Goal: Feedback & Contribution: Submit feedback/report problem

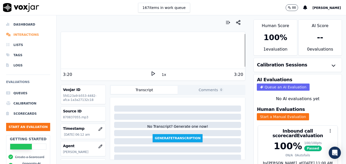
click at [23, 32] on li "Interactions" at bounding box center [28, 35] width 44 height 10
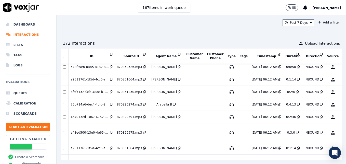
scroll to position [204, 0]
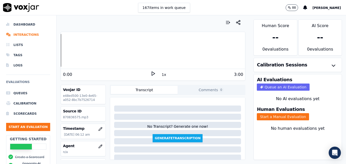
click at [151, 72] on icon at bounding box center [153, 73] width 5 height 5
click at [154, 72] on rect at bounding box center [154, 73] width 1 height 3
click at [98, 145] on icon "button" at bounding box center [100, 146] width 4 height 4
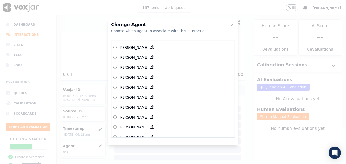
scroll to position [287, 0]
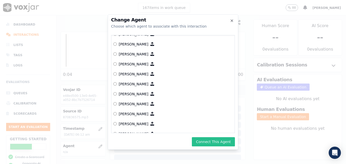
click at [220, 142] on button "Connect This Agent" at bounding box center [213, 141] width 43 height 9
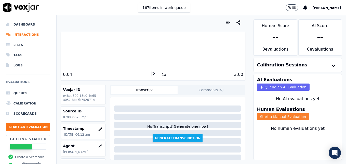
click at [265, 115] on button "Start a Manual Evaluation" at bounding box center [283, 116] width 52 height 7
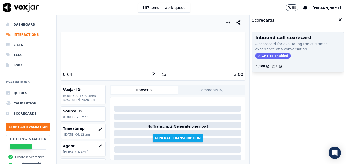
click at [271, 56] on span "GPT-4o Enabled" at bounding box center [273, 56] width 36 height 6
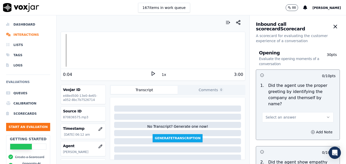
click at [327, 115] on icon "button" at bounding box center [329, 117] width 4 height 4
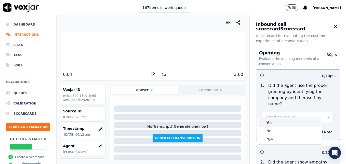
click at [276, 123] on div "Yes" at bounding box center [290, 122] width 62 height 8
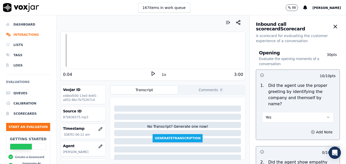
click at [151, 71] on icon at bounding box center [153, 73] width 5 height 5
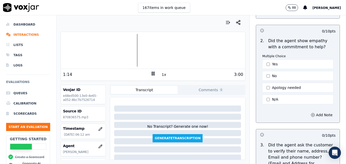
scroll to position [128, 0]
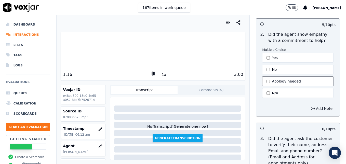
click at [262, 76] on button "Apology needed" at bounding box center [297, 81] width 71 height 10
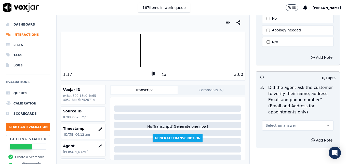
scroll to position [204, 0]
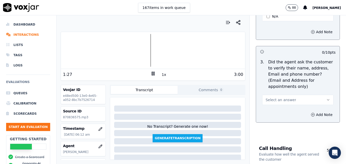
click at [140, 51] on div at bounding box center [153, 50] width 184 height 33
click at [151, 72] on icon at bounding box center [153, 73] width 5 height 5
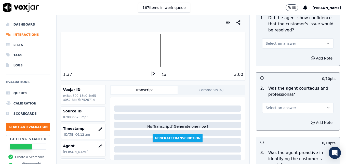
scroll to position [383, 0]
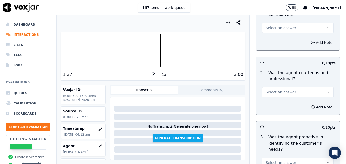
click at [327, 90] on icon "button" at bounding box center [329, 92] width 4 height 4
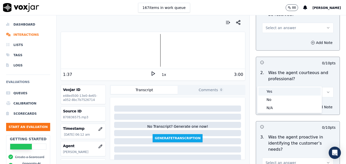
click at [286, 94] on div "Yes" at bounding box center [290, 91] width 62 height 8
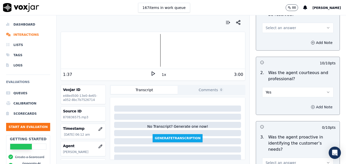
click at [311, 105] on icon "button" at bounding box center [313, 107] width 4 height 4
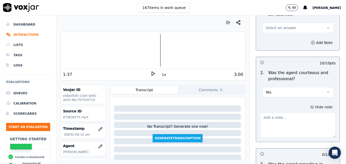
click at [276, 112] on textarea at bounding box center [298, 124] width 76 height 25
click at [140, 50] on div at bounding box center [153, 50] width 184 height 33
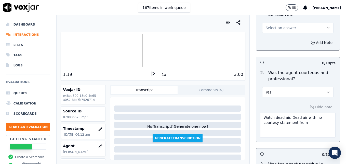
click at [151, 74] on icon at bounding box center [153, 73] width 5 height 5
click at [303, 113] on textarea "Watch dead air. Dead air with no courtesy statement from" at bounding box center [298, 124] width 76 height 25
click at [151, 73] on icon at bounding box center [153, 73] width 5 height 5
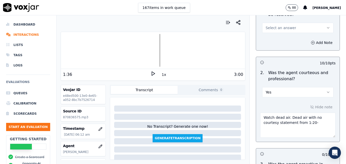
click at [308, 112] on textarea "Watch dead air. Dead air with no courtesy statement from 1:20-" at bounding box center [298, 124] width 76 height 25
type textarea "Watch dead air. Dead air with no courtesy statement from 1:20-1:35"
click at [150, 70] on div "1:36 1x 3:00" at bounding box center [153, 74] width 184 height 11
click at [151, 71] on icon at bounding box center [153, 73] width 5 height 5
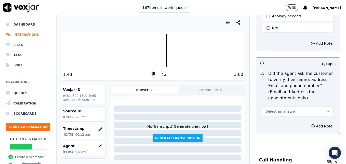
scroll to position [204, 0]
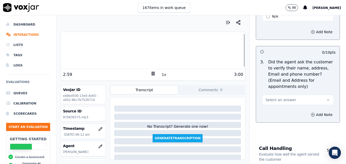
click at [327, 98] on icon "button" at bounding box center [329, 100] width 4 height 4
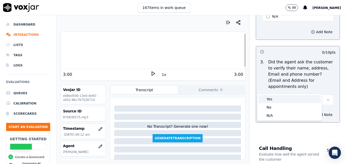
click at [272, 100] on div "Yes" at bounding box center [290, 99] width 62 height 8
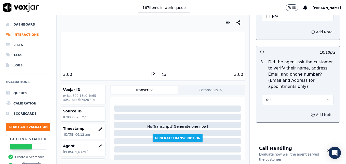
click at [311, 112] on icon "button" at bounding box center [313, 114] width 4 height 4
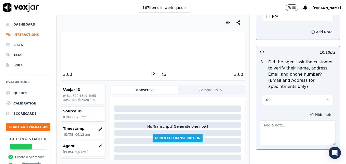
click at [283, 120] on textarea at bounding box center [298, 132] width 76 height 25
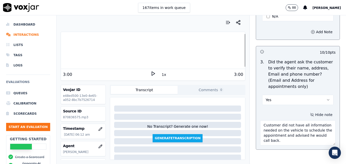
drag, startPoint x: 257, startPoint y: 115, endPoint x: 277, endPoint y: 127, distance: 23.5
click at [277, 127] on textarea "Customer did not have all information needed on the vehicle to schedule the app…" at bounding box center [298, 132] width 76 height 25
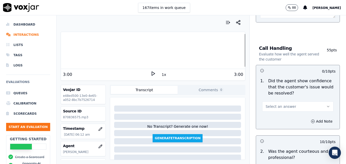
scroll to position [332, 0]
type textarea "Customer did not have all information needed on the vehicle to schedule the app…"
drag, startPoint x: 317, startPoint y: 93, endPoint x: 313, endPoint y: 97, distance: 5.1
click at [327, 104] on icon "button" at bounding box center [329, 106] width 4 height 4
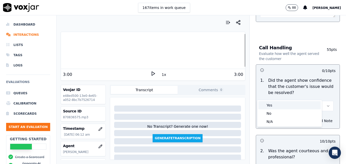
click at [275, 106] on div "Yes" at bounding box center [290, 105] width 62 height 8
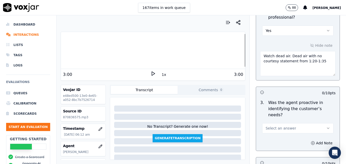
scroll to position [485, 0]
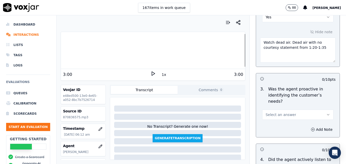
click at [328, 114] on icon "button" at bounding box center [329, 114] width 2 height 1
click at [285, 108] on div "Yes" at bounding box center [290, 108] width 62 height 8
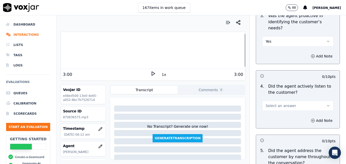
scroll to position [561, 0]
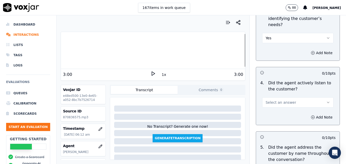
drag, startPoint x: 317, startPoint y: 84, endPoint x: 312, endPoint y: 88, distance: 6.1
click at [312, 97] on button "Select an answer" at bounding box center [297, 102] width 71 height 10
click at [283, 96] on div "Yes" at bounding box center [290, 95] width 62 height 8
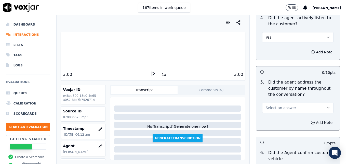
scroll to position [638, 0]
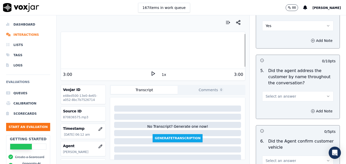
drag, startPoint x: 316, startPoint y: 75, endPoint x: 309, endPoint y: 81, distance: 9.6
click at [316, 91] on button "Select an answer" at bounding box center [297, 96] width 71 height 10
click at [273, 89] on div "Yes" at bounding box center [290, 89] width 62 height 8
click at [311, 109] on icon "button" at bounding box center [313, 111] width 4 height 4
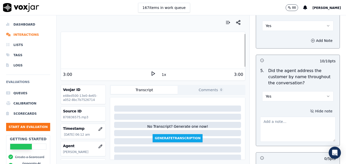
click at [290, 117] on textarea at bounding box center [298, 129] width 76 height 25
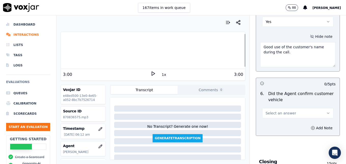
scroll to position [714, 0]
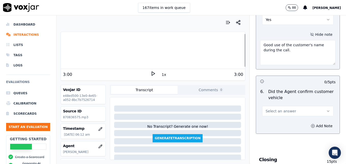
type textarea "Good use of the customer's name during the call."
click at [327, 109] on icon "button" at bounding box center [329, 111] width 4 height 4
click at [274, 104] on div "Yes" at bounding box center [290, 104] width 62 height 8
click at [311, 124] on icon "button" at bounding box center [313, 126] width 4 height 4
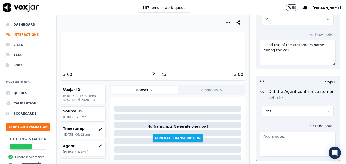
click at [296, 131] on textarea at bounding box center [298, 143] width 76 height 25
paste textarea "Customer did not have all information needed on the vehicle to schedule the app…"
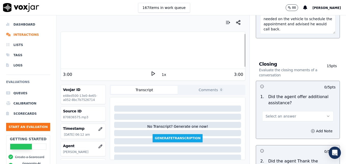
scroll to position [842, 0]
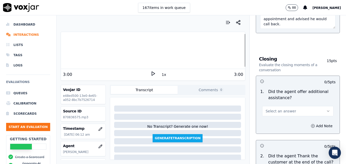
type textarea "Customer did not have all information needed on the vehicle to schedule the app…"
click at [327, 109] on icon "button" at bounding box center [329, 111] width 4 height 4
click at [273, 104] on div "Yes" at bounding box center [290, 104] width 62 height 8
click at [311, 124] on icon "button" at bounding box center [313, 126] width 4 height 4
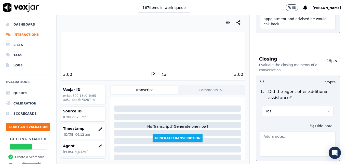
click at [295, 131] on textarea at bounding box center [298, 143] width 76 height 25
paste textarea "Customer did not have all information needed on the vehicle to schedule the app…"
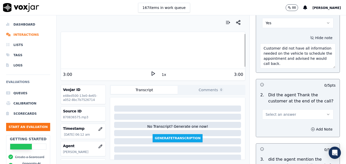
scroll to position [944, 0]
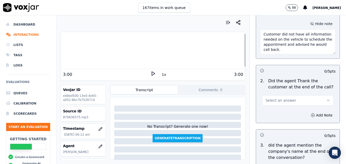
type textarea "Customer did not have all information needed on the vehicle to schedule the app…"
click at [315, 95] on button "Select an answer" at bounding box center [297, 100] width 71 height 10
click at [268, 92] on div "Yes" at bounding box center [290, 93] width 62 height 8
click at [233, 49] on div at bounding box center [153, 50] width 184 height 33
click at [152, 71] on icon at bounding box center [153, 73] width 5 height 5
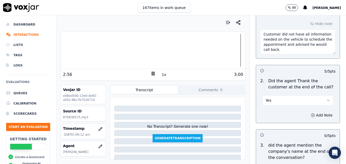
click at [151, 71] on icon at bounding box center [153, 73] width 5 height 5
click at [327, 98] on icon "button" at bounding box center [329, 100] width 4 height 4
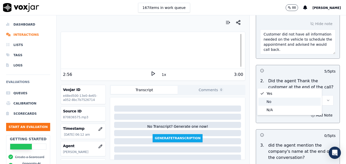
click at [278, 101] on div "No" at bounding box center [290, 101] width 62 height 8
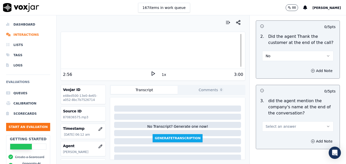
scroll to position [997, 0]
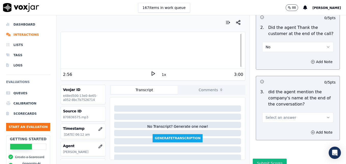
click at [327, 115] on icon "button" at bounding box center [329, 117] width 4 height 4
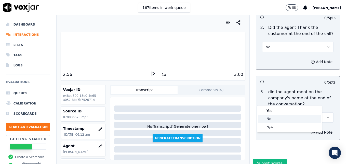
click at [282, 120] on div "No" at bounding box center [290, 119] width 62 height 8
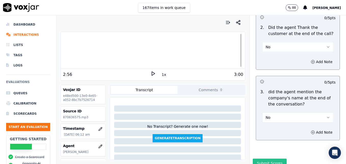
click at [267, 158] on button "Submit Scores" at bounding box center [270, 162] width 34 height 9
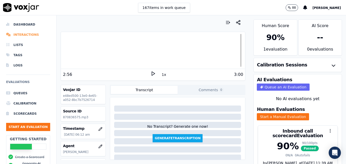
click at [23, 33] on li "Interactions" at bounding box center [28, 35] width 44 height 10
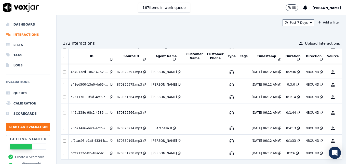
scroll to position [248, 0]
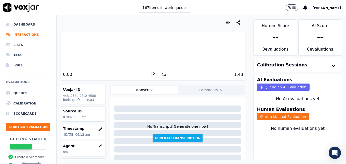
click at [151, 72] on icon at bounding box center [153, 73] width 5 height 5
click at [98, 146] on icon "button" at bounding box center [100, 146] width 4 height 4
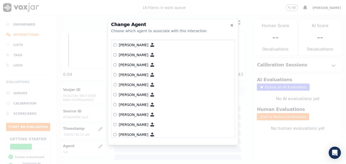
scroll to position [222, 0]
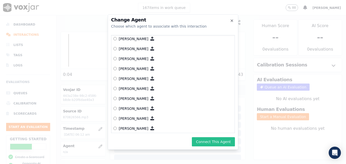
click at [214, 139] on button "Connect This Agent" at bounding box center [213, 141] width 43 height 9
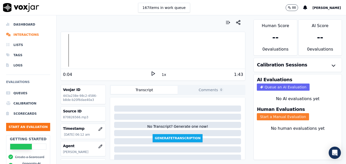
click at [284, 114] on button "Start a Manual Evaluation" at bounding box center [283, 116] width 52 height 7
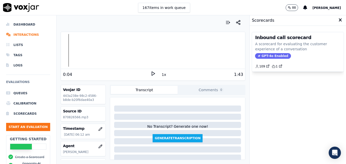
drag, startPoint x: 270, startPoint y: 55, endPoint x: 274, endPoint y: 75, distance: 20.6
click at [270, 55] on span "GPT-4o Enabled" at bounding box center [273, 56] width 36 height 6
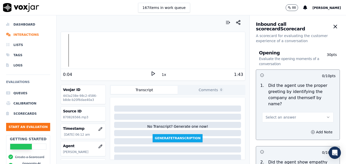
click at [315, 112] on button "Select an answer" at bounding box center [297, 117] width 71 height 10
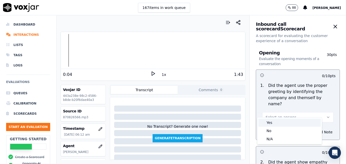
click at [275, 122] on div "Yes" at bounding box center [290, 122] width 62 height 8
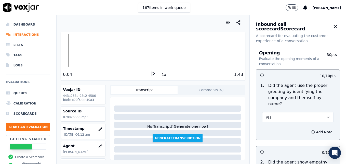
click at [152, 73] on polygon at bounding box center [153, 74] width 3 height 4
click at [143, 50] on div at bounding box center [153, 50] width 184 height 33
click at [152, 73] on rect at bounding box center [152, 73] width 1 height 3
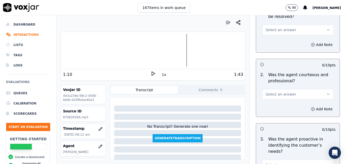
scroll to position [383, 0]
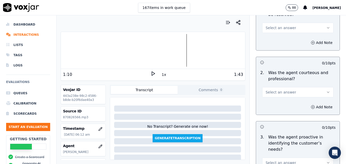
click at [327, 90] on icon "button" at bounding box center [329, 92] width 4 height 4
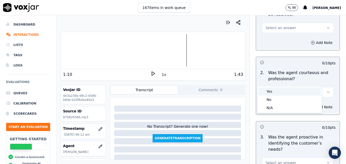
click at [272, 92] on div "Yes" at bounding box center [290, 91] width 62 height 8
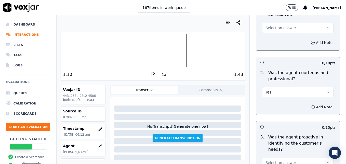
click at [311, 105] on icon "button" at bounding box center [313, 107] width 4 height 4
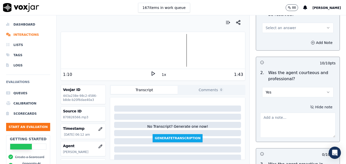
click at [285, 112] on textarea at bounding box center [298, 124] width 76 height 25
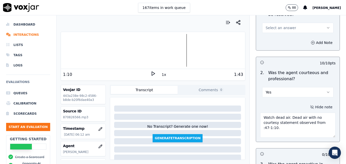
click at [143, 51] on div at bounding box center [153, 50] width 184 height 33
type textarea "Watch dead air. Dead air with no courtesy statement observed from :47-1:10."
click at [152, 73] on icon at bounding box center [153, 73] width 5 height 5
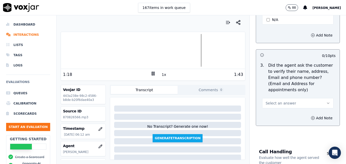
scroll to position [209, 0]
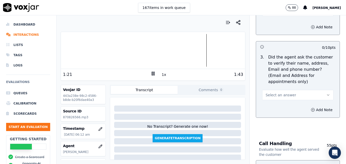
click at [313, 90] on button "Select an answer" at bounding box center [297, 95] width 71 height 10
click at [272, 104] on div "No" at bounding box center [290, 102] width 62 height 8
click at [311, 108] on icon "button" at bounding box center [313, 110] width 4 height 4
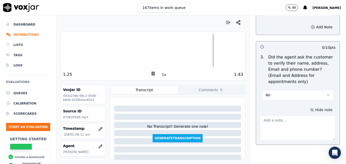
click at [284, 115] on textarea at bounding box center [298, 127] width 76 height 25
click at [190, 49] on div at bounding box center [153, 50] width 184 height 33
type textarea "Customer phone number not verified."
click at [151, 74] on icon at bounding box center [153, 73] width 5 height 5
click at [194, 51] on div at bounding box center [153, 50] width 184 height 33
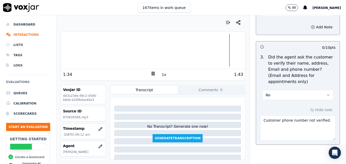
click at [151, 72] on icon at bounding box center [153, 73] width 5 height 5
click at [192, 49] on div at bounding box center [153, 50] width 184 height 33
click at [152, 72] on polygon at bounding box center [153, 74] width 3 height 4
click at [151, 72] on icon at bounding box center [153, 73] width 5 height 5
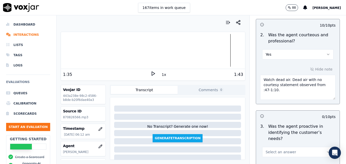
scroll to position [439, 0]
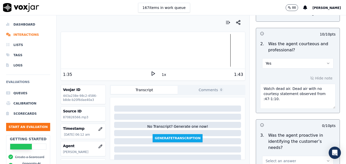
click at [271, 89] on textarea "Watch dead air. Dead air with no courtesy statement observed from :47-1:10." at bounding box center [298, 96] width 76 height 25
click at [143, 52] on div at bounding box center [153, 50] width 184 height 33
click at [142, 52] on div at bounding box center [153, 50] width 184 height 33
click at [140, 51] on div at bounding box center [153, 50] width 184 height 33
click at [138, 51] on div at bounding box center [153, 50] width 184 height 33
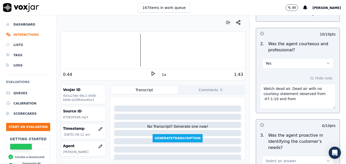
click at [137, 50] on div at bounding box center [153, 50] width 184 height 33
click at [135, 50] on div at bounding box center [153, 50] width 184 height 33
click at [151, 73] on icon at bounding box center [153, 73] width 5 height 5
click at [194, 50] on div at bounding box center [153, 50] width 184 height 33
click at [192, 50] on div at bounding box center [153, 50] width 184 height 33
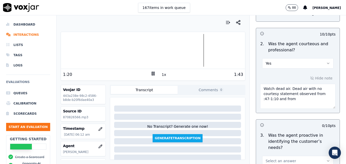
click at [285, 87] on textarea "Watch dead air. Dead air with no courtesy statement observed from :47-1:10 and …" at bounding box center [298, 96] width 76 height 25
type textarea "Watch dead air. Dead air with no courtesy statement observed from :47-1:10 and …"
click at [151, 74] on icon at bounding box center [153, 73] width 5 height 5
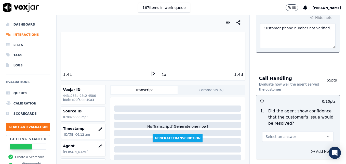
scroll to position [306, 0]
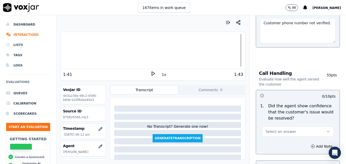
click at [84, 46] on div at bounding box center [153, 50] width 184 height 33
click at [152, 74] on polygon at bounding box center [153, 74] width 3 height 4
click at [154, 73] on rect at bounding box center [154, 73] width 1 height 3
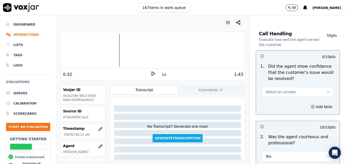
scroll to position [357, 0]
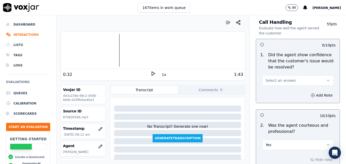
click at [327, 78] on icon "button" at bounding box center [329, 80] width 4 height 4
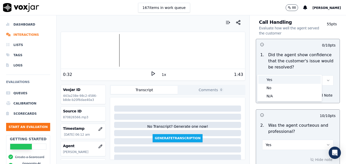
click at [282, 80] on div "Yes" at bounding box center [290, 80] width 62 height 8
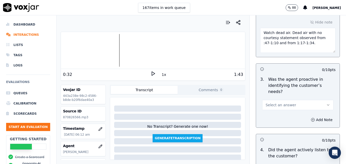
scroll to position [510, 0]
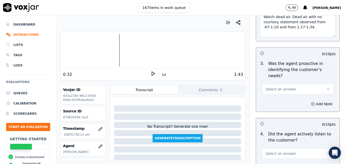
click at [327, 87] on icon "button" at bounding box center [329, 89] width 4 height 4
click at [281, 82] on div "Yes" at bounding box center [290, 82] width 62 height 8
click at [312, 102] on circle "button" at bounding box center [313, 103] width 3 height 3
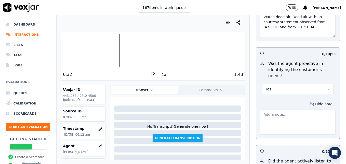
click at [292, 109] on textarea at bounding box center [298, 121] width 76 height 25
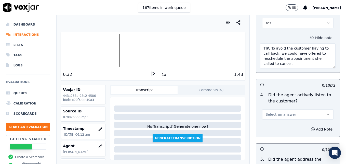
scroll to position [587, 0]
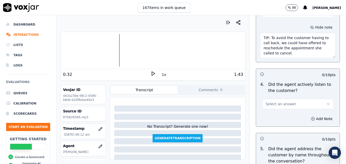
type textarea "TIP: To avoid the customer having to call back, we could have offered to resche…"
click at [327, 102] on icon "button" at bounding box center [329, 104] width 4 height 4
click at [280, 98] on div "Yes" at bounding box center [290, 97] width 62 height 8
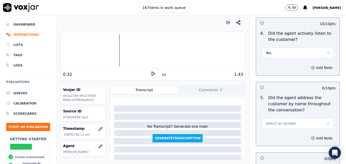
scroll to position [663, 0]
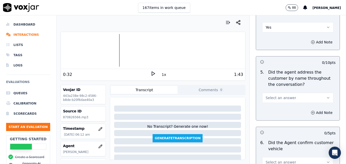
click at [328, 97] on icon "button" at bounding box center [329, 97] width 2 height 1
click at [274, 91] on div "Yes" at bounding box center [290, 91] width 62 height 8
click at [311, 110] on icon "button" at bounding box center [313, 112] width 4 height 4
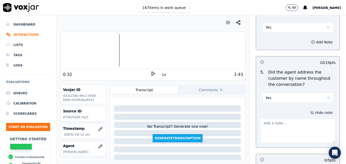
click at [295, 118] on textarea at bounding box center [298, 130] width 76 height 25
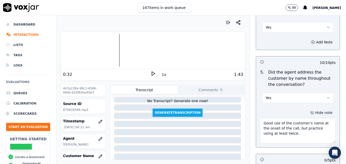
scroll to position [0, 0]
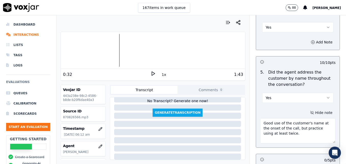
click at [70, 51] on div at bounding box center [153, 50] width 184 height 33
click at [75, 51] on div at bounding box center [153, 50] width 184 height 33
type textarea "Good use of the customer's name at the onset of the call, but practice using at…"
click at [151, 73] on icon at bounding box center [153, 73] width 5 height 5
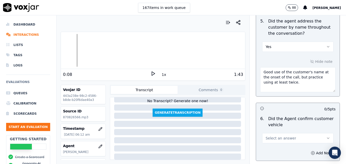
scroll to position [740, 0]
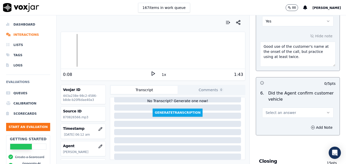
click at [327, 110] on icon "button" at bounding box center [329, 112] width 4 height 4
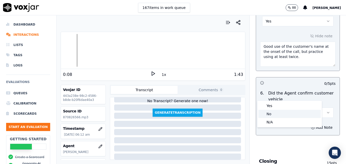
click at [271, 114] on div "No" at bounding box center [290, 114] width 62 height 8
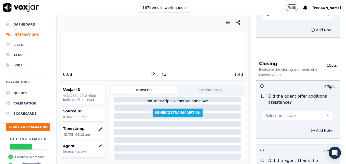
scroll to position [842, 0]
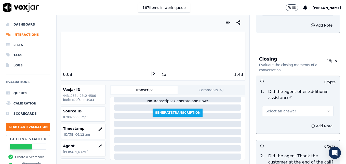
click at [327, 109] on icon "button" at bounding box center [329, 111] width 4 height 4
click at [269, 102] on div "Yes" at bounding box center [290, 104] width 62 height 8
click at [311, 124] on icon "button" at bounding box center [313, 126] width 4 height 4
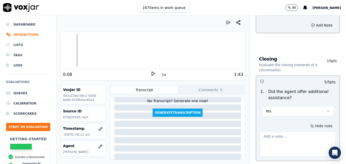
click at [290, 131] on textarea at bounding box center [298, 143] width 76 height 25
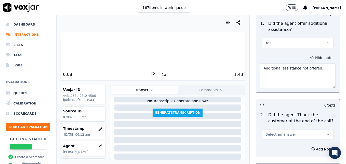
scroll to position [918, 0]
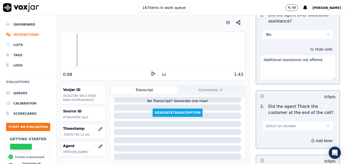
type textarea "Additional assistance not offered."
click at [318, 121] on button "Select an answer" at bounding box center [297, 126] width 71 height 10
click at [290, 121] on div "Yes" at bounding box center [290, 119] width 62 height 8
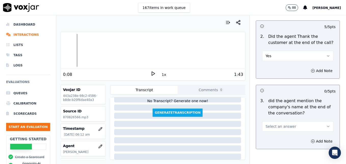
scroll to position [995, 0]
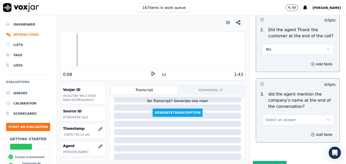
click at [311, 115] on button "Select an answer" at bounding box center [297, 120] width 71 height 10
click at [269, 111] on div "Yes" at bounding box center [290, 113] width 62 height 8
click at [262, 161] on button "Submit Scores" at bounding box center [270, 165] width 34 height 9
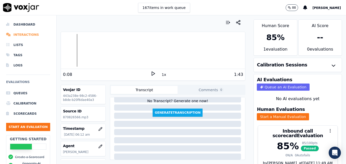
click at [30, 33] on li "Interactions" at bounding box center [28, 35] width 44 height 10
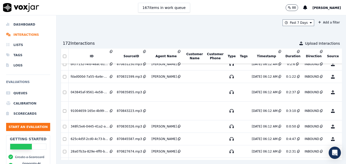
scroll to position [306, 0]
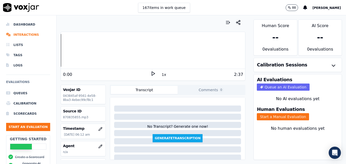
click at [151, 73] on icon at bounding box center [153, 73] width 5 height 5
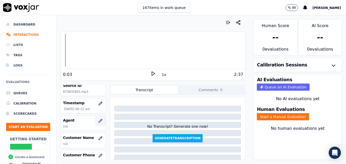
click at [95, 123] on button "button" at bounding box center [100, 121] width 10 height 10
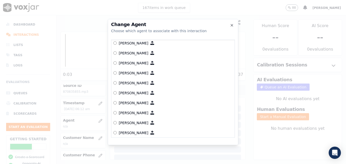
scroll to position [338, 0]
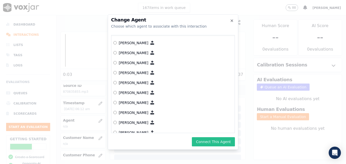
click at [220, 140] on button "Connect This Agent" at bounding box center [213, 141] width 43 height 9
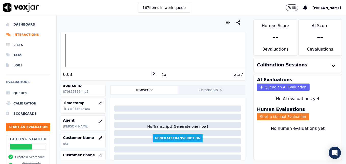
click at [277, 115] on button "Start a Manual Evaluation" at bounding box center [283, 116] width 52 height 7
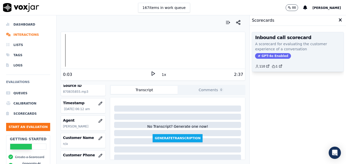
click at [273, 53] on span "GPT-4o Enabled" at bounding box center [273, 56] width 36 height 6
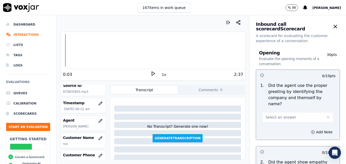
click at [318, 112] on button "Select an answer" at bounding box center [297, 117] width 71 height 10
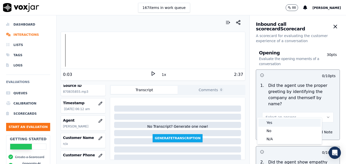
click at [266, 122] on div "Yes" at bounding box center [290, 122] width 62 height 8
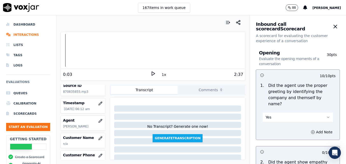
click at [151, 73] on icon at bounding box center [153, 73] width 5 height 5
click at [101, 51] on div at bounding box center [153, 50] width 184 height 33
click at [151, 73] on icon at bounding box center [153, 73] width 5 height 5
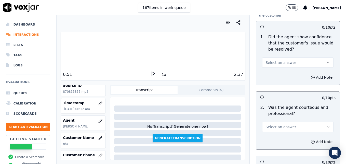
scroll to position [357, 0]
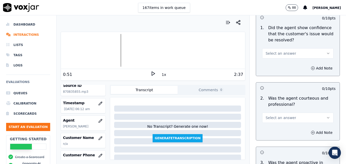
click at [327, 116] on icon "button" at bounding box center [329, 118] width 4 height 4
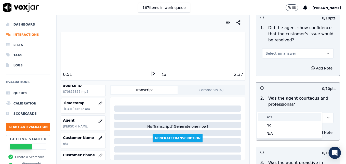
click at [275, 117] on div "Yes" at bounding box center [290, 117] width 62 height 8
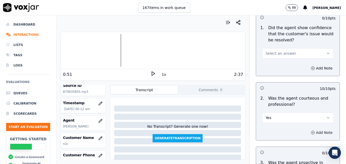
click at [311, 130] on icon "button" at bounding box center [313, 132] width 4 height 4
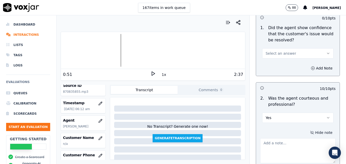
click at [288, 138] on textarea at bounding box center [298, 150] width 76 height 25
click at [298, 138] on textarea "Watch dead air. Dead air observed from" at bounding box center [298, 150] width 76 height 25
click at [101, 49] on div at bounding box center [153, 50] width 184 height 33
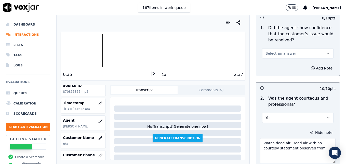
click at [316, 138] on textarea "Watch dead air. Dead air with no courtesy statement observed from" at bounding box center [298, 150] width 76 height 25
click at [151, 73] on icon at bounding box center [153, 73] width 5 height 5
click at [321, 138] on textarea "Watch dead air. Dead air with no courtesy statement observed from :35-" at bounding box center [298, 150] width 76 height 25
type textarea "Watch dead air. Dead air with no courtesy statement observed from :35-:49."
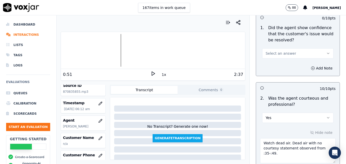
click at [151, 71] on icon at bounding box center [153, 73] width 5 height 5
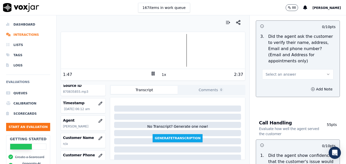
scroll to position [204, 0]
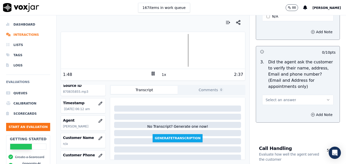
click at [327, 98] on icon "button" at bounding box center [329, 100] width 4 height 4
click at [277, 105] on div "No" at bounding box center [290, 107] width 62 height 8
click at [308, 111] on button "Add Note" at bounding box center [322, 114] width 28 height 7
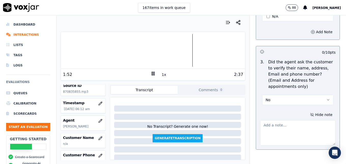
click at [287, 120] on textarea at bounding box center [298, 132] width 76 height 25
click at [61, 51] on div at bounding box center [153, 50] width 184 height 33
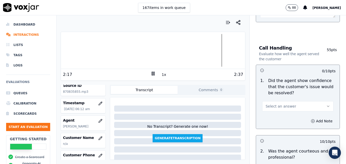
scroll to position [332, 0]
type textarea "New/returning customer not verified."
click at [317, 101] on button "Select an answer" at bounding box center [297, 106] width 71 height 10
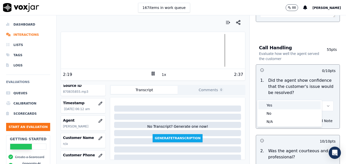
click at [275, 105] on div "Yes" at bounding box center [290, 105] width 62 height 8
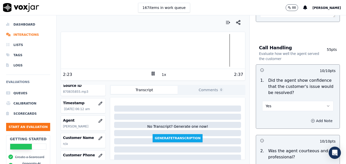
click at [311, 119] on icon "button" at bounding box center [313, 121] width 4 height 4
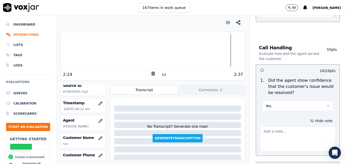
click at [292, 126] on textarea at bounding box center [298, 138] width 76 height 25
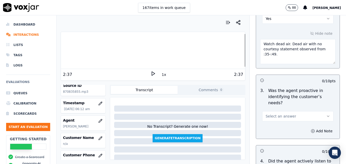
scroll to position [536, 0]
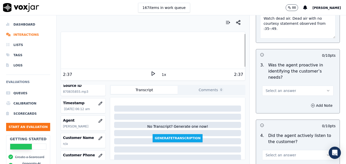
type textarea "Nice use of power words to convey enthusiasm and understanding."
click at [327, 89] on icon "button" at bounding box center [329, 91] width 4 height 4
click at [269, 82] on div "Yes" at bounding box center [290, 84] width 62 height 8
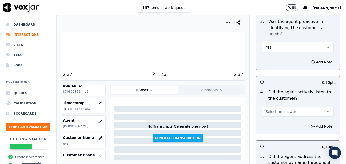
scroll to position [587, 0]
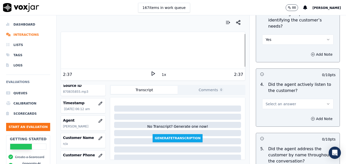
click at [327, 102] on icon "button" at bounding box center [329, 104] width 4 height 4
click at [277, 99] on div "Yes" at bounding box center [290, 97] width 62 height 8
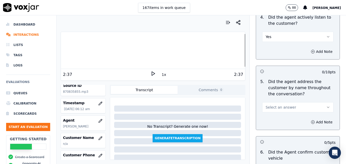
scroll to position [663, 0]
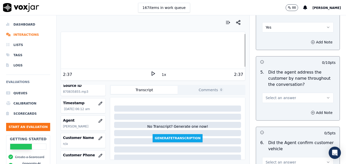
click at [327, 96] on icon "button" at bounding box center [329, 98] width 4 height 4
click at [271, 89] on div "Yes" at bounding box center [290, 91] width 62 height 8
click at [308, 109] on button "Add Note" at bounding box center [322, 112] width 28 height 7
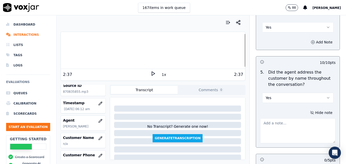
drag, startPoint x: 289, startPoint y: 108, endPoint x: 285, endPoint y: 108, distance: 3.1
click at [288, 118] on textarea at bounding box center [298, 130] width 76 height 25
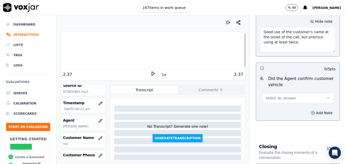
scroll to position [765, 0]
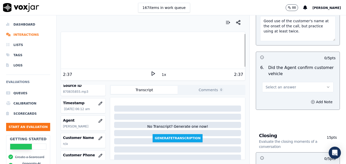
type textarea "Good use of the customer's name at the onset of the call, but practice using at…"
click at [327, 85] on icon "button" at bounding box center [329, 87] width 4 height 4
click at [281, 82] on div "Yes" at bounding box center [290, 80] width 62 height 8
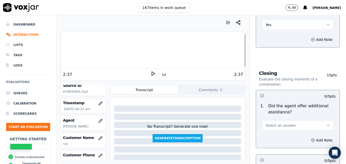
scroll to position [842, 0]
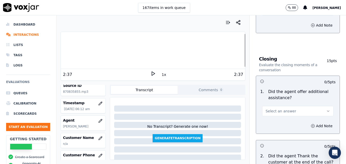
click at [327, 109] on icon "button" at bounding box center [329, 111] width 4 height 4
click at [279, 105] on div "Yes" at bounding box center [290, 104] width 62 height 8
click at [311, 124] on icon "button" at bounding box center [313, 126] width 4 height 4
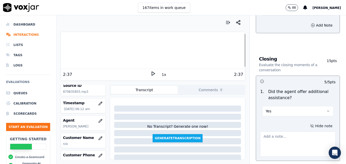
click at [293, 131] on textarea at bounding box center [298, 143] width 76 height 25
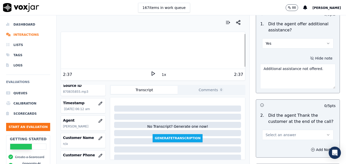
scroll to position [918, 0]
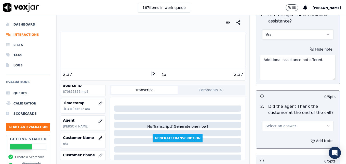
type textarea "Additional assistance not offered."
click at [328, 125] on icon "button" at bounding box center [329, 125] width 2 height 1
click at [281, 118] on div "Yes" at bounding box center [290, 119] width 62 height 8
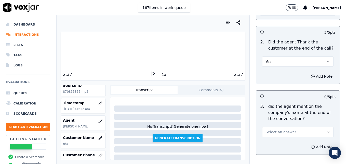
scroll to position [995, 0]
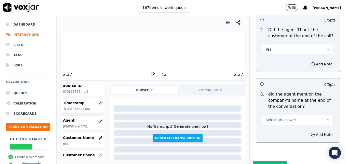
click at [316, 115] on button "Select an answer" at bounding box center [297, 120] width 71 height 10
click at [272, 114] on div "Yes" at bounding box center [290, 113] width 62 height 8
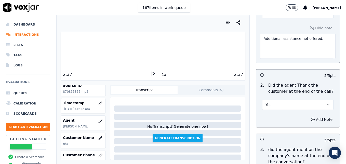
scroll to position [997, 0]
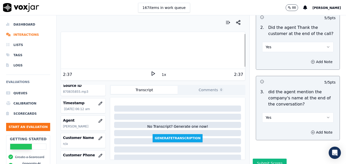
click at [71, 49] on div at bounding box center [153, 50] width 184 height 33
click at [151, 73] on icon at bounding box center [153, 73] width 5 height 5
click at [152, 72] on rect at bounding box center [152, 73] width 1 height 3
click at [273, 158] on button "Submit Scores" at bounding box center [270, 162] width 34 height 9
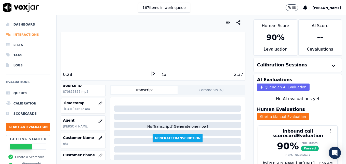
click at [23, 34] on li "Interactions" at bounding box center [28, 35] width 44 height 10
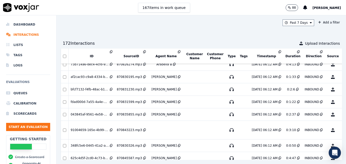
scroll to position [306, 0]
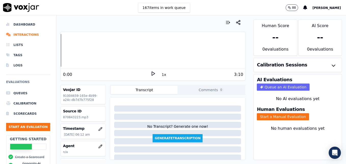
click at [152, 72] on polygon at bounding box center [153, 74] width 3 height 4
click at [152, 73] on rect at bounding box center [152, 73] width 1 height 3
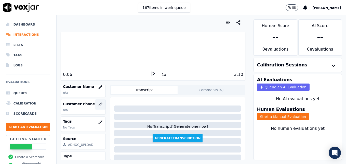
scroll to position [51, 0]
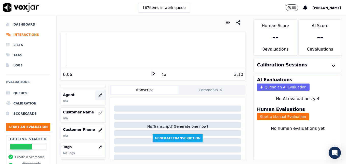
click at [98, 94] on icon "button" at bounding box center [100, 95] width 4 height 4
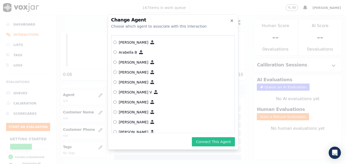
click at [214, 139] on button "Connect This Agent" at bounding box center [213, 141] width 43 height 9
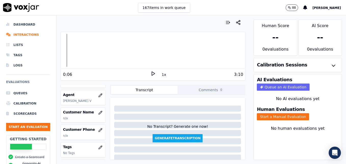
click at [269, 120] on div "Human Evaluations Start a Manual Evaluation" at bounding box center [298, 113] width 88 height 19
click at [270, 117] on button "Start a Manual Evaluation" at bounding box center [283, 116] width 52 height 7
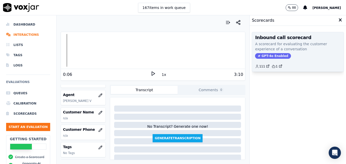
click at [265, 56] on span "GPT-4o Enabled" at bounding box center [273, 56] width 36 height 6
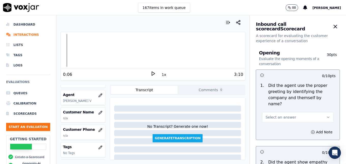
drag, startPoint x: 318, startPoint y: 108, endPoint x: 315, endPoint y: 110, distance: 3.9
click at [318, 112] on button "Select an answer" at bounding box center [297, 117] width 71 height 10
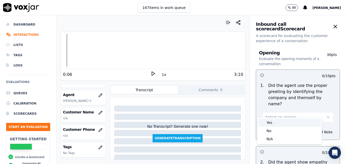
click at [267, 123] on div "Yes" at bounding box center [290, 122] width 62 height 8
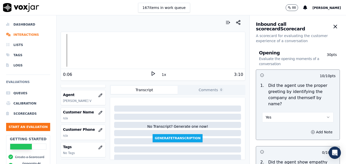
click at [149, 71] on div "0:06 1x 3:10" at bounding box center [153, 74] width 184 height 11
click at [151, 74] on icon at bounding box center [153, 73] width 5 height 5
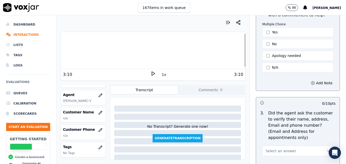
scroll to position [179, 0]
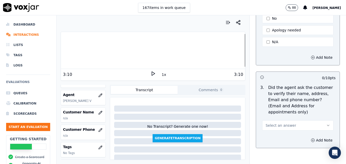
click at [327, 123] on icon "button" at bounding box center [329, 125] width 4 height 4
click at [274, 131] on div "No" at bounding box center [290, 133] width 62 height 8
click at [311, 138] on icon "button" at bounding box center [313, 140] width 4 height 4
click at [287, 146] on textarea at bounding box center [298, 158] width 76 height 25
type textarea "C"
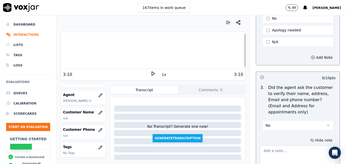
click at [314, 120] on button "No" at bounding box center [297, 125] width 71 height 10
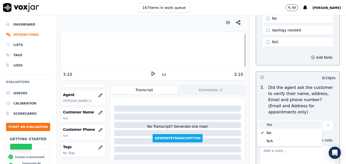
click at [277, 124] on div "Yes" at bounding box center [290, 124] width 62 height 8
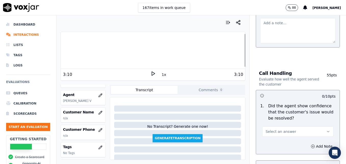
scroll to position [332, 0]
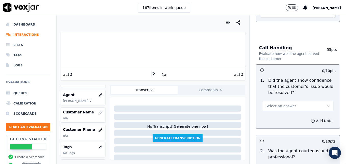
click at [327, 104] on icon "button" at bounding box center [329, 106] width 4 height 4
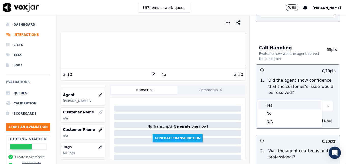
click at [287, 107] on div "Yes" at bounding box center [290, 105] width 62 height 8
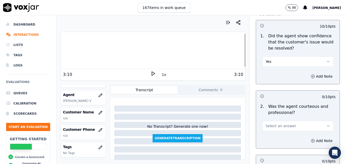
scroll to position [408, 0]
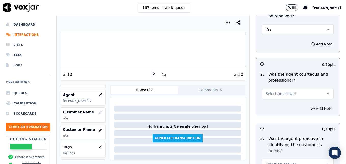
click at [327, 92] on icon "button" at bounding box center [329, 94] width 4 height 4
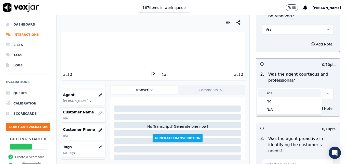
click at [282, 92] on div "Yes" at bounding box center [290, 93] width 62 height 8
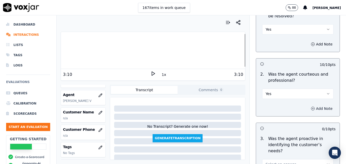
click at [311, 106] on icon "button" at bounding box center [313, 108] width 4 height 4
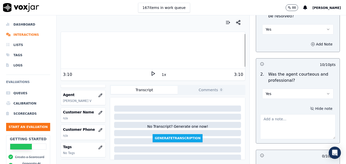
click at [294, 114] on textarea at bounding box center [298, 126] width 76 height 25
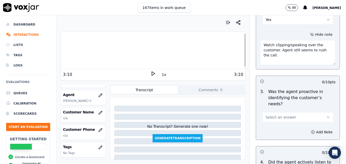
scroll to position [485, 0]
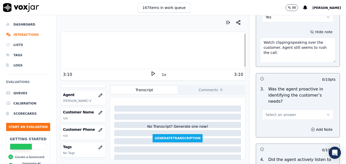
type textarea "Watch clipping/speaking over the customer. Agent still seems to rush the call."
click at [327, 112] on icon "button" at bounding box center [329, 114] width 4 height 4
click at [272, 107] on div "Yes" at bounding box center [290, 108] width 62 height 8
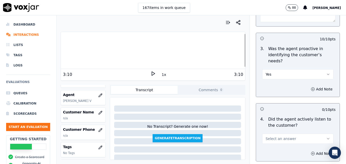
scroll to position [561, 0]
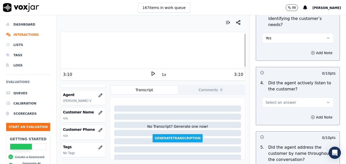
click at [317, 97] on button "Select an answer" at bounding box center [297, 102] width 71 height 10
click at [289, 97] on div "Yes" at bounding box center [290, 95] width 62 height 8
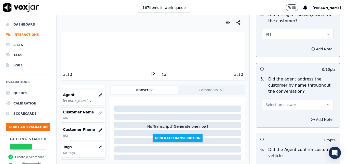
scroll to position [638, 0]
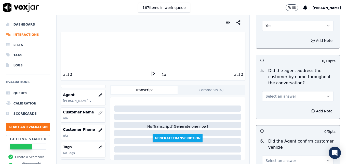
click at [327, 94] on icon "button" at bounding box center [329, 96] width 4 height 4
click at [285, 90] on div "Yes" at bounding box center [290, 89] width 62 height 8
click at [313, 111] on icon "button" at bounding box center [313, 111] width 1 height 0
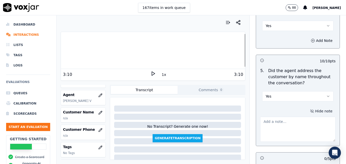
click at [296, 117] on textarea at bounding box center [298, 129] width 76 height 25
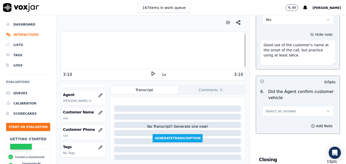
scroll to position [740, 0]
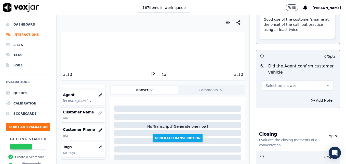
type textarea "Good use of the customer's name at the onset of the call, but practice using at…"
click at [327, 83] on icon "button" at bounding box center [329, 85] width 4 height 4
click at [285, 77] on div "Yes" at bounding box center [290, 78] width 62 height 8
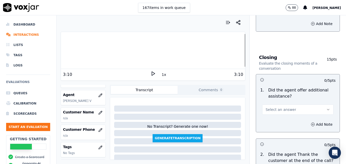
scroll to position [842, 0]
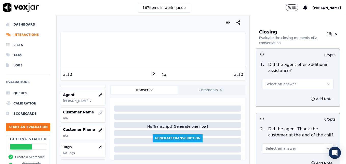
click at [327, 82] on icon "button" at bounding box center [329, 84] width 4 height 4
click at [282, 78] on div "Yes" at bounding box center [290, 77] width 62 height 8
click at [311, 97] on icon "button" at bounding box center [313, 99] width 4 height 4
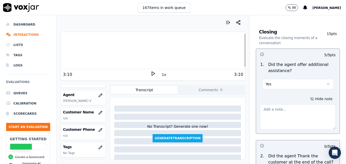
click at [292, 105] on textarea at bounding box center [298, 116] width 76 height 25
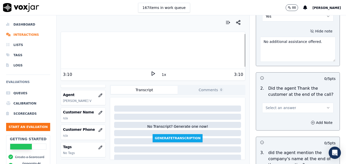
scroll to position [918, 0]
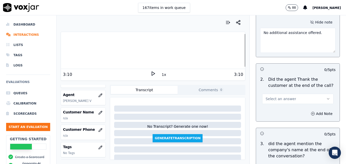
type textarea "No additional assistance offered."
click at [318, 94] on button "Select an answer" at bounding box center [297, 99] width 71 height 10
click at [291, 93] on div "Yes" at bounding box center [290, 92] width 62 height 8
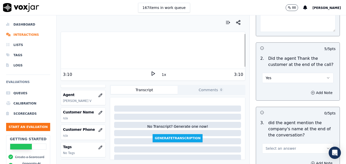
scroll to position [969, 0]
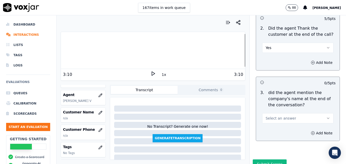
click at [328, 118] on icon "button" at bounding box center [329, 118] width 2 height 1
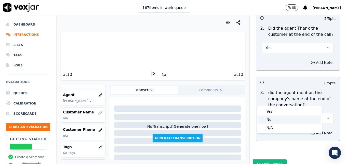
click at [278, 118] on div "No" at bounding box center [290, 119] width 62 height 8
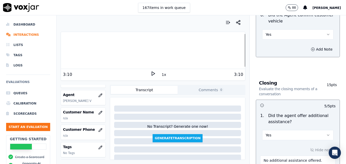
scroll to position [970, 0]
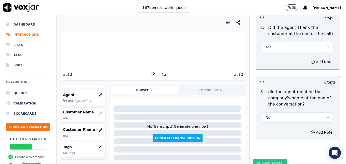
click at [266, 158] on button "Submit Scores" at bounding box center [270, 162] width 34 height 9
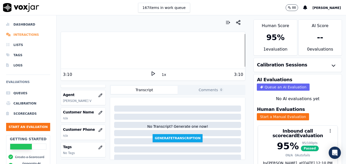
click at [27, 34] on li "Interactions" at bounding box center [28, 35] width 44 height 10
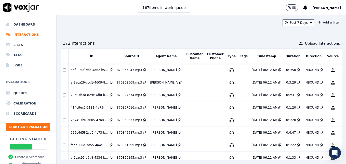
click at [273, 34] on div "Past 7 Days Add a filter 172 Interaction s Upload Interactions ID SourceID Agen…" at bounding box center [202, 89] width 290 height 148
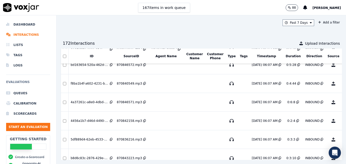
scroll to position [382, 0]
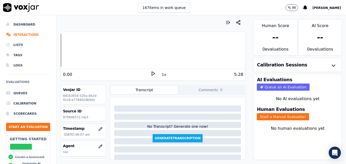
click at [151, 73] on icon at bounding box center [153, 73] width 5 height 5
click at [62, 51] on div at bounding box center [153, 50] width 184 height 33
click at [152, 74] on icon at bounding box center [153, 73] width 5 height 5
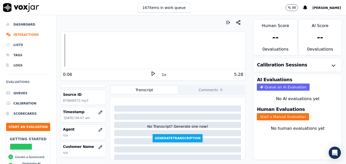
scroll to position [26, 0]
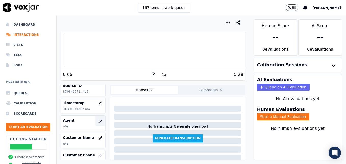
click at [98, 121] on icon "button" at bounding box center [100, 121] width 4 height 4
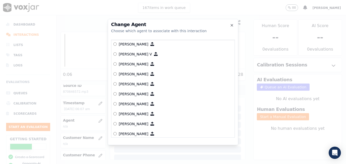
scroll to position [51, 0]
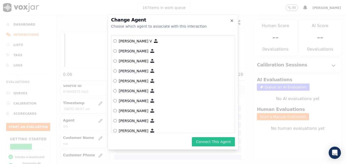
click at [210, 141] on button "Connect This Agent" at bounding box center [213, 141] width 43 height 9
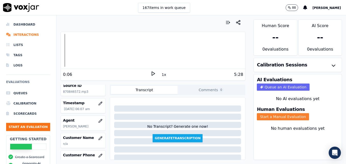
click at [282, 117] on button "Start a Manual Evaluation" at bounding box center [283, 116] width 52 height 7
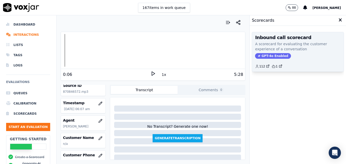
click at [272, 57] on span "GPT-4o Enabled" at bounding box center [273, 56] width 36 height 6
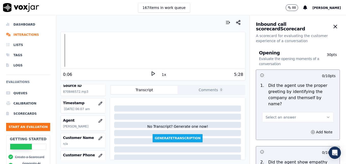
click at [327, 115] on icon "button" at bounding box center [329, 117] width 4 height 4
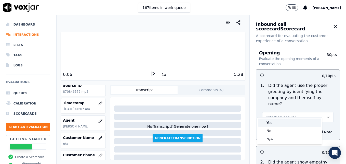
click at [278, 122] on div "Yes" at bounding box center [290, 122] width 62 height 8
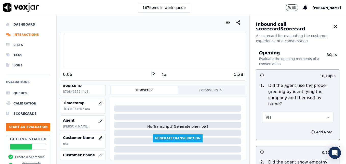
click at [311, 130] on icon "button" at bounding box center [313, 132] width 4 height 4
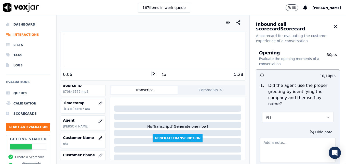
click at [293, 139] on textarea at bounding box center [298, 149] width 76 height 25
type textarea ":"
type textarea ""Scheduling" not included in greeting."
click at [151, 73] on icon at bounding box center [153, 73] width 5 height 5
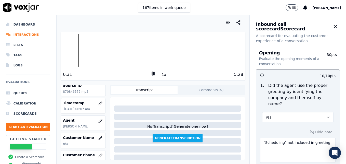
click at [151, 73] on icon at bounding box center [153, 73] width 5 height 5
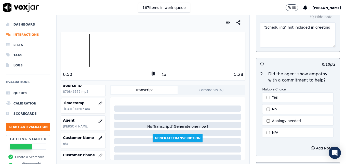
scroll to position [128, 0]
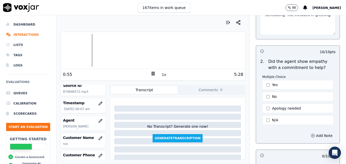
click at [79, 49] on div at bounding box center [153, 50] width 184 height 33
click at [75, 50] on div at bounding box center [153, 50] width 184 height 33
click at [152, 73] on rect at bounding box center [152, 73] width 1 height 3
click at [152, 74] on polygon at bounding box center [153, 74] width 3 height 4
click at [99, 51] on div at bounding box center [153, 50] width 184 height 33
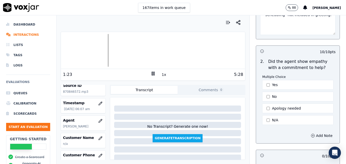
click at [86, 48] on div at bounding box center [153, 50] width 184 height 33
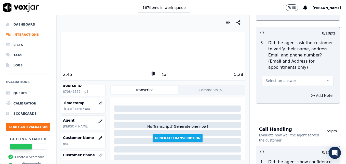
scroll to position [255, 0]
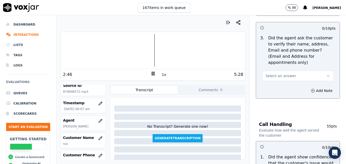
click at [327, 74] on icon "button" at bounding box center [329, 76] width 4 height 4
click at [277, 83] on div "No" at bounding box center [290, 83] width 62 height 8
click at [313, 91] on icon "button" at bounding box center [313, 91] width 1 height 0
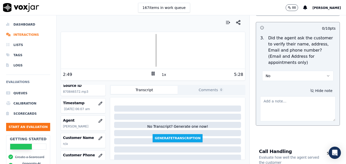
click at [286, 96] on textarea at bounding box center [298, 108] width 76 height 25
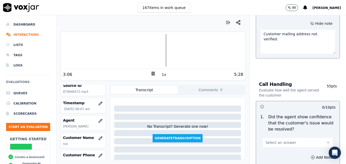
scroll to position [332, 0]
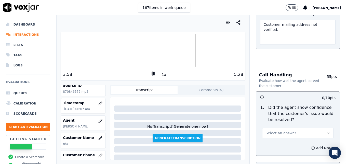
type textarea "Customer mailing address not verified."
click at [152, 74] on rect at bounding box center [152, 73] width 1 height 3
click at [151, 74] on icon at bounding box center [153, 73] width 5 height 5
click at [327, 131] on icon "button" at bounding box center [329, 133] width 4 height 4
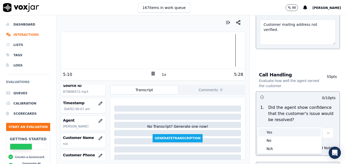
click at [278, 132] on div "Yes" at bounding box center [290, 132] width 62 height 8
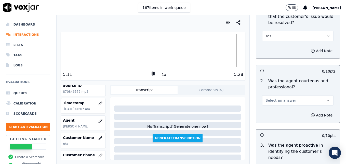
scroll to position [434, 0]
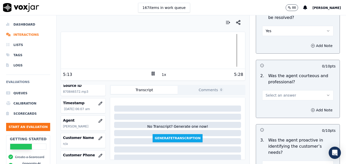
click at [327, 93] on icon "button" at bounding box center [329, 95] width 4 height 4
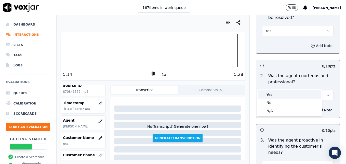
click at [273, 94] on div "Yes" at bounding box center [290, 94] width 62 height 8
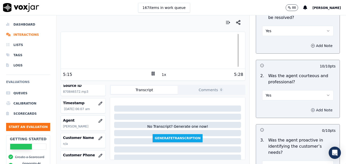
click at [311, 108] on icon "button" at bounding box center [313, 110] width 4 height 4
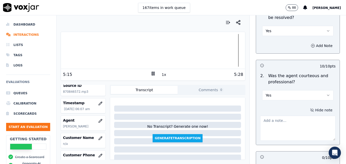
click at [294, 116] on textarea at bounding box center [298, 128] width 76 height 25
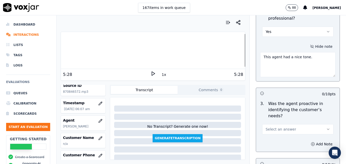
scroll to position [510, 0]
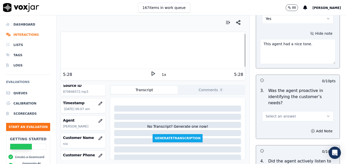
type textarea "This agent had a nice tone."
click at [327, 114] on icon "button" at bounding box center [329, 116] width 4 height 4
click at [280, 109] on div "Yes" at bounding box center [290, 109] width 62 height 8
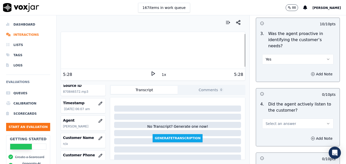
scroll to position [587, 0]
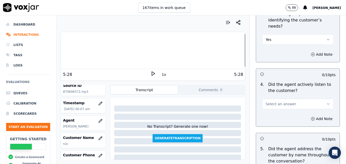
click at [315, 99] on button "Select an answer" at bounding box center [297, 104] width 71 height 10
click at [268, 96] on div "Yes" at bounding box center [290, 97] width 62 height 8
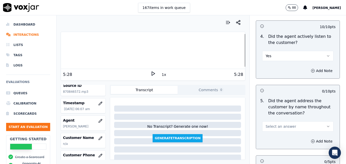
scroll to position [663, 0]
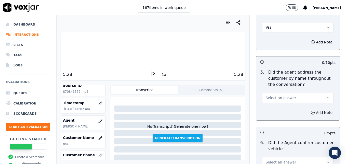
click at [327, 96] on icon "button" at bounding box center [329, 98] width 4 height 4
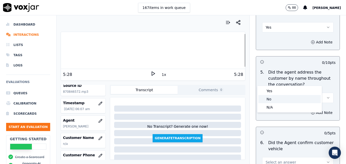
click at [269, 97] on div "No" at bounding box center [290, 99] width 62 height 8
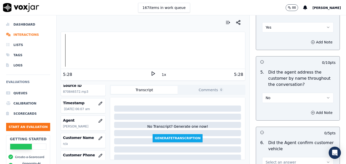
click at [65, 50] on div at bounding box center [153, 50] width 184 height 33
click at [151, 73] on icon at bounding box center [153, 73] width 5 height 5
click at [313, 112] on icon "button" at bounding box center [313, 112] width 0 height 1
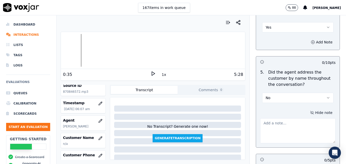
click at [290, 118] on textarea at bounding box center [298, 130] width 76 height 25
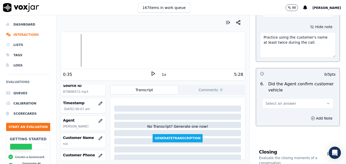
scroll to position [765, 0]
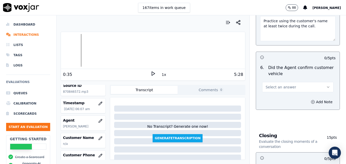
type textarea "Practice using the customer's name at least twice during the call."
click at [319, 82] on button "Select an answer" at bounding box center [297, 87] width 71 height 10
click at [151, 72] on icon at bounding box center [153, 73] width 5 height 5
click at [152, 72] on icon at bounding box center [153, 73] width 5 height 5
click at [327, 85] on icon "button" at bounding box center [329, 87] width 4 height 4
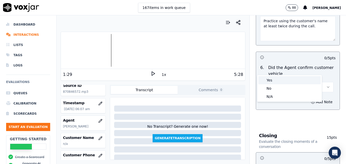
click at [283, 82] on div "Yes" at bounding box center [290, 80] width 62 height 8
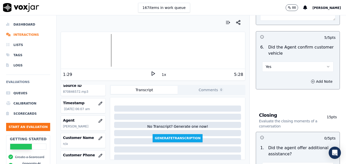
scroll to position [816, 0]
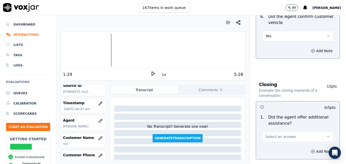
click at [327, 134] on icon "button" at bounding box center [329, 136] width 4 height 4
click at [268, 130] on div "Yes" at bounding box center [290, 130] width 62 height 8
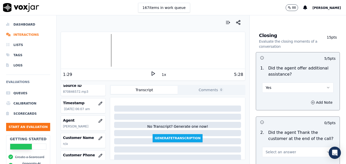
scroll to position [867, 0]
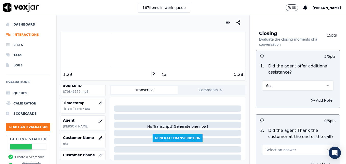
drag, startPoint x: 302, startPoint y: 80, endPoint x: 297, endPoint y: 84, distance: 6.5
click at [308, 97] on button "Add Note" at bounding box center [322, 100] width 28 height 7
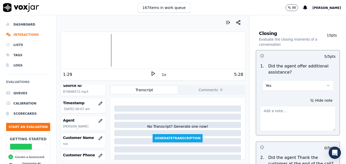
click at [285, 106] on textarea at bounding box center [298, 118] width 76 height 25
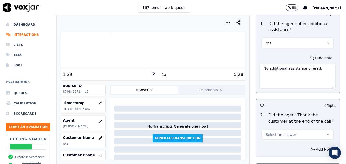
scroll to position [944, 0]
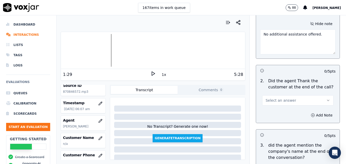
type textarea "No additional assistance offered."
click at [327, 98] on icon "button" at bounding box center [329, 100] width 4 height 4
click at [277, 96] on div "Yes" at bounding box center [290, 93] width 62 height 8
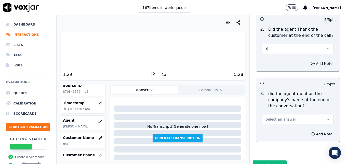
scroll to position [997, 0]
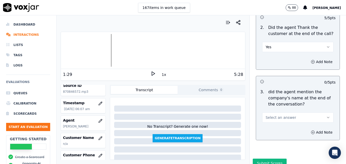
click at [318, 112] on button "Select an answer" at bounding box center [297, 117] width 71 height 10
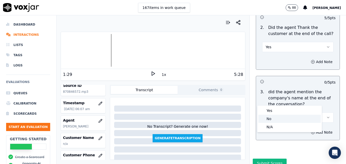
click at [279, 119] on div "No" at bounding box center [290, 119] width 62 height 8
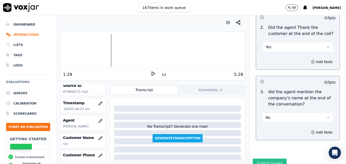
click at [267, 158] on button "Submit Scores" at bounding box center [270, 162] width 34 height 9
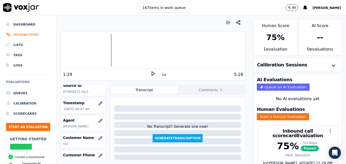
click at [16, 33] on li "Interactions" at bounding box center [28, 35] width 44 height 10
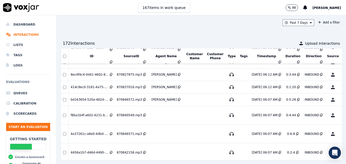
scroll to position [421, 0]
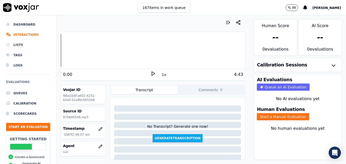
click at [152, 73] on polygon at bounding box center [153, 74] width 3 height 4
click at [277, 114] on button "Start a Manual Evaluation" at bounding box center [283, 116] width 52 height 7
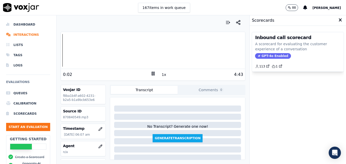
click at [268, 55] on span "GPT-4o Enabled" at bounding box center [273, 56] width 36 height 6
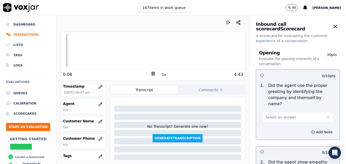
scroll to position [18, 0]
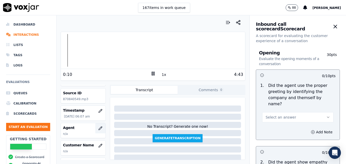
click at [98, 127] on icon "button" at bounding box center [100, 128] width 4 height 4
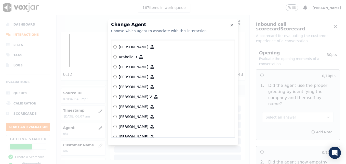
click at [115, 124] on label "[PERSON_NAME]" at bounding box center [173, 126] width 119 height 10
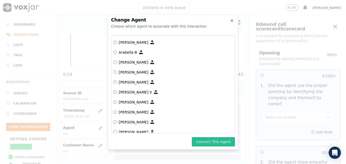
click at [208, 139] on button "Connect This Agent" at bounding box center [213, 141] width 43 height 9
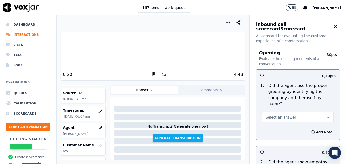
click at [151, 72] on icon at bounding box center [153, 73] width 5 height 5
click at [24, 34] on li "Interactions" at bounding box center [28, 35] width 44 height 10
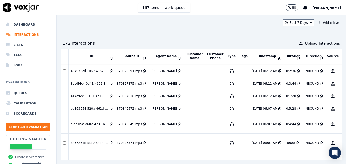
scroll to position [395, 0]
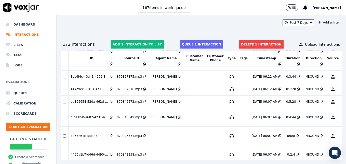
click at [244, 43] on button "Delete 1 interaction" at bounding box center [261, 44] width 44 height 8
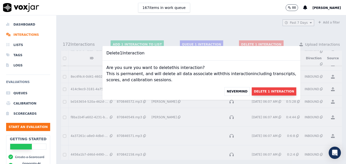
click at [254, 90] on button "Delete 1 Interaction" at bounding box center [274, 91] width 44 height 8
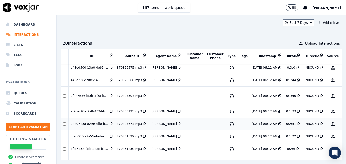
scroll to position [230, 0]
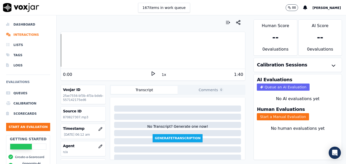
click at [153, 72] on icon at bounding box center [153, 73] width 5 height 5
click at [151, 72] on icon at bounding box center [153, 73] width 5 height 5
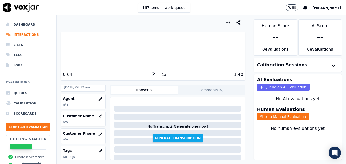
scroll to position [51, 0]
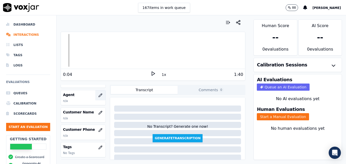
click at [98, 94] on icon "button" at bounding box center [100, 95] width 4 height 4
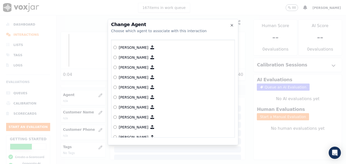
scroll to position [128, 0]
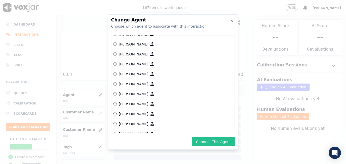
click at [203, 141] on button "Connect This Agent" at bounding box center [213, 141] width 43 height 9
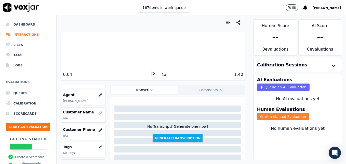
click at [279, 115] on button "Start a Manual Evaluation" at bounding box center [283, 116] width 52 height 7
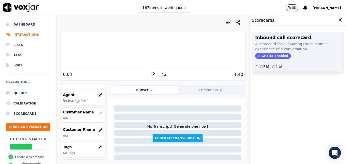
click at [273, 55] on span "GPT-4o Enabled" at bounding box center [273, 56] width 36 height 6
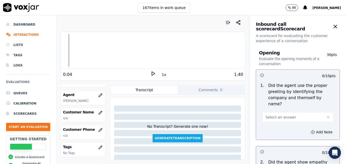
click at [314, 112] on button "Select an answer" at bounding box center [297, 117] width 71 height 10
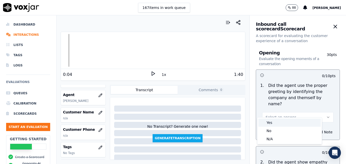
click at [273, 121] on div "Yes" at bounding box center [290, 122] width 62 height 8
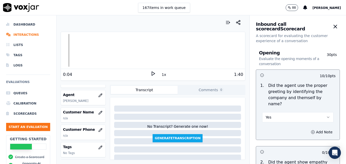
click at [151, 72] on icon at bounding box center [153, 73] width 5 height 5
click at [62, 50] on div at bounding box center [153, 50] width 184 height 33
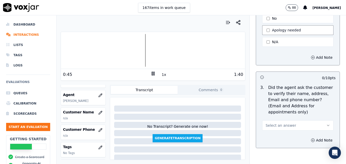
scroll to position [204, 0]
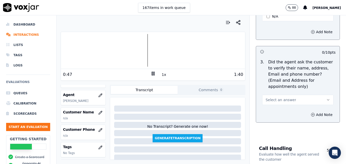
click at [315, 95] on button "Select an answer" at bounding box center [297, 100] width 71 height 10
click at [273, 107] on div "No" at bounding box center [290, 107] width 62 height 8
click at [311, 112] on icon "button" at bounding box center [313, 114] width 4 height 4
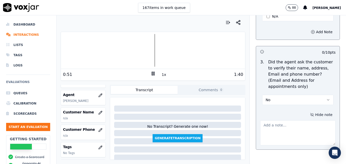
click at [289, 120] on textarea at bounding box center [298, 132] width 76 height 25
click at [71, 51] on div at bounding box center [153, 50] width 184 height 33
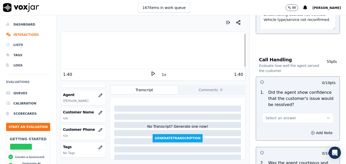
scroll to position [332, 0]
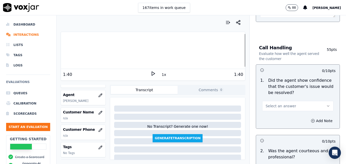
type textarea "New/returning customer not verified. Email/mailing address not verified. Vehicl…"
click at [327, 104] on icon "button" at bounding box center [329, 106] width 4 height 4
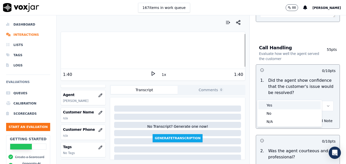
click at [284, 106] on div "Yes" at bounding box center [290, 105] width 62 height 8
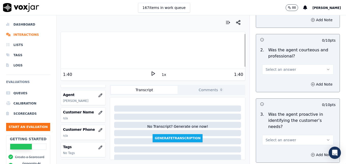
scroll to position [434, 0]
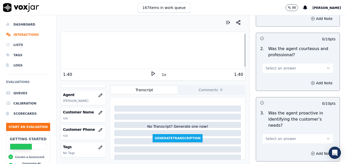
click at [315, 63] on button "Select an answer" at bounding box center [297, 68] width 71 height 10
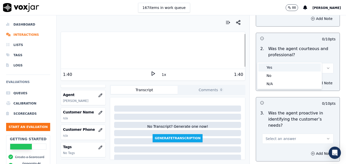
click at [273, 66] on div "Yes" at bounding box center [290, 67] width 62 height 8
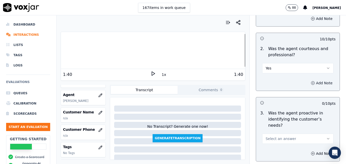
click at [311, 81] on icon "button" at bounding box center [313, 83] width 4 height 4
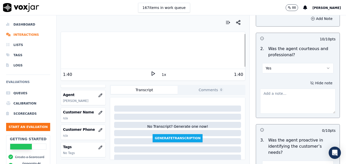
click at [289, 90] on textarea at bounding box center [298, 101] width 76 height 25
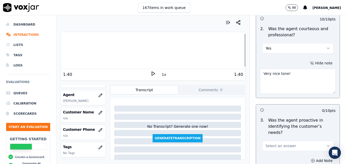
scroll to position [485, 0]
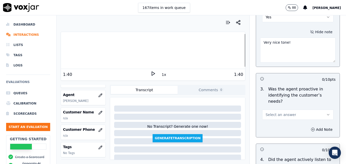
type textarea "Very nice tone!"
click at [327, 112] on icon "button" at bounding box center [329, 114] width 4 height 4
click at [287, 108] on div "Yes" at bounding box center [290, 108] width 62 height 8
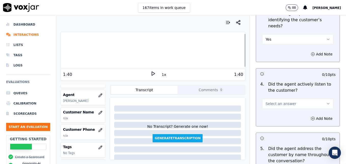
scroll to position [561, 0]
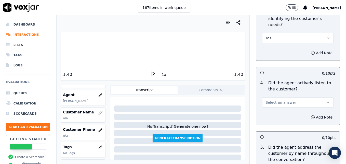
click at [327, 100] on icon "button" at bounding box center [329, 102] width 4 height 4
click at [269, 95] on div "Yes" at bounding box center [290, 95] width 62 height 8
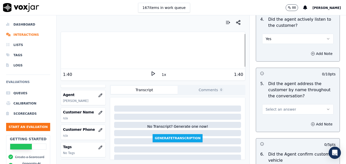
scroll to position [638, 0]
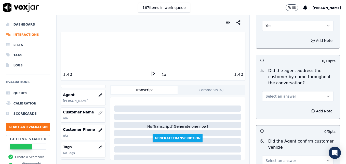
click at [314, 91] on button "Select an answer" at bounding box center [297, 96] width 71 height 10
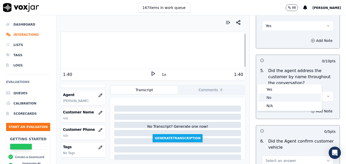
click at [272, 96] on div "No" at bounding box center [290, 97] width 62 height 8
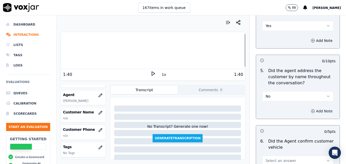
click at [311, 109] on icon "button" at bounding box center [313, 111] width 4 height 4
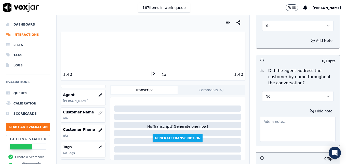
click at [287, 117] on textarea at bounding box center [298, 129] width 76 height 25
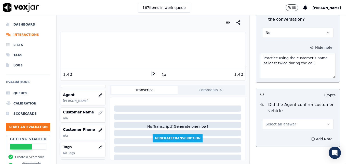
scroll to position [714, 0]
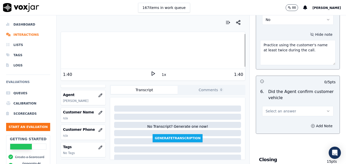
type textarea "Practice using the customer's name at least twice during the call."
click at [327, 109] on icon "button" at bounding box center [329, 111] width 4 height 4
click at [286, 104] on div "Yes" at bounding box center [290, 104] width 62 height 8
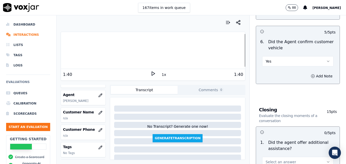
scroll to position [791, 0]
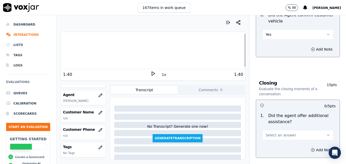
click at [315, 130] on button "Select an answer" at bounding box center [297, 135] width 71 height 10
click at [276, 127] on div "Yes" at bounding box center [290, 128] width 62 height 8
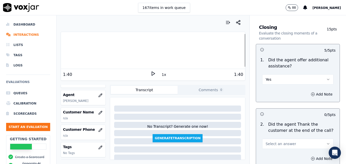
scroll to position [867, 0]
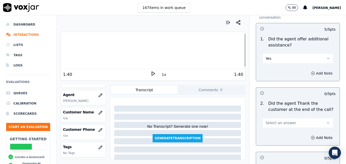
click at [311, 71] on icon "button" at bounding box center [313, 73] width 4 height 4
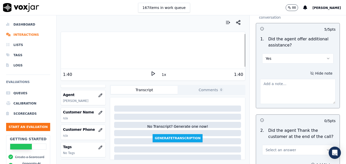
click at [284, 79] on textarea at bounding box center [298, 91] width 76 height 25
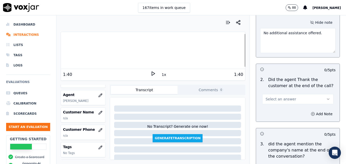
scroll to position [918, 0]
type textarea "No additional assistance offered."
click at [327, 97] on icon "button" at bounding box center [329, 99] width 4 height 4
click at [280, 91] on div "Yes" at bounding box center [290, 92] width 62 height 8
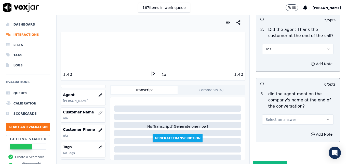
scroll to position [969, 0]
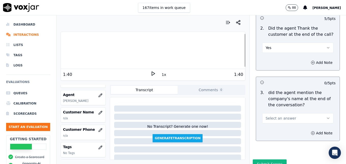
click at [314, 113] on button "Select an answer" at bounding box center [297, 118] width 71 height 10
click at [274, 112] on div "Yes" at bounding box center [290, 111] width 62 height 8
click at [268, 159] on button "Submit Scores" at bounding box center [270, 163] width 34 height 9
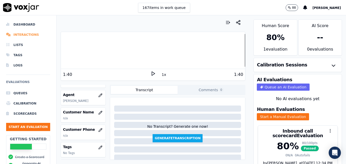
click at [20, 34] on li "Interactions" at bounding box center [28, 35] width 44 height 10
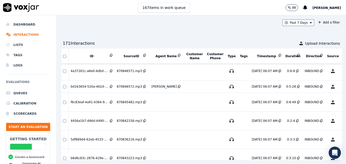
scroll to position [402, 0]
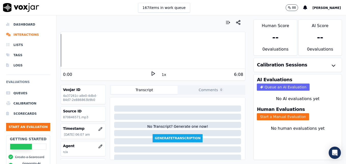
click at [151, 73] on icon at bounding box center [153, 73] width 5 height 5
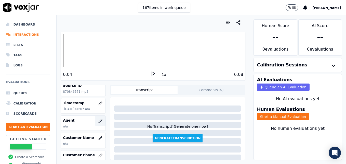
click at [98, 120] on icon "button" at bounding box center [100, 121] width 4 height 4
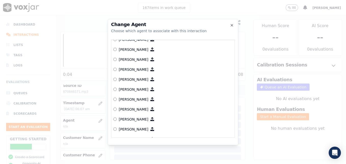
scroll to position [401, 0]
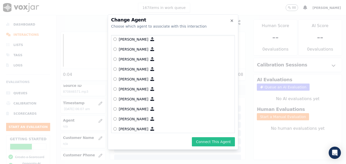
click at [212, 143] on button "Connect This Agent" at bounding box center [213, 141] width 43 height 9
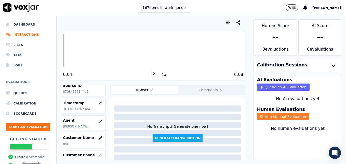
click at [279, 118] on button "Start a Manual Evaluation" at bounding box center [283, 116] width 52 height 7
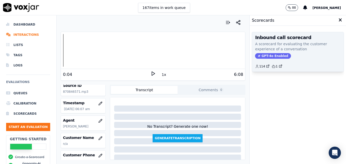
click at [270, 56] on span "GPT-4o Enabled" at bounding box center [273, 56] width 36 height 6
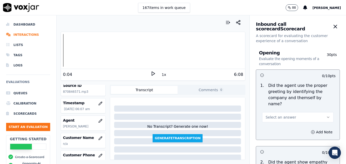
click at [327, 115] on icon "button" at bounding box center [329, 117] width 4 height 4
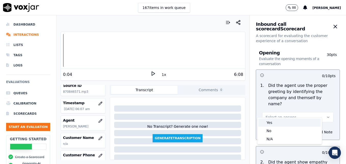
click at [275, 121] on div "Yes" at bounding box center [290, 122] width 62 height 8
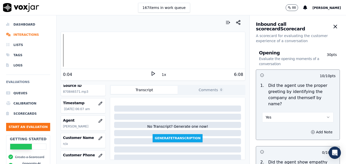
click at [151, 74] on icon at bounding box center [153, 73] width 5 height 5
click at [69, 52] on div at bounding box center [153, 50] width 184 height 33
click at [64, 51] on div at bounding box center [153, 50] width 184 height 33
click at [315, 128] on button "Add Note" at bounding box center [322, 131] width 28 height 7
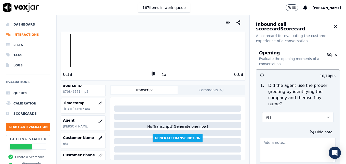
click at [291, 137] on textarea at bounding box center [298, 149] width 76 height 25
click at [314, 137] on textarea "Agent sounds like she is on speaker." at bounding box center [298, 149] width 76 height 25
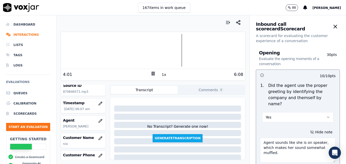
type textarea "Agent sounds like she is on speaker, which makes her sound somewhat muffled."
click at [152, 72] on rect at bounding box center [152, 73] width 1 height 3
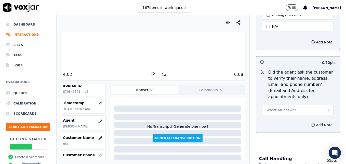
scroll to position [230, 0]
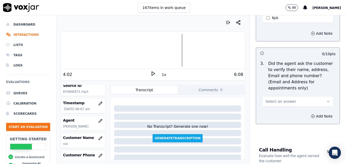
click at [327, 99] on icon "button" at bounding box center [329, 101] width 4 height 4
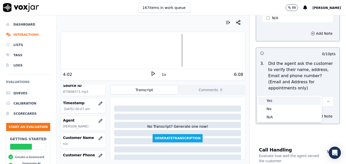
click at [281, 100] on div "Yes" at bounding box center [290, 100] width 62 height 8
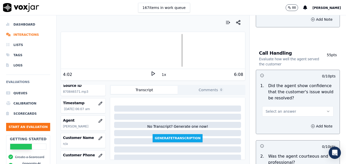
scroll to position [332, 0]
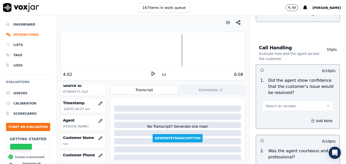
click at [315, 101] on button "Select an answer" at bounding box center [297, 106] width 71 height 10
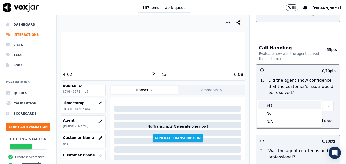
click at [274, 105] on div "Yes" at bounding box center [290, 105] width 62 height 8
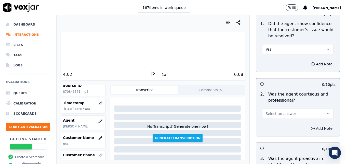
scroll to position [383, 0]
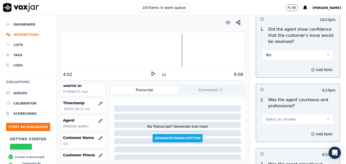
click at [327, 117] on icon "button" at bounding box center [329, 119] width 4 height 4
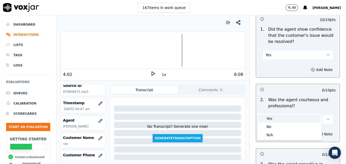
click at [275, 117] on div "Yes" at bounding box center [290, 118] width 62 height 8
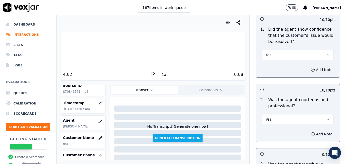
click at [308, 130] on button "Add Note" at bounding box center [322, 133] width 28 height 7
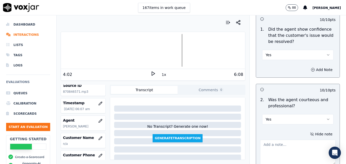
click at [276, 140] on textarea at bounding box center [298, 152] width 76 height 25
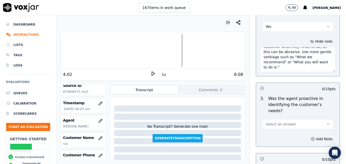
scroll to position [479, 0]
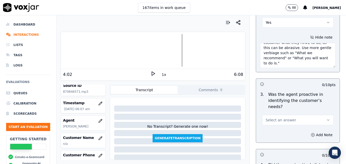
drag, startPoint x: 259, startPoint y: 133, endPoint x: 293, endPoint y: 55, distance: 85.1
click at [293, 55] on textarea "Avoid negative phrasing that tells a customer what they HAVE to do, as this can…" at bounding box center [298, 55] width 76 height 25
click at [196, 29] on div "Your browser does not support the audio element. 4:02 1x 6:08 Voxjar ID 4a37261…" at bounding box center [153, 89] width 193 height 148
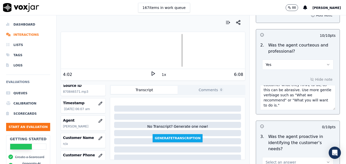
scroll to position [428, 0]
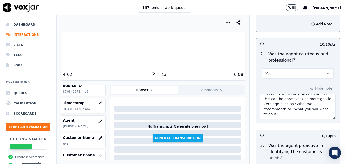
click at [289, 105] on textarea "Avoid negative phrasing that tells a customer what they HAVE to do, as this can…" at bounding box center [298, 106] width 76 height 25
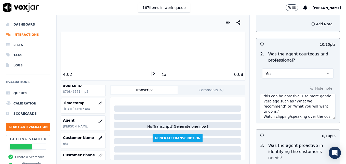
scroll to position [18, 0]
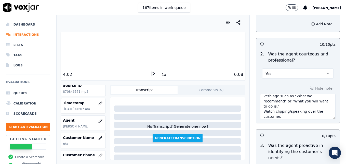
type textarea "Avoid negative phrasing that tells a customer what they HAVE to do, as this can…"
click at [151, 72] on icon at bounding box center [153, 73] width 5 height 5
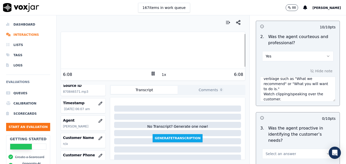
scroll to position [505, 0]
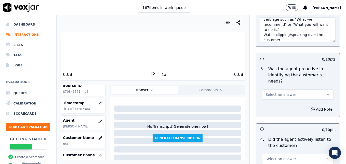
click at [327, 92] on icon "button" at bounding box center [329, 94] width 4 height 4
click at [275, 87] on div "Yes" at bounding box center [290, 87] width 62 height 8
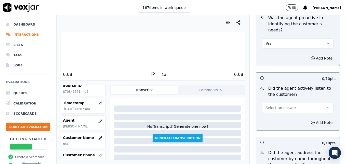
scroll to position [581, 0]
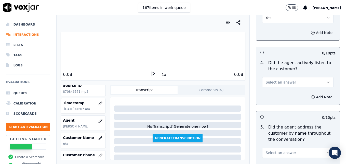
click at [319, 77] on button "Select an answer" at bounding box center [297, 82] width 71 height 10
click at [282, 76] on div "Yes" at bounding box center [290, 75] width 62 height 8
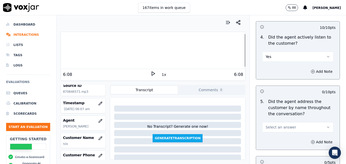
scroll to position [632, 0]
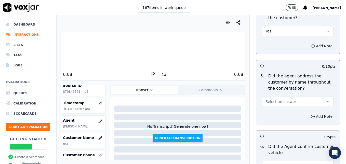
click at [314, 96] on button "Select an answer" at bounding box center [297, 101] width 71 height 10
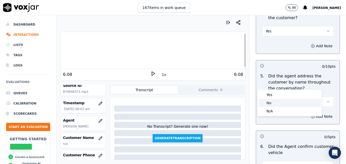
click at [277, 102] on div "No" at bounding box center [290, 103] width 62 height 8
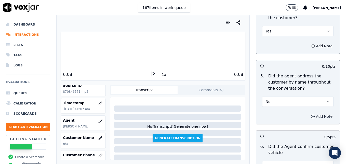
click at [313, 116] on icon "button" at bounding box center [313, 116] width 1 height 0
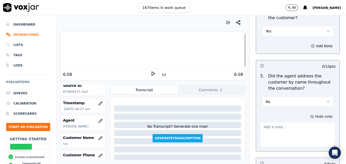
click at [284, 122] on textarea at bounding box center [298, 134] width 76 height 25
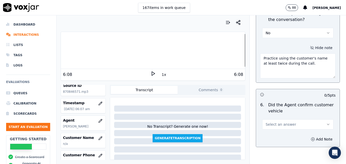
scroll to position [709, 0]
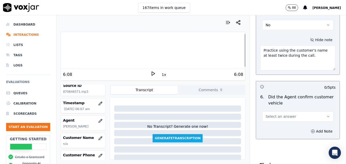
type textarea "Practice using the customer's name at least twice during the call."
click at [314, 111] on button "Select an answer" at bounding box center [297, 116] width 71 height 10
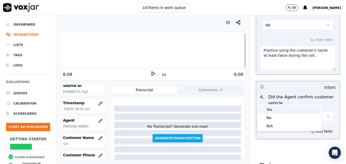
click at [271, 109] on div "Yes" at bounding box center [290, 109] width 62 height 8
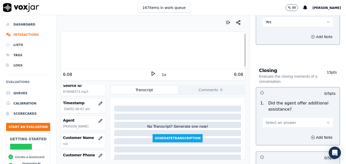
scroll to position [811, 0]
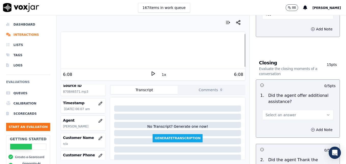
click at [327, 113] on icon "button" at bounding box center [329, 115] width 4 height 4
click at [281, 108] on div "Yes" at bounding box center [290, 108] width 62 height 8
click at [312, 128] on circle "button" at bounding box center [313, 129] width 3 height 3
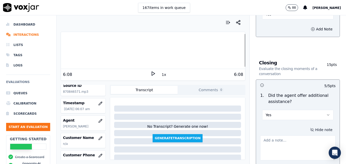
click at [294, 135] on textarea at bounding box center [298, 147] width 76 height 25
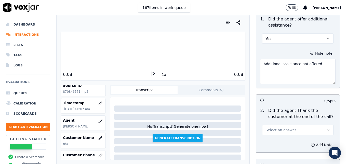
scroll to position [887, 0]
type textarea "Additional assistance not offered."
click at [327, 128] on icon "button" at bounding box center [329, 130] width 4 height 4
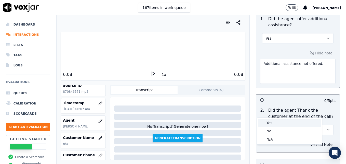
click at [278, 123] on div "Yes" at bounding box center [290, 123] width 62 height 8
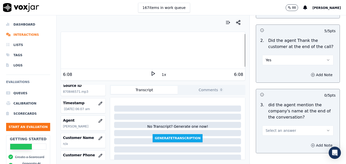
scroll to position [964, 0]
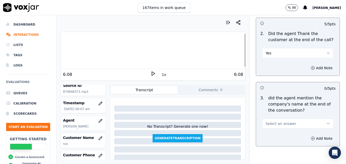
click at [327, 121] on icon "button" at bounding box center [329, 123] width 4 height 4
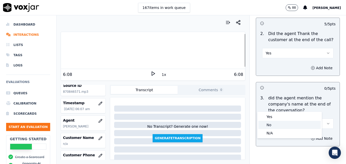
click at [274, 123] on div "No" at bounding box center [290, 125] width 62 height 8
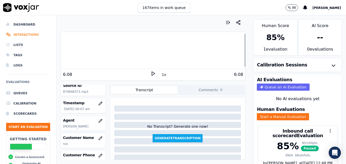
click at [21, 33] on li "Interactions" at bounding box center [28, 35] width 44 height 10
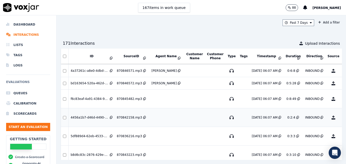
scroll to position [440, 0]
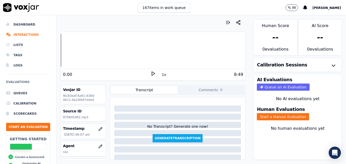
click at [152, 75] on polygon at bounding box center [153, 74] width 3 height 4
click at [153, 72] on icon at bounding box center [153, 73] width 5 height 5
click at [151, 73] on icon at bounding box center [153, 73] width 5 height 5
click at [63, 51] on div at bounding box center [153, 50] width 184 height 33
click at [151, 73] on icon at bounding box center [153, 73] width 5 height 5
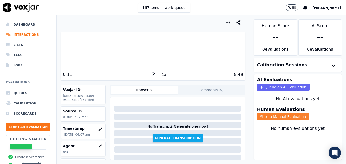
click at [285, 116] on button "Start a Manual Evaluation" at bounding box center [283, 116] width 52 height 7
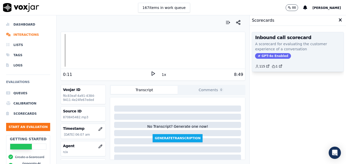
click at [265, 54] on span "GPT-4o Enabled" at bounding box center [273, 56] width 36 height 6
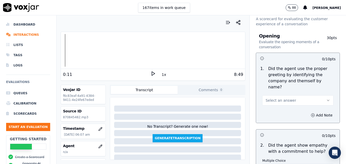
scroll to position [26, 0]
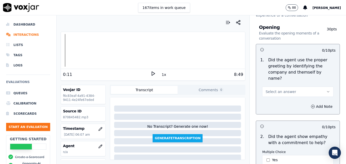
click at [315, 86] on button "Select an answer" at bounding box center [297, 91] width 71 height 10
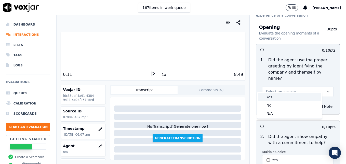
click at [273, 98] on div "Yes" at bounding box center [290, 97] width 62 height 8
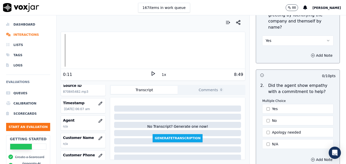
scroll to position [51, 0]
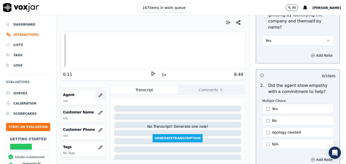
click at [98, 94] on icon "button" at bounding box center [100, 95] width 4 height 4
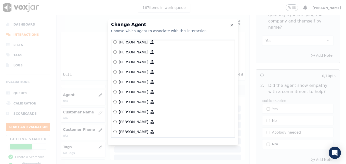
scroll to position [102, 0]
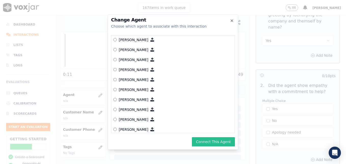
click at [217, 140] on button "Connect This Agent" at bounding box center [213, 141] width 43 height 9
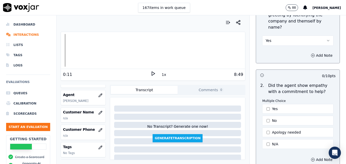
click at [152, 72] on icon at bounding box center [153, 73] width 5 height 5
click at [152, 72] on rect at bounding box center [152, 73] width 1 height 3
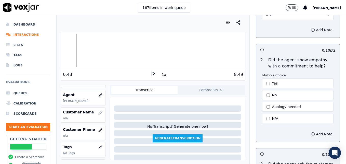
click at [312, 132] on circle "button" at bounding box center [313, 133] width 3 height 3
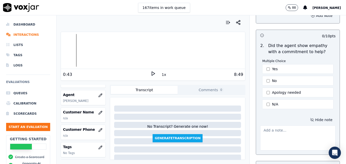
scroll to position [128, 0]
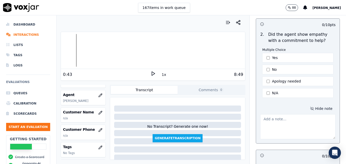
click at [276, 118] on textarea at bounding box center [298, 126] width 76 height 25
click at [62, 49] on div at bounding box center [153, 50] width 184 height 33
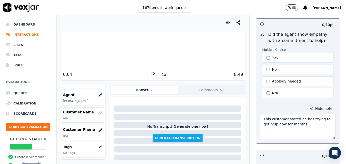
click at [151, 74] on icon at bounding box center [153, 73] width 5 height 5
click at [302, 120] on textarea "This customer stated he has trying to get help now for months" at bounding box center [298, 126] width 76 height 25
click at [151, 73] on icon at bounding box center [153, 73] width 5 height 5
click at [279, 125] on textarea "This customer stated he has trying to get help now for months, including asking…" at bounding box center [298, 126] width 76 height 25
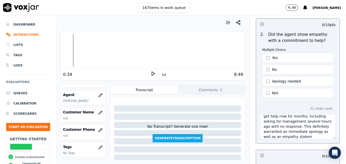
scroll to position [13, 0]
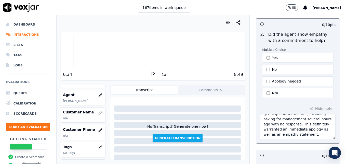
type textarea "This customer stated he has trying to get help now for months, including asking…"
click at [151, 74] on icon at bounding box center [153, 73] width 5 height 5
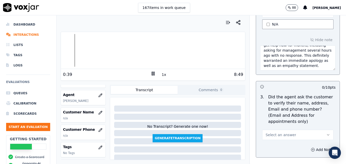
scroll to position [204, 0]
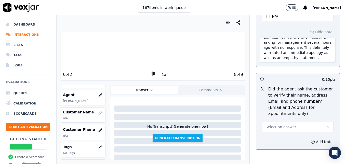
click at [327, 125] on icon "button" at bounding box center [329, 127] width 4 height 4
click at [271, 134] on div "No" at bounding box center [290, 134] width 62 height 8
click at [311, 140] on icon "button" at bounding box center [313, 142] width 4 height 4
click at [289, 147] on textarea at bounding box center [298, 159] width 76 height 25
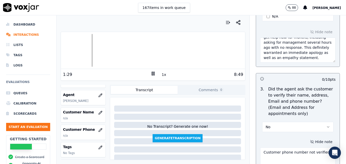
type textarea "Customer phone number not verified."
click at [154, 73] on rect at bounding box center [154, 73] width 1 height 3
drag, startPoint x: 272, startPoint y: 50, endPoint x: 280, endPoint y: 55, distance: 8.6
click at [280, 55] on textarea "This customer stated he has trying to get help now for months, including asking…" at bounding box center [298, 49] width 76 height 25
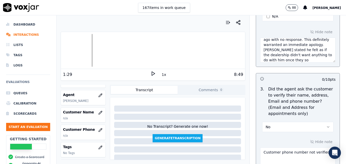
scroll to position [23, 0]
type textarea "This customer stated he has trying to get help now for months, including asking…"
click at [151, 72] on icon at bounding box center [153, 73] width 5 height 5
click at [96, 50] on div at bounding box center [153, 50] width 184 height 33
click at [95, 50] on div at bounding box center [153, 50] width 184 height 33
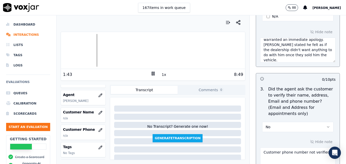
click at [94, 50] on div at bounding box center [153, 50] width 184 height 33
click at [151, 72] on icon at bounding box center [153, 73] width 5 height 5
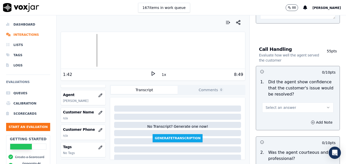
scroll to position [383, 0]
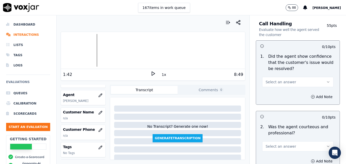
click at [327, 80] on icon "button" at bounding box center [329, 82] width 4 height 4
click at [275, 86] on div "No" at bounding box center [290, 89] width 62 height 8
click at [327, 80] on icon "button" at bounding box center [329, 82] width 4 height 4
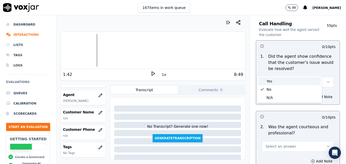
click at [267, 80] on div "Yes" at bounding box center [290, 81] width 62 height 8
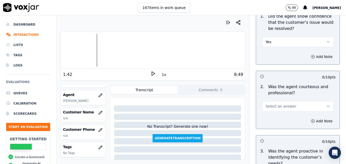
scroll to position [434, 0]
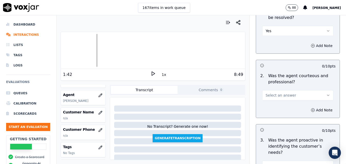
click at [314, 90] on button "Select an answer" at bounding box center [297, 95] width 71 height 10
click at [271, 102] on div "No" at bounding box center [290, 102] width 62 height 8
click at [327, 93] on icon "button" at bounding box center [329, 95] width 4 height 4
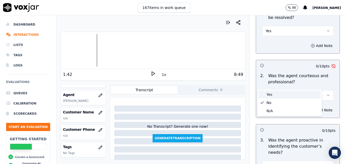
click at [281, 94] on div "Yes" at bounding box center [290, 94] width 62 height 8
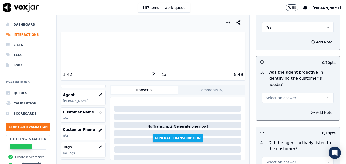
scroll to position [510, 0]
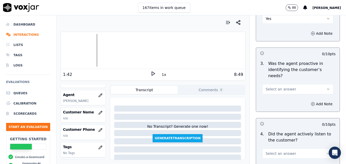
click at [315, 84] on button "Select an answer" at bounding box center [297, 89] width 71 height 10
click at [275, 82] on div "Yes" at bounding box center [290, 82] width 62 height 8
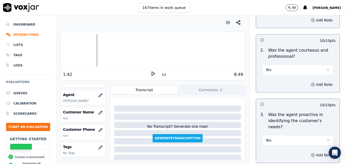
scroll to position [434, 0]
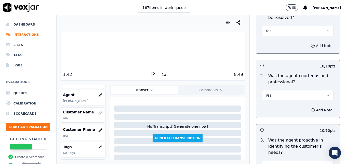
click at [315, 90] on button "Yes" at bounding box center [297, 95] width 71 height 10
click at [276, 101] on div "No" at bounding box center [290, 102] width 62 height 8
click at [311, 108] on icon "button" at bounding box center [313, 110] width 4 height 4
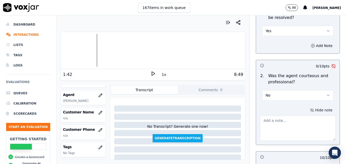
click at [287, 116] on textarea at bounding box center [298, 128] width 76 height 25
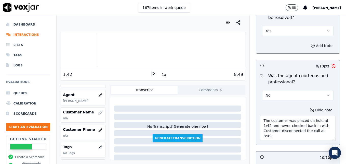
type textarea "The customer was placed on hold at 1:42 and never checked back in with. Custome…"
click at [151, 73] on icon at bounding box center [153, 73] width 5 height 5
drag, startPoint x: 259, startPoint y: 109, endPoint x: 321, endPoint y: 120, distance: 63.6
click at [321, 120] on textarea "The customer was placed on hold at 1:42 and never checked back in with. Custome…" at bounding box center [298, 128] width 76 height 25
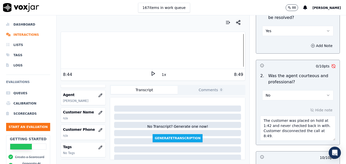
click at [185, 32] on div "Your browser does not support the audio element." at bounding box center [153, 50] width 184 height 37
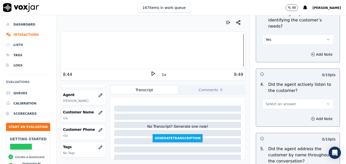
scroll to position [612, 0]
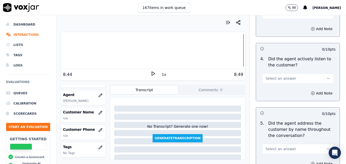
click at [327, 76] on icon "button" at bounding box center [329, 78] width 4 height 4
click at [285, 73] on div "Yes" at bounding box center [290, 71] width 62 height 8
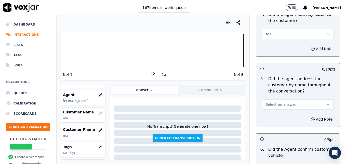
scroll to position [663, 0]
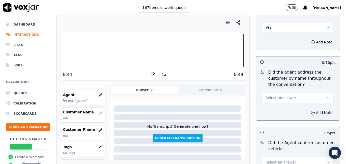
click at [327, 96] on icon "button" at bounding box center [329, 98] width 4 height 4
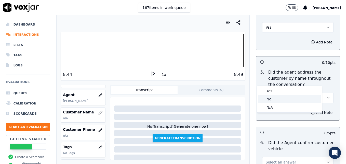
click at [277, 97] on div "No" at bounding box center [290, 99] width 62 height 8
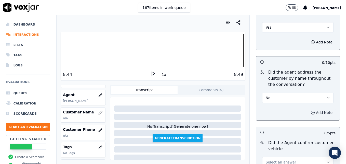
click at [311, 110] on icon "button" at bounding box center [313, 112] width 4 height 4
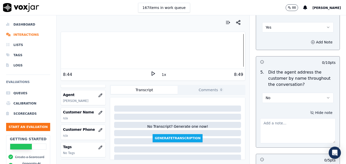
click at [292, 118] on textarea at bounding box center [298, 130] width 76 height 25
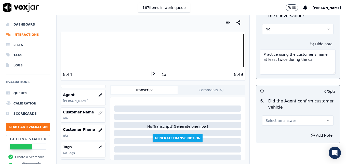
scroll to position [740, 0]
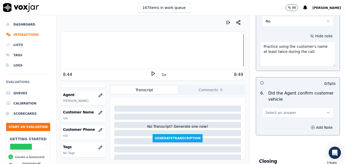
type textarea "Practice using the customer's name at least twice during the call."
click at [327, 110] on icon "button" at bounding box center [329, 112] width 4 height 4
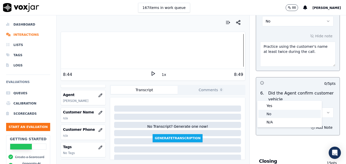
click at [275, 112] on div "No" at bounding box center [290, 114] width 62 height 8
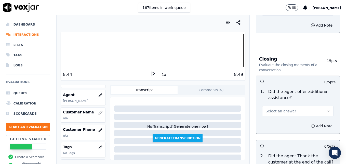
scroll to position [867, 0]
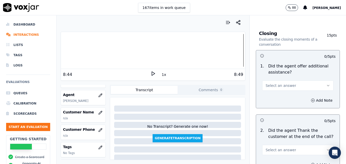
click at [327, 83] on icon "button" at bounding box center [329, 85] width 4 height 4
click at [279, 78] on div "Yes" at bounding box center [290, 78] width 62 height 8
click at [311, 98] on icon "button" at bounding box center [313, 100] width 4 height 4
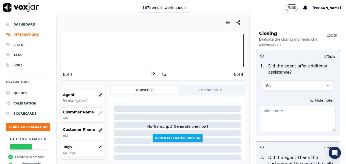
click at [288, 106] on textarea at bounding box center [298, 118] width 76 height 25
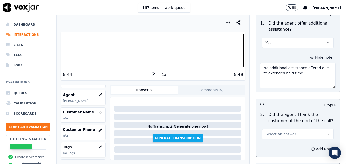
scroll to position [918, 0]
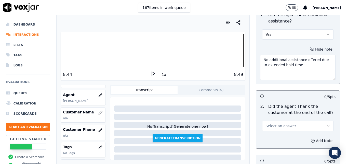
drag, startPoint x: 258, startPoint y: 46, endPoint x: 295, endPoint y: 47, distance: 36.2
click at [295, 55] on textarea "No additional assistance offered due to extended hold time." at bounding box center [298, 67] width 76 height 25
type textarea "No additional assistance offered due to extended hold time."
click at [327, 124] on icon "button" at bounding box center [329, 126] width 4 height 4
click at [272, 118] on div "Yes" at bounding box center [290, 119] width 62 height 8
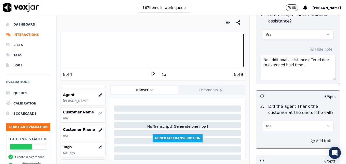
click at [311, 139] on icon "button" at bounding box center [313, 141] width 4 height 4
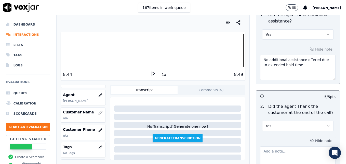
click at [285, 146] on textarea at bounding box center [298, 158] width 76 height 25
paste textarea "No additional assistance offered due to extended hold time."
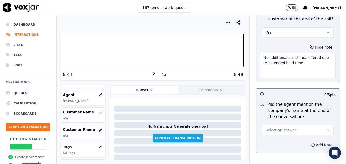
scroll to position [1020, 0]
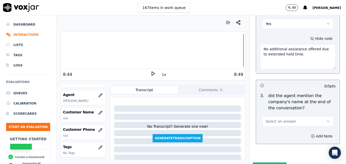
type textarea "No additional assistance offered due to extended hold time."
click at [311, 134] on icon "button" at bounding box center [313, 136] width 4 height 4
click at [322, 116] on button "Select an answer" at bounding box center [297, 121] width 71 height 10
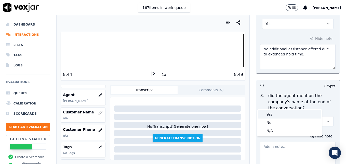
click at [284, 111] on div "Yes" at bounding box center [290, 114] width 62 height 8
click at [278, 142] on textarea at bounding box center [298, 154] width 76 height 25
paste textarea "No additional assistance offered due to extended hold time."
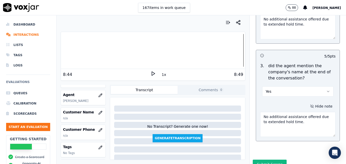
scroll to position [1051, 0]
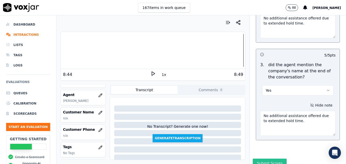
type textarea "No additional assistance offered due to extended hold time."
click at [269, 158] on button "Submit Scores" at bounding box center [270, 162] width 34 height 9
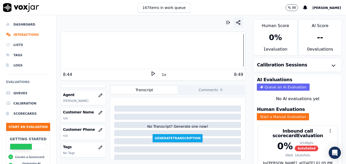
click at [236, 21] on icon "button" at bounding box center [238, 22] width 5 height 5
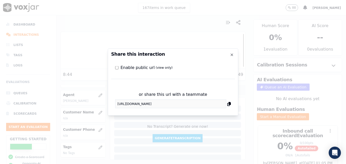
click at [231, 52] on h2 "Share this interaction" at bounding box center [173, 54] width 124 height 5
click at [232, 54] on icon "button" at bounding box center [232, 55] width 4 height 4
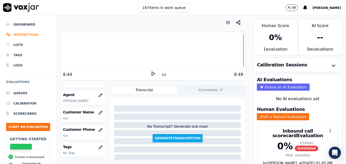
click at [27, 36] on li "Interactions" at bounding box center [28, 35] width 44 height 10
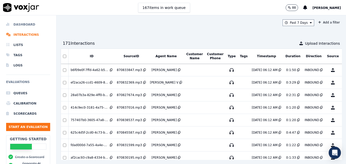
click at [25, 24] on li "Dashboard" at bounding box center [28, 24] width 44 height 10
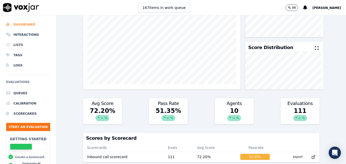
scroll to position [51, 0]
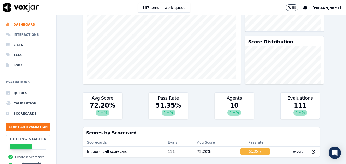
click at [27, 34] on li "Interactions" at bounding box center [28, 35] width 44 height 10
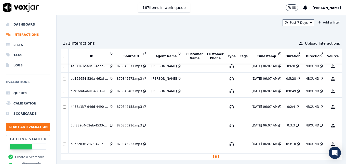
scroll to position [440, 0]
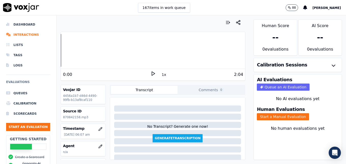
click at [151, 73] on icon at bounding box center [153, 73] width 5 height 5
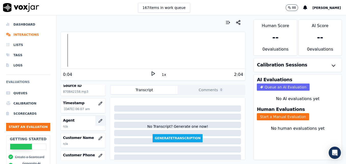
click at [98, 121] on icon "button" at bounding box center [100, 121] width 4 height 4
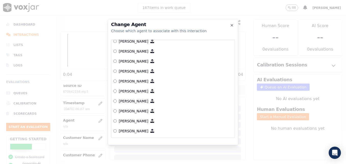
scroll to position [210, 0]
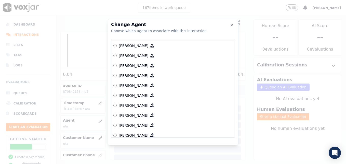
click at [116, 113] on label "[PERSON_NAME]" at bounding box center [173, 115] width 119 height 10
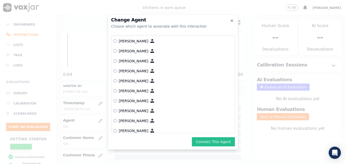
click at [214, 142] on button "Connect This Agent" at bounding box center [213, 141] width 43 height 9
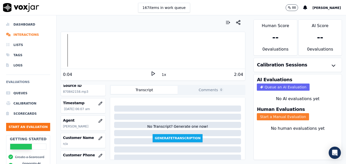
click at [278, 116] on button "Start a Manual Evaluation" at bounding box center [283, 116] width 52 height 7
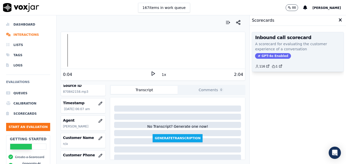
click at [269, 55] on span "GPT-4o Enabled" at bounding box center [273, 56] width 36 height 6
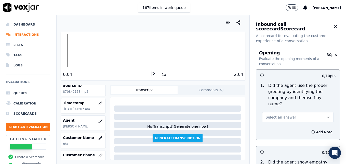
click at [327, 115] on icon "button" at bounding box center [329, 117] width 4 height 4
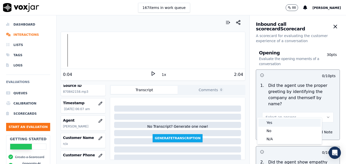
click at [271, 122] on div "Yes" at bounding box center [290, 122] width 62 height 8
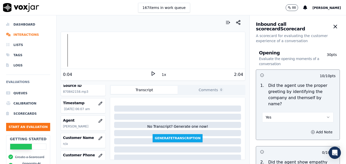
click at [151, 73] on icon at bounding box center [153, 73] width 5 height 5
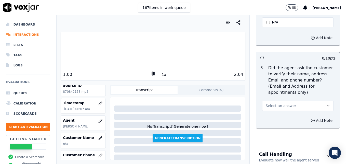
scroll to position [204, 0]
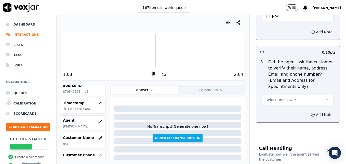
click at [108, 49] on div at bounding box center [153, 50] width 184 height 33
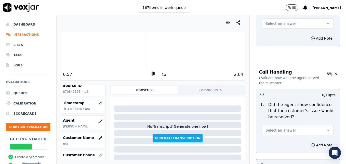
scroll to position [281, 0]
drag, startPoint x: 318, startPoint y: 115, endPoint x: 298, endPoint y: 121, distance: 20.7
click at [318, 125] on button "Select an answer" at bounding box center [297, 130] width 71 height 10
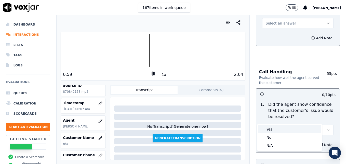
click at [277, 129] on div "Yes" at bounding box center [290, 129] width 62 height 8
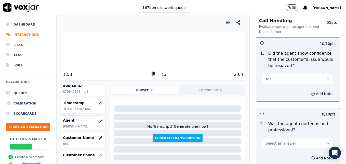
scroll to position [357, 0]
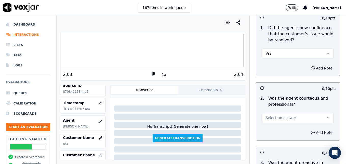
click at [151, 72] on icon at bounding box center [153, 73] width 5 height 5
click at [17, 34] on li "Interactions" at bounding box center [28, 35] width 44 height 10
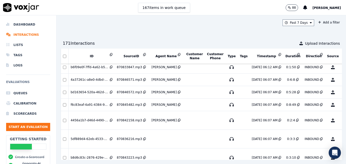
scroll to position [421, 0]
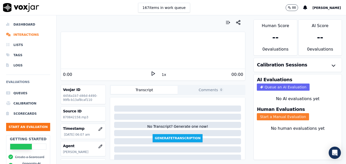
click at [278, 117] on button "Start a Manual Evaluation" at bounding box center [283, 116] width 52 height 7
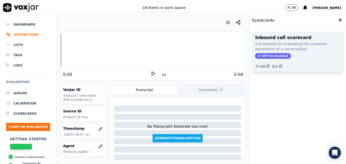
click at [273, 55] on span "GPT-4o Enabled" at bounding box center [273, 56] width 36 height 6
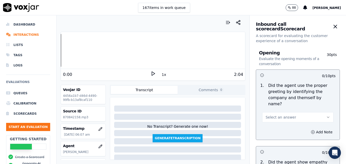
click at [327, 115] on icon "button" at bounding box center [329, 117] width 4 height 4
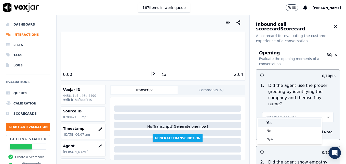
click at [274, 123] on div "Yes" at bounding box center [290, 122] width 62 height 8
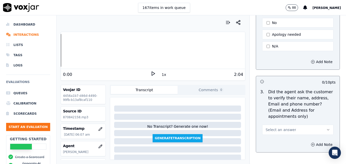
scroll to position [179, 0]
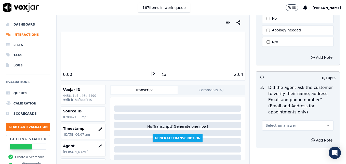
click at [327, 123] on icon "button" at bounding box center [329, 125] width 4 height 4
click at [270, 133] on div "No" at bounding box center [290, 133] width 62 height 8
click at [308, 136] on button "Add Note" at bounding box center [322, 139] width 28 height 7
click at [288, 146] on textarea at bounding box center [298, 158] width 76 height 25
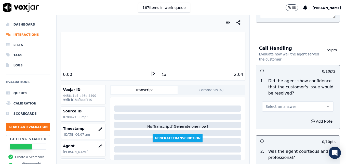
scroll to position [332, 0]
type textarea "Vehicle type/service not reconfirmed. Wait/drop-off not confirmed."
click at [314, 101] on button "Select an answer" at bounding box center [297, 106] width 71 height 10
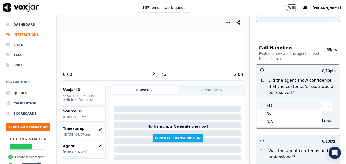
click at [279, 104] on div "Yes" at bounding box center [290, 105] width 62 height 8
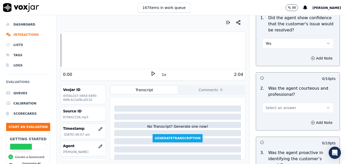
scroll to position [408, 0]
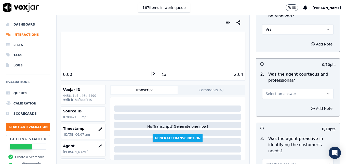
click at [314, 89] on button "Select an answer" at bounding box center [297, 94] width 71 height 10
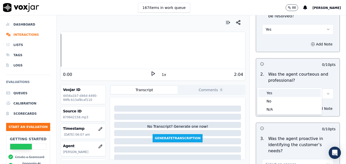
click at [280, 93] on div "Yes" at bounding box center [290, 93] width 62 height 8
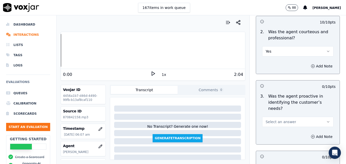
scroll to position [459, 0]
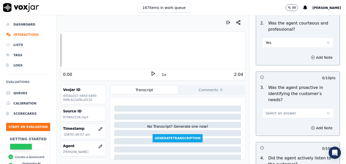
click at [327, 111] on icon "button" at bounding box center [329, 113] width 4 height 4
click at [279, 106] on div "Yes" at bounding box center [290, 106] width 62 height 8
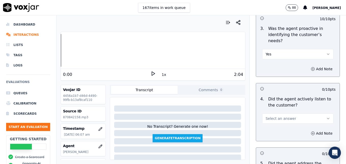
scroll to position [536, 0]
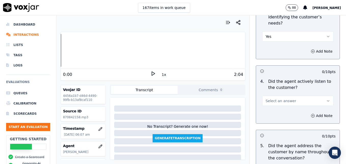
click at [327, 99] on icon "button" at bounding box center [329, 101] width 4 height 4
click at [273, 93] on div "Yes" at bounding box center [290, 94] width 62 height 8
click at [152, 73] on polygon at bounding box center [153, 74] width 3 height 4
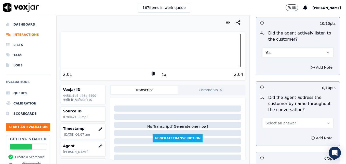
scroll to position [587, 0]
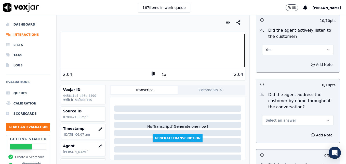
click at [314, 115] on button "Select an answer" at bounding box center [297, 120] width 71 height 10
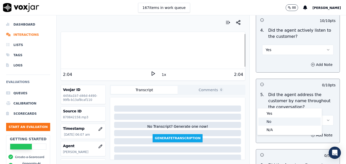
click at [278, 121] on div "No" at bounding box center [290, 121] width 62 height 8
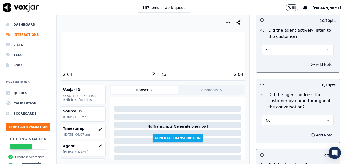
click at [311, 133] on icon "button" at bounding box center [313, 135] width 4 height 4
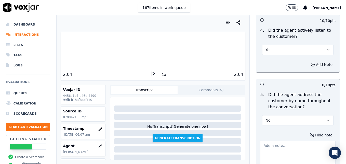
click at [292, 141] on textarea at bounding box center [298, 153] width 76 height 25
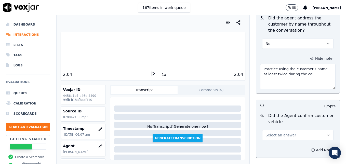
scroll to position [689, 0]
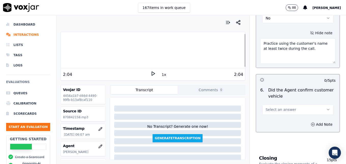
type textarea "Practice using the customer's name at least twice during the call."
click at [328, 109] on icon "button" at bounding box center [329, 109] width 2 height 1
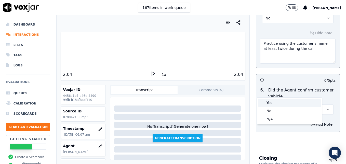
click at [272, 101] on div "Yes" at bounding box center [290, 102] width 62 height 8
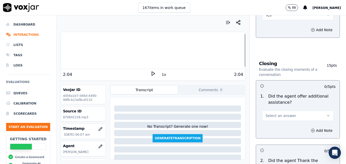
scroll to position [791, 0]
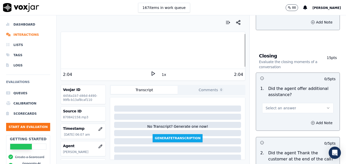
click at [327, 106] on icon "button" at bounding box center [329, 108] width 4 height 4
click at [277, 102] on div "Yes" at bounding box center [290, 101] width 62 height 8
click at [311, 121] on icon "button" at bounding box center [313, 123] width 4 height 4
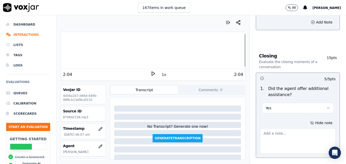
click at [293, 128] on textarea at bounding box center [298, 140] width 76 height 25
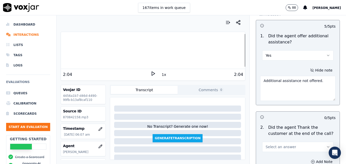
scroll to position [867, 0]
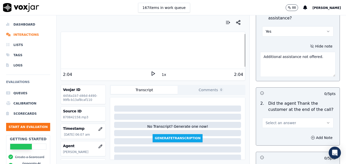
type textarea "Additional assistance not offered."
click at [327, 121] on icon "button" at bounding box center [329, 123] width 4 height 4
click at [273, 117] on div "Yes" at bounding box center [290, 116] width 62 height 8
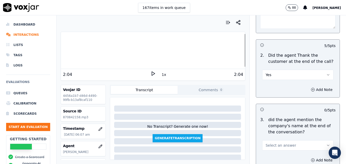
scroll to position [918, 0]
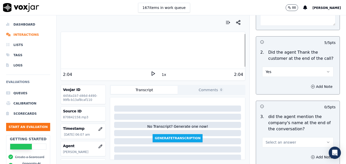
click at [314, 137] on button "Select an answer" at bounding box center [297, 142] width 71 height 10
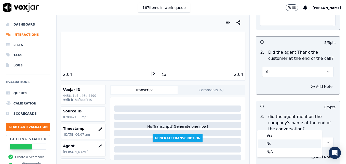
click at [274, 142] on div "No" at bounding box center [290, 143] width 62 height 8
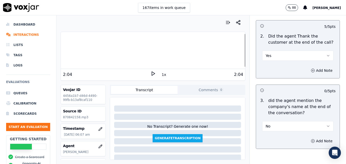
scroll to position [943, 0]
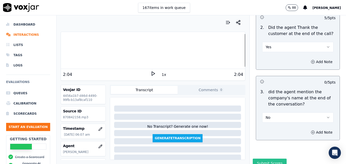
click at [269, 158] on button "Submit Scores" at bounding box center [270, 162] width 34 height 9
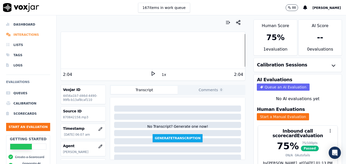
click at [29, 33] on li "Interactions" at bounding box center [28, 35] width 44 height 10
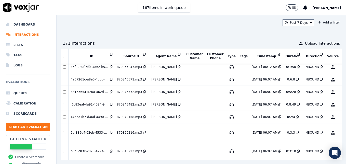
scroll to position [427, 0]
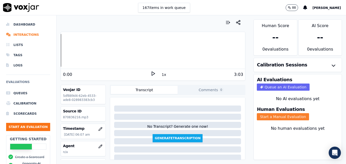
click at [284, 116] on button "Start a Manual Evaluation" at bounding box center [283, 116] width 52 height 7
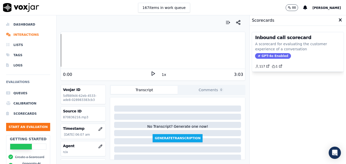
click at [264, 56] on span "GPT-4o Enabled" at bounding box center [273, 56] width 36 height 6
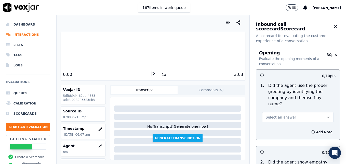
click at [151, 73] on icon at bounding box center [153, 73] width 5 height 5
click at [154, 73] on rect at bounding box center [154, 73] width 1 height 3
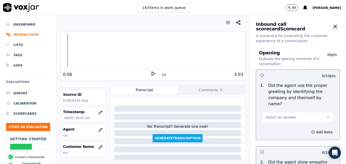
scroll to position [26, 0]
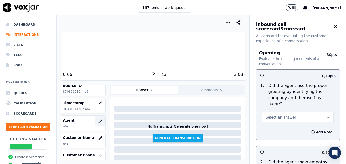
click at [98, 122] on icon "button" at bounding box center [100, 121] width 4 height 4
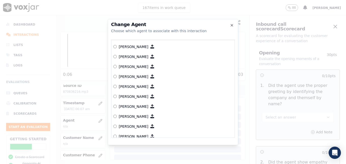
scroll to position [389, 0]
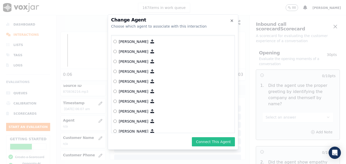
click at [210, 140] on button "Connect This Agent" at bounding box center [213, 141] width 43 height 9
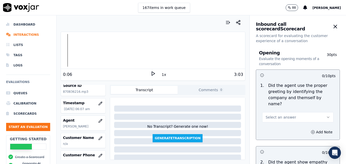
click at [152, 72] on icon at bounding box center [153, 73] width 5 height 5
click at [73, 50] on div at bounding box center [153, 50] width 184 height 33
click at [85, 48] on div at bounding box center [153, 50] width 184 height 33
click at [151, 74] on icon at bounding box center [153, 73] width 5 height 5
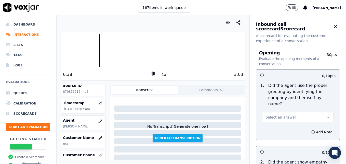
click at [327, 115] on icon "button" at bounding box center [329, 117] width 4 height 4
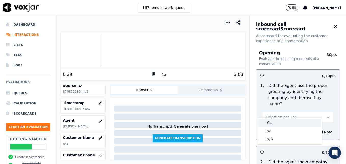
click at [268, 122] on div "Yes" at bounding box center [290, 122] width 62 height 8
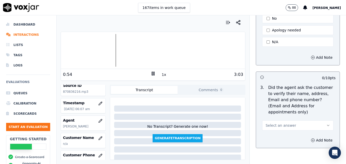
scroll to position [204, 0]
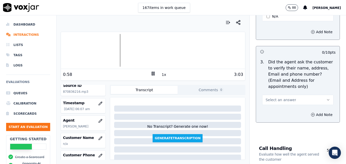
click at [151, 72] on icon at bounding box center [153, 73] width 5 height 5
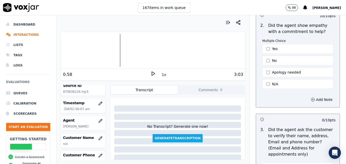
scroll to position [128, 0]
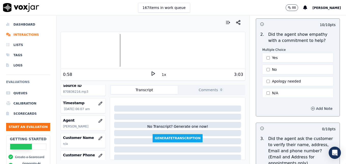
click at [311, 106] on icon "button" at bounding box center [313, 108] width 4 height 4
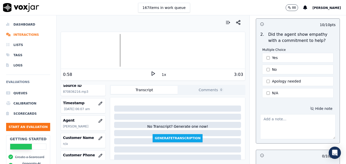
click at [284, 114] on textarea at bounding box center [298, 126] width 76 height 25
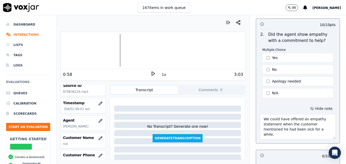
type textarea "We could have offered an empathy statement when the customer mentioned he had b…"
click at [151, 73] on icon at bounding box center [153, 73] width 5 height 5
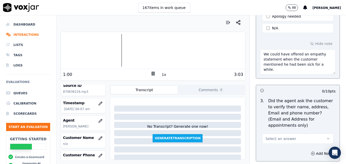
scroll to position [204, 0]
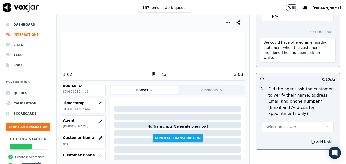
click at [327, 125] on icon "button" at bounding box center [329, 127] width 4 height 4
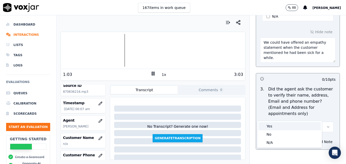
click at [270, 124] on div "Yes" at bounding box center [290, 126] width 62 height 8
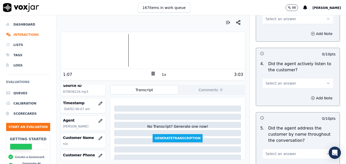
scroll to position [561, 0]
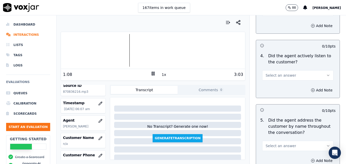
click at [327, 73] on icon "button" at bounding box center [329, 75] width 4 height 4
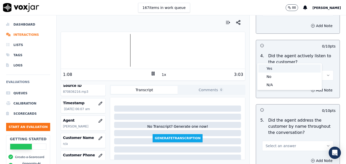
click at [282, 68] on div "Yes" at bounding box center [290, 68] width 62 height 8
click at [327, 144] on icon "button" at bounding box center [329, 146] width 4 height 4
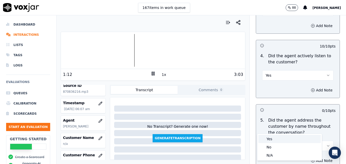
click at [270, 138] on div "Yes" at bounding box center [290, 139] width 62 height 8
click at [312, 159] on circle "button" at bounding box center [313, 160] width 3 height 3
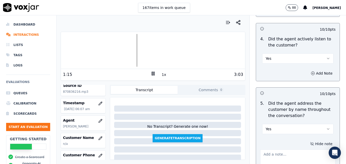
scroll to position [587, 0]
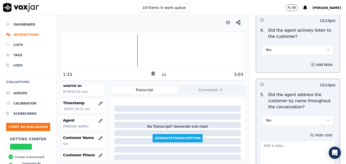
click at [286, 141] on textarea at bounding box center [298, 153] width 76 height 25
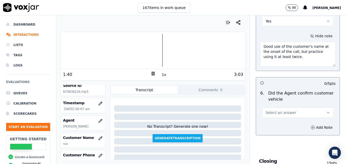
scroll to position [689, 0]
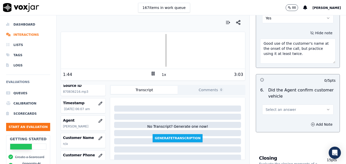
type textarea "Good use of the customer's name at the onset of the call, but practice using it…"
click at [327, 107] on icon "button" at bounding box center [329, 109] width 4 height 4
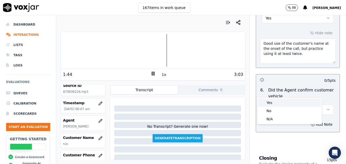
click at [272, 102] on div "Yes" at bounding box center [290, 102] width 62 height 8
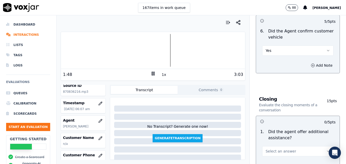
scroll to position [740, 0]
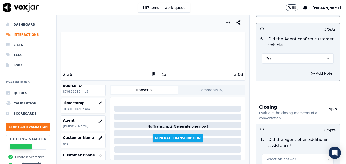
click at [154, 73] on rect at bounding box center [154, 73] width 1 height 3
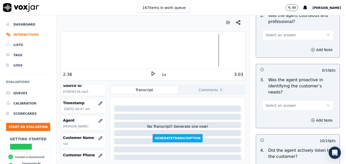
scroll to position [459, 0]
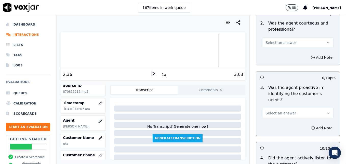
click at [327, 111] on icon "button" at bounding box center [329, 113] width 4 height 4
click at [287, 106] on div "Yes" at bounding box center [290, 106] width 62 height 8
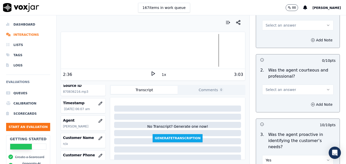
scroll to position [408, 0]
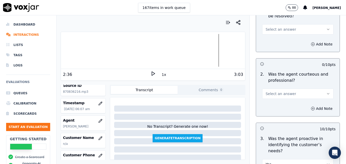
click at [327, 92] on icon "button" at bounding box center [329, 94] width 4 height 4
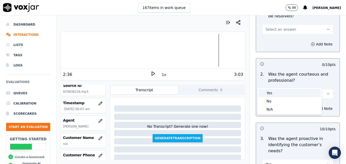
click at [281, 93] on div "Yes" at bounding box center [290, 93] width 62 height 8
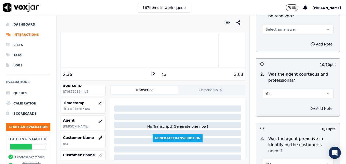
click at [308, 105] on button "Add Note" at bounding box center [322, 108] width 28 height 7
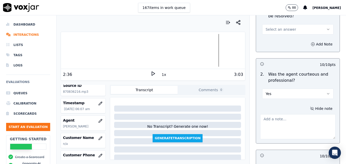
click at [285, 114] on textarea at bounding box center [298, 126] width 76 height 25
paste textarea "When a customer thanks us, instead of saying "No problem," use more professiona…"
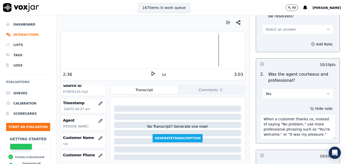
scroll to position [0, 0]
type textarea "When a customer thanks us, instead of saying "No problem," use more professiona…"
click at [151, 71] on icon at bounding box center [153, 73] width 5 height 5
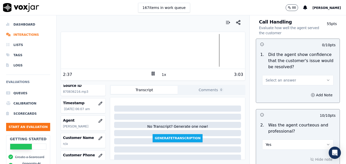
scroll to position [357, 0]
click at [327, 78] on icon "button" at bounding box center [329, 80] width 4 height 4
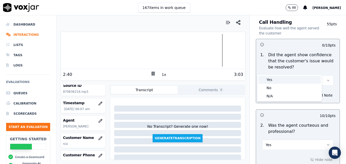
click at [290, 79] on div "Yes" at bounding box center [290, 80] width 62 height 8
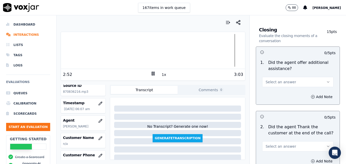
scroll to position [841, 0]
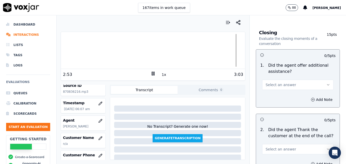
click at [328, 84] on icon "button" at bounding box center [329, 84] width 2 height 1
click at [291, 77] on div "Yes" at bounding box center [290, 78] width 62 height 8
click at [311, 97] on icon "button" at bounding box center [313, 99] width 4 height 4
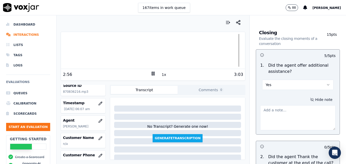
click at [284, 105] on textarea at bounding box center [298, 117] width 76 height 25
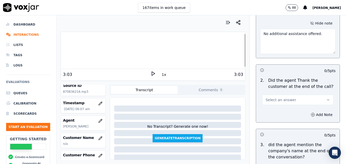
scroll to position [918, 0]
type textarea "No additional assistance offered."
click at [327, 97] on icon "button" at bounding box center [329, 99] width 4 height 4
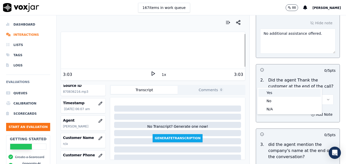
click at [277, 94] on div "Yes" at bounding box center [290, 93] width 62 height 8
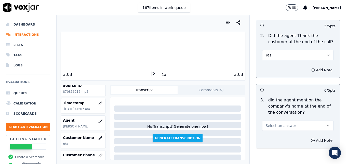
scroll to position [969, 0]
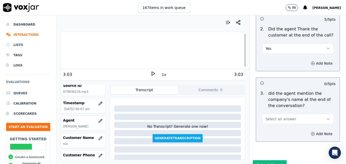
click at [327, 117] on icon "button" at bounding box center [329, 119] width 4 height 4
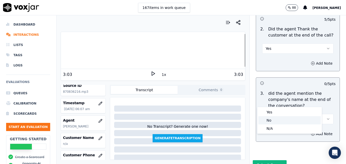
click at [286, 120] on div "No" at bounding box center [290, 120] width 62 height 8
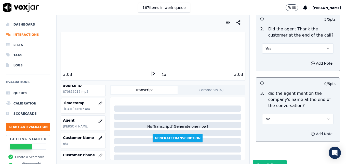
click at [311, 132] on icon "button" at bounding box center [313, 134] width 4 height 4
click at [289, 139] on textarea at bounding box center [298, 151] width 76 height 25
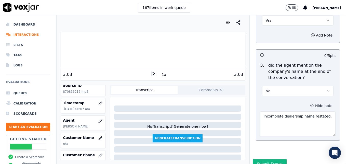
scroll to position [997, 0]
type textarea "Incomplete dealership name restated."
click at [266, 158] on button "Submit Scores" at bounding box center [270, 162] width 34 height 9
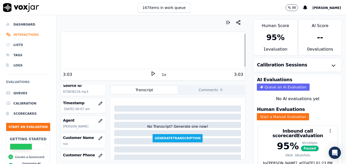
click at [28, 33] on li "Interactions" at bounding box center [28, 35] width 44 height 10
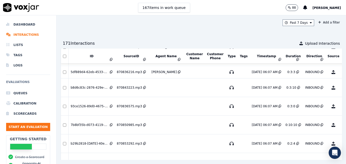
scroll to position [447, 0]
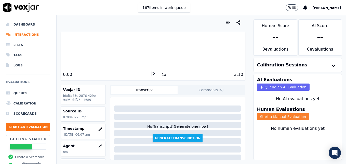
click at [268, 117] on button "Start a Manual Evaluation" at bounding box center [283, 116] width 52 height 7
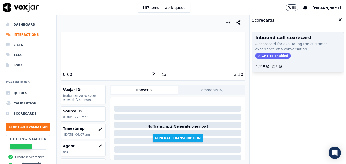
click at [268, 54] on span "GPT-4o Enabled" at bounding box center [273, 56] width 36 height 6
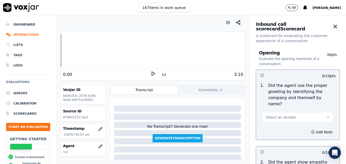
click at [151, 73] on icon at bounding box center [153, 73] width 5 height 5
click at [152, 73] on rect at bounding box center [152, 73] width 1 height 3
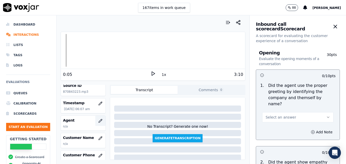
click at [95, 119] on button "button" at bounding box center [100, 121] width 10 height 10
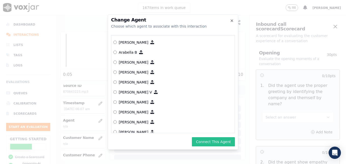
click at [209, 139] on button "Connect This Agent" at bounding box center [213, 141] width 43 height 9
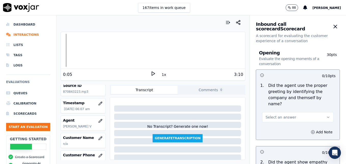
click at [327, 115] on icon "button" at bounding box center [329, 117] width 4 height 4
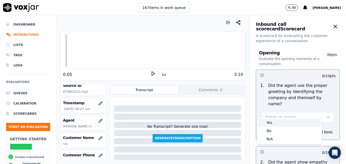
click at [272, 122] on div "Yes" at bounding box center [290, 122] width 62 height 8
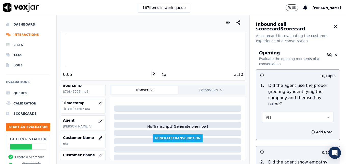
click at [151, 73] on icon at bounding box center [153, 73] width 5 height 5
click at [154, 73] on rect at bounding box center [154, 73] width 1 height 3
click at [31, 34] on li "Interactions" at bounding box center [28, 35] width 44 height 10
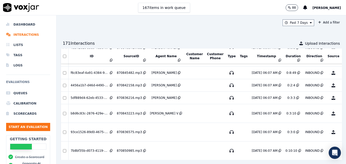
scroll to position [447, 0]
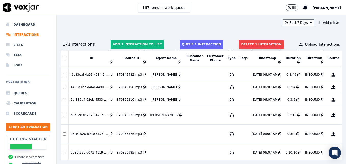
click at [262, 42] on button "Delete 1 interaction" at bounding box center [261, 44] width 44 height 8
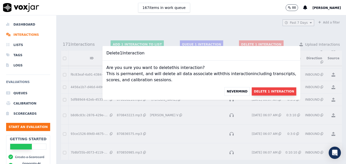
click at [268, 90] on button "Delete 1 Interaction" at bounding box center [274, 91] width 44 height 8
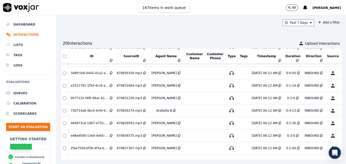
scroll to position [428, 0]
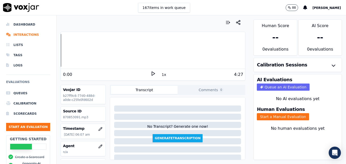
click at [151, 73] on icon at bounding box center [153, 73] width 5 height 5
click at [161, 73] on button "1x" at bounding box center [164, 74] width 6 height 7
click at [277, 118] on button "Start a Manual Evaluation" at bounding box center [283, 116] width 52 height 7
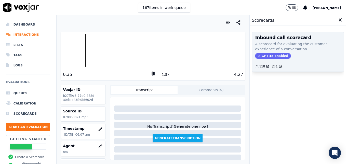
click at [268, 56] on span "GPT-4o Enabled" at bounding box center [273, 56] width 36 height 6
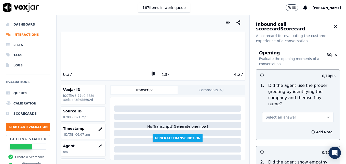
click at [327, 115] on icon "button" at bounding box center [329, 117] width 4 height 4
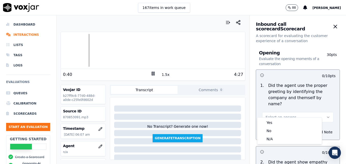
click at [63, 50] on div at bounding box center [153, 50] width 184 height 33
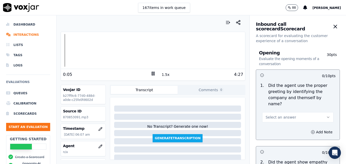
click at [327, 115] on icon "button" at bounding box center [329, 117] width 4 height 4
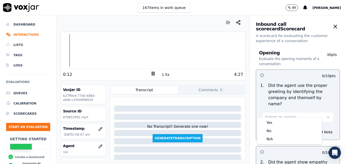
click at [162, 74] on button "1.5x" at bounding box center [166, 74] width 10 height 7
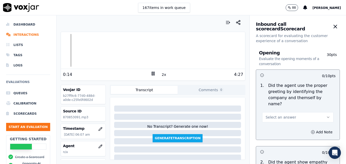
click at [161, 75] on button "2x" at bounding box center [164, 74] width 6 height 7
click at [62, 50] on div at bounding box center [153, 50] width 184 height 33
click at [152, 73] on rect at bounding box center [152, 73] width 1 height 3
click at [327, 115] on icon "button" at bounding box center [329, 117] width 4 height 4
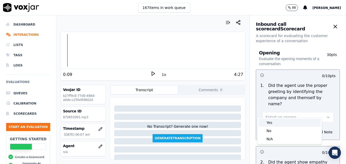
click at [267, 123] on div "Yes" at bounding box center [290, 122] width 62 height 8
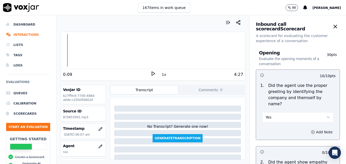
click at [311, 130] on icon "button" at bounding box center [313, 132] width 4 height 4
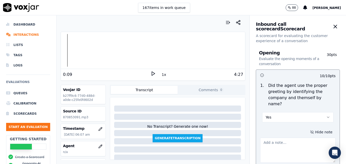
click at [291, 139] on textarea at bounding box center [298, 149] width 76 height 25
type textarea "Pace is too fast going into the call. "Scheduling" not included in greeting."
click at [161, 73] on button "1x" at bounding box center [164, 74] width 6 height 7
click at [163, 73] on button "1.5x" at bounding box center [166, 74] width 10 height 7
click at [163, 73] on button "2x" at bounding box center [164, 74] width 6 height 7
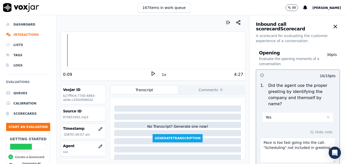
click at [152, 74] on polygon at bounding box center [153, 74] width 3 height 4
click at [151, 73] on icon at bounding box center [153, 73] width 5 height 5
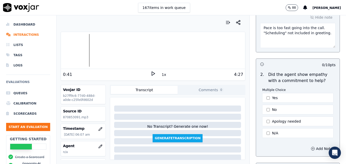
scroll to position [128, 0]
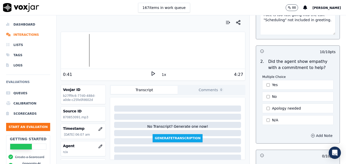
click at [311, 133] on icon "button" at bounding box center [313, 135] width 4 height 4
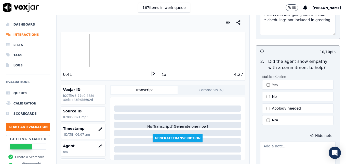
click at [283, 147] on textarea at bounding box center [298, 153] width 76 height 25
click at [278, 141] on textarea at bounding box center [298, 153] width 76 height 25
paste textarea "Try using an ownership statement to convey commitment to help such as "I can de…"
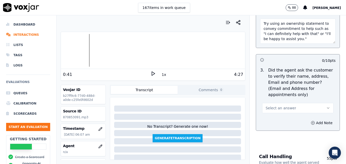
scroll to position [262, 0]
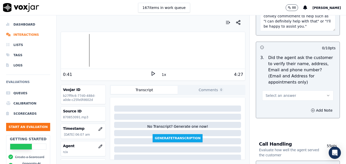
type textarea "Try using an ownership statement to convey commitment to help such as "I can de…"
click at [327, 93] on icon "button" at bounding box center [329, 95] width 4 height 4
click at [270, 101] on div "No" at bounding box center [290, 103] width 62 height 8
click at [311, 108] on icon "button" at bounding box center [313, 110] width 4 height 4
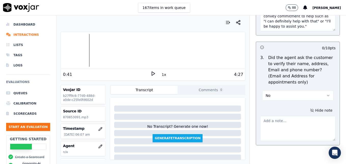
click at [289, 117] on textarea at bounding box center [298, 128] width 76 height 25
type textarea "New/returning customer not verified. Cst email/mailing address not verified."
click at [151, 72] on icon at bounding box center [153, 73] width 5 height 5
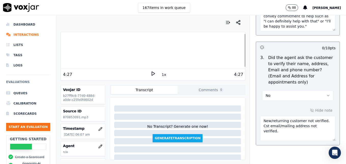
drag, startPoint x: 258, startPoint y: 110, endPoint x: 336, endPoint y: 122, distance: 79.2
click at [336, 122] on div "Inbound call scorecard Scorecard A scorecard for evaluating the customer experi…" at bounding box center [298, 89] width 96 height 148
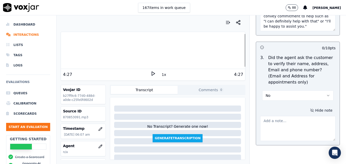
drag, startPoint x: 317, startPoint y: 84, endPoint x: 303, endPoint y: 87, distance: 14.2
click at [327, 93] on icon "button" at bounding box center [329, 95] width 4 height 4
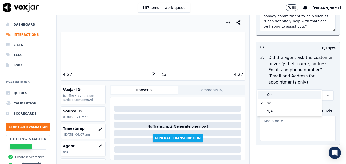
click at [271, 95] on div "Yes" at bounding box center [290, 95] width 62 height 8
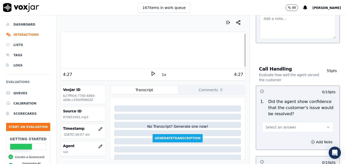
scroll to position [390, 0]
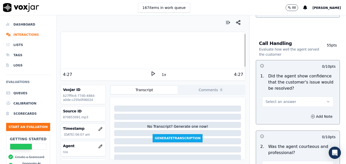
drag, startPoint x: 319, startPoint y: 89, endPoint x: 314, endPoint y: 93, distance: 6.7
click at [318, 96] on button "Select an answer" at bounding box center [297, 101] width 71 height 10
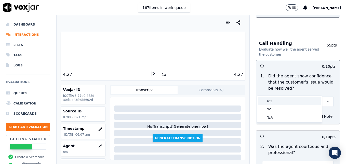
click at [289, 103] on div "Yes" at bounding box center [290, 101] width 62 height 8
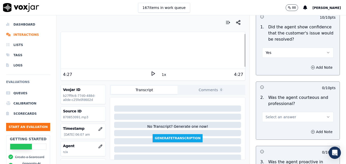
scroll to position [467, 0]
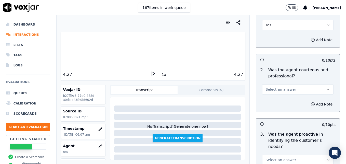
click at [327, 87] on icon "button" at bounding box center [329, 89] width 4 height 4
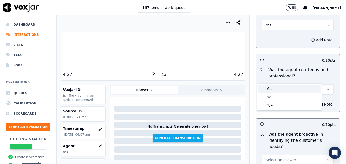
click at [274, 90] on div "Yes" at bounding box center [290, 88] width 62 height 8
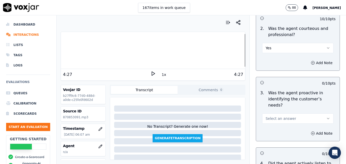
scroll to position [518, 0]
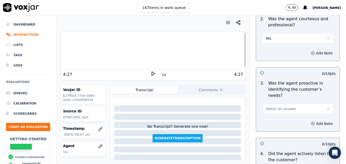
click at [327, 107] on icon "button" at bounding box center [329, 109] width 4 height 4
click at [280, 103] on div "Yes" at bounding box center [290, 102] width 62 height 8
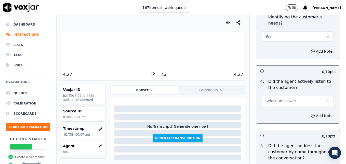
scroll to position [594, 0]
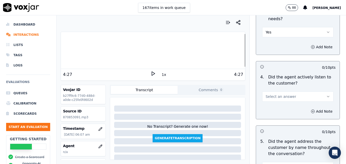
click at [327, 94] on icon "button" at bounding box center [329, 96] width 4 height 4
click at [279, 91] on div "Yes" at bounding box center [290, 89] width 62 height 8
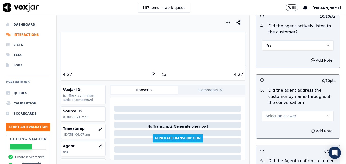
scroll to position [671, 0]
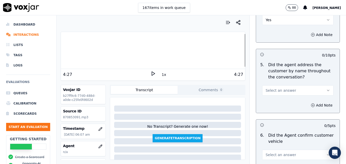
click at [316, 85] on button "Select an answer" at bounding box center [297, 90] width 71 height 10
click at [274, 82] on div "Yes" at bounding box center [290, 83] width 62 height 8
click at [311, 103] on icon "button" at bounding box center [313, 105] width 4 height 4
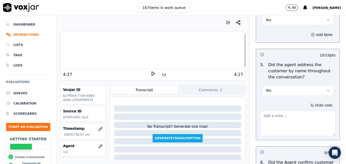
click at [292, 111] on textarea at bounding box center [298, 123] width 76 height 25
click at [63, 49] on div at bounding box center [153, 50] width 184 height 33
type textarea "The customer had a hard to pronounce name."
click at [151, 73] on icon at bounding box center [153, 73] width 5 height 5
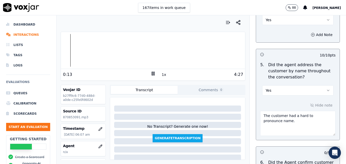
click at [151, 73] on icon at bounding box center [153, 73] width 5 height 5
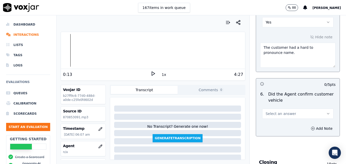
scroll to position [747, 0]
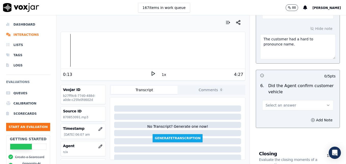
drag, startPoint x: 316, startPoint y: 85, endPoint x: 304, endPoint y: 91, distance: 13.1
click at [327, 103] on icon "button" at bounding box center [329, 105] width 4 height 4
click at [270, 97] on div "Yes" at bounding box center [290, 98] width 62 height 8
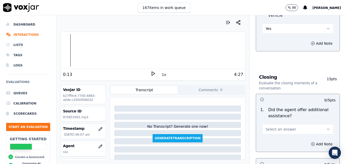
scroll to position [849, 0]
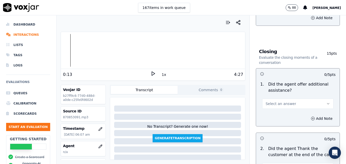
click at [327, 102] on icon "button" at bounding box center [329, 104] width 4 height 4
click at [273, 97] on div "Yes" at bounding box center [290, 97] width 62 height 8
click at [311, 116] on icon "button" at bounding box center [313, 118] width 4 height 4
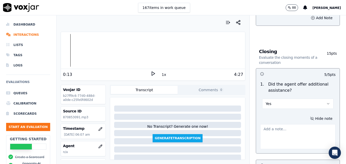
click at [277, 124] on textarea at bounding box center [298, 136] width 76 height 25
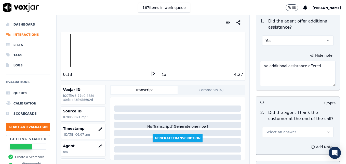
scroll to position [926, 0]
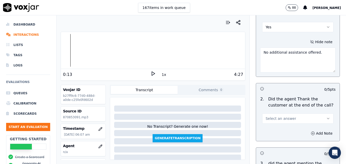
type textarea "No additional assistance offered."
click at [327, 116] on icon "button" at bounding box center [329, 118] width 4 height 4
click at [276, 111] on div "Yes" at bounding box center [290, 111] width 62 height 8
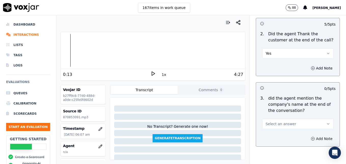
scroll to position [997, 0]
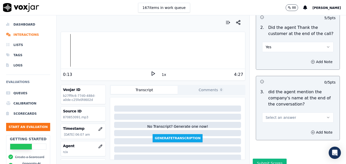
click at [327, 115] on icon "button" at bounding box center [329, 117] width 4 height 4
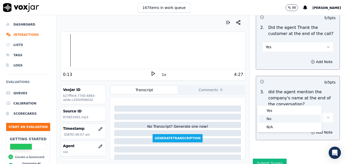
click at [269, 118] on div "No" at bounding box center [290, 119] width 62 height 8
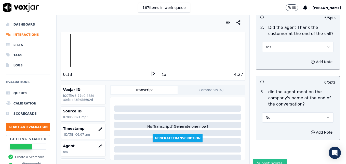
click at [267, 158] on button "Submit Scores" at bounding box center [270, 162] width 34 height 9
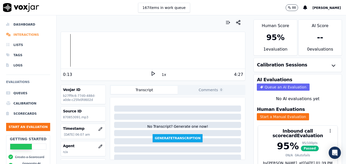
click at [24, 34] on li "Interactions" at bounding box center [28, 35] width 44 height 10
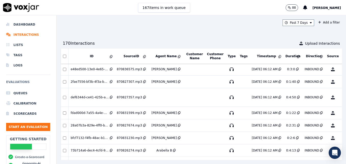
scroll to position [248, 0]
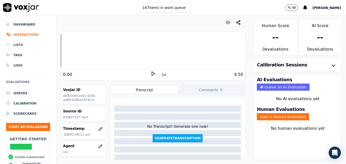
click at [151, 73] on icon at bounding box center [153, 73] width 5 height 5
click at [98, 144] on icon "button" at bounding box center [100, 146] width 4 height 4
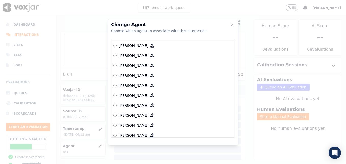
scroll to position [408, 0]
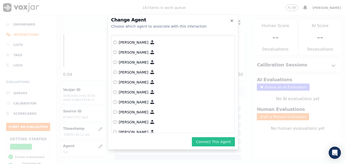
click at [211, 142] on button "Connect This Agent" at bounding box center [213, 141] width 43 height 9
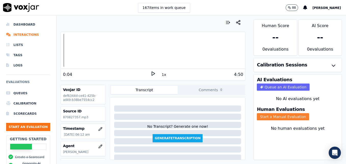
click at [273, 115] on button "Start a Manual Evaluation" at bounding box center [283, 116] width 52 height 7
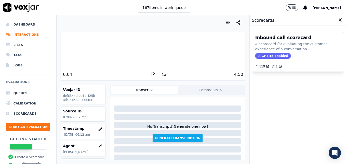
drag, startPoint x: 263, startPoint y: 55, endPoint x: 265, endPoint y: 84, distance: 29.1
click at [263, 56] on span "GPT-4o Enabled" at bounding box center [273, 56] width 36 height 6
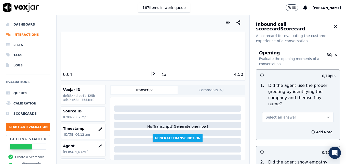
click at [327, 115] on icon "button" at bounding box center [329, 117] width 4 height 4
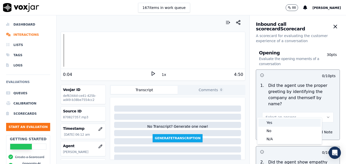
click at [274, 122] on div "Yes" at bounding box center [290, 122] width 62 height 8
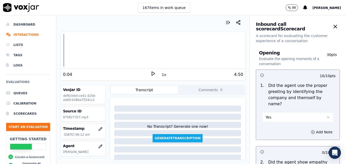
click at [151, 73] on icon at bounding box center [153, 73] width 5 height 5
click at [151, 72] on icon at bounding box center [153, 73] width 5 height 5
click at [308, 128] on button "Add Note" at bounding box center [322, 131] width 28 height 7
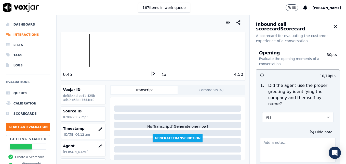
click at [286, 137] on textarea at bounding box center [298, 149] width 76 height 25
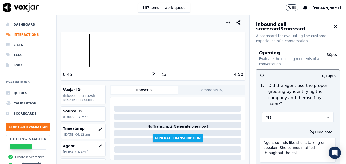
type textarea "Agent sounds like she is talking on speaker. She sounds muffled throughout the …"
click at [151, 74] on icon at bounding box center [153, 73] width 5 height 5
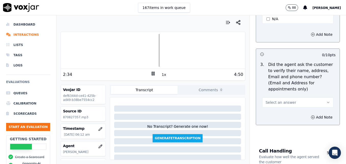
scroll to position [230, 0]
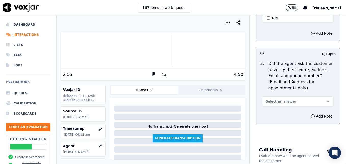
click at [154, 73] on rect at bounding box center [154, 73] width 1 height 3
click at [151, 73] on icon at bounding box center [153, 73] width 5 height 5
click at [150, 50] on div at bounding box center [153, 50] width 184 height 33
click at [109, 51] on div at bounding box center [153, 50] width 184 height 33
click at [151, 73] on icon at bounding box center [153, 73] width 5 height 5
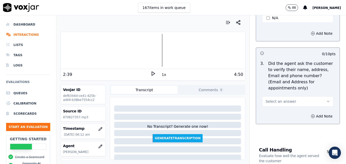
click at [84, 52] on div at bounding box center [153, 50] width 184 height 33
click at [152, 72] on icon at bounding box center [153, 73] width 5 height 5
click at [69, 50] on div at bounding box center [153, 50] width 184 height 33
click at [327, 99] on icon "button" at bounding box center [329, 101] width 4 height 4
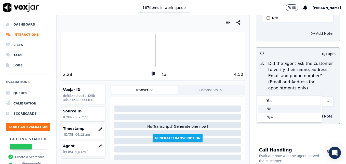
click at [277, 108] on div "No" at bounding box center [290, 109] width 62 height 8
click at [311, 114] on icon "button" at bounding box center [313, 116] width 4 height 4
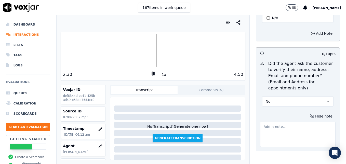
click at [289, 122] on textarea at bounding box center [298, 134] width 76 height 25
type textarea "New/returning customer not verified."
click at [62, 52] on div at bounding box center [153, 50] width 184 height 33
drag, startPoint x: 319, startPoint y: 115, endPoint x: 247, endPoint y: 114, distance: 72.5
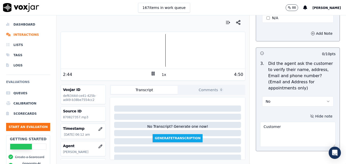
click at [157, 51] on div at bounding box center [153, 50] width 184 height 33
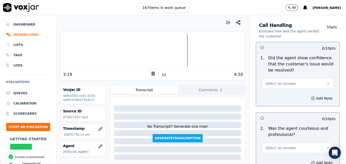
scroll to position [383, 0]
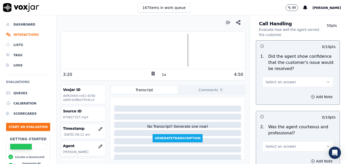
type textarea "Customer email address not verified."
click at [327, 80] on icon "button" at bounding box center [329, 82] width 4 height 4
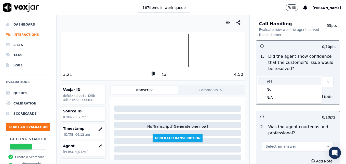
click at [282, 82] on div "Yes" at bounding box center [290, 81] width 62 height 8
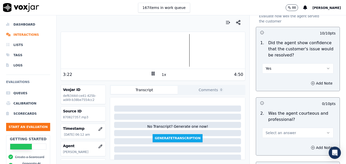
scroll to position [408, 0]
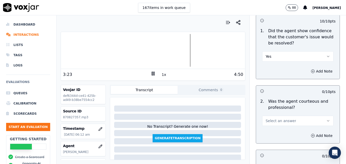
click at [315, 116] on button "Select an answer" at bounding box center [297, 121] width 71 height 10
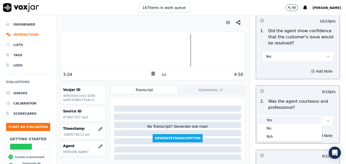
click at [280, 119] on div "Yes" at bounding box center [290, 120] width 62 height 8
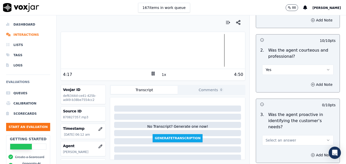
scroll to position [485, 0]
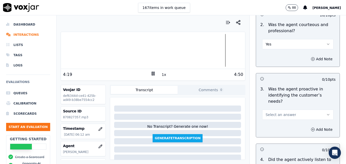
click at [327, 112] on icon "button" at bounding box center [329, 114] width 4 height 4
click at [286, 108] on div "Yes" at bounding box center [290, 108] width 62 height 8
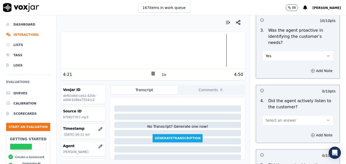
scroll to position [561, 0]
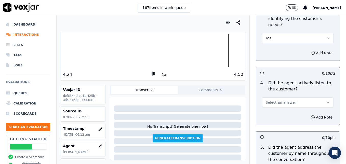
click at [327, 100] on icon "button" at bounding box center [329, 102] width 4 height 4
click at [279, 94] on div "Yes" at bounding box center [290, 95] width 62 height 8
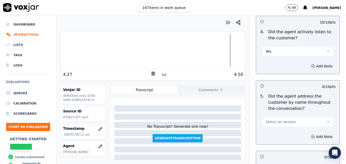
click at [316, 117] on button "Select an answer" at bounding box center [297, 122] width 71 height 10
click at [269, 114] on div "Yes" at bounding box center [290, 115] width 62 height 8
click at [311, 134] on icon "button" at bounding box center [313, 136] width 4 height 4
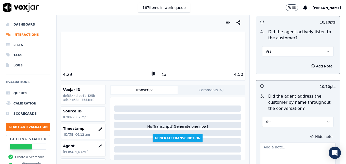
click at [296, 142] on textarea at bounding box center [298, 154] width 76 height 25
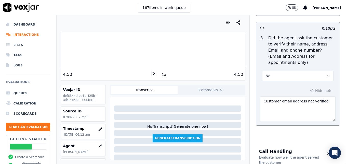
scroll to position [230, 0]
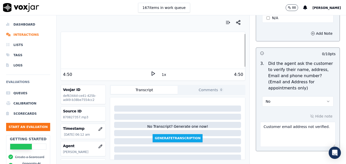
type textarea "Good use of the customer's name at the onset of the call, but practice using it…"
click at [320, 122] on textarea "Customer email address not verified." at bounding box center [298, 134] width 76 height 25
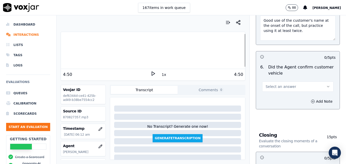
scroll to position [740, 0]
type textarea "Customer email address not verified. Vehicle type/service not reconfirmed."
click at [314, 80] on button "Select an answer" at bounding box center [297, 85] width 71 height 10
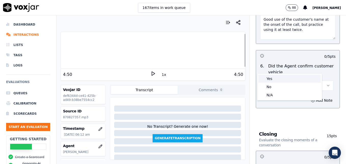
click at [274, 78] on div "Yes" at bounding box center [290, 78] width 62 height 8
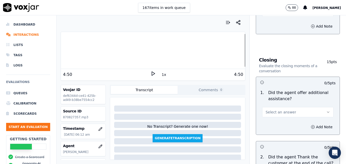
scroll to position [816, 0]
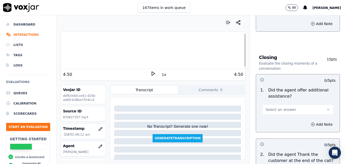
click at [327, 107] on icon "button" at bounding box center [329, 109] width 4 height 4
click at [270, 102] on div "Yes" at bounding box center [290, 102] width 62 height 8
click at [311, 122] on icon "button" at bounding box center [313, 124] width 4 height 4
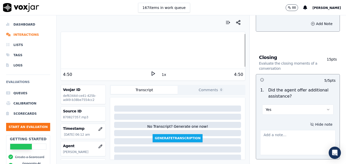
click at [293, 130] on textarea at bounding box center [298, 142] width 76 height 25
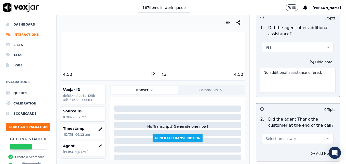
scroll to position [893, 0]
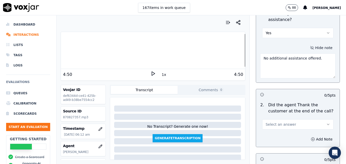
type textarea "No additional assistance offered."
click at [315, 119] on button "Select an answer" at bounding box center [297, 124] width 71 height 10
click at [270, 118] on div "Yes" at bounding box center [290, 117] width 62 height 8
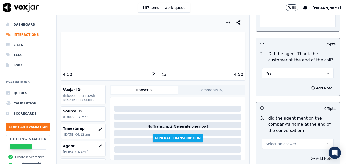
click at [327, 142] on icon "button" at bounding box center [329, 144] width 4 height 4
click at [271, 138] on div "Yes" at bounding box center [290, 137] width 62 height 8
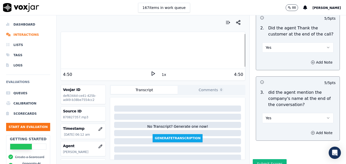
scroll to position [970, 0]
click at [260, 158] on button "Submit Scores" at bounding box center [270, 162] width 34 height 9
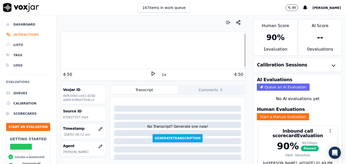
click at [21, 35] on li "Interactions" at bounding box center [28, 35] width 44 height 10
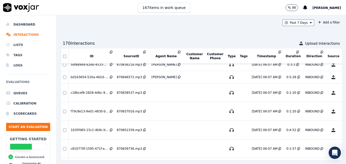
scroll to position [473, 0]
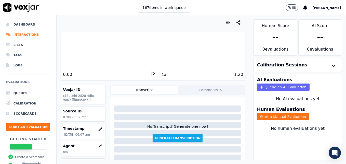
click at [152, 72] on polygon at bounding box center [153, 74] width 3 height 4
click at [151, 72] on icon at bounding box center [153, 73] width 5 height 5
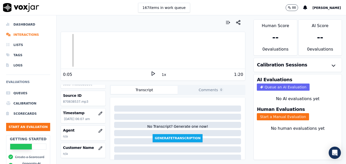
scroll to position [26, 0]
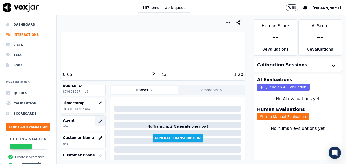
click at [98, 121] on icon "button" at bounding box center [100, 121] width 4 height 4
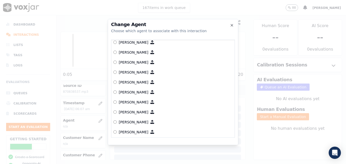
scroll to position [159, 0]
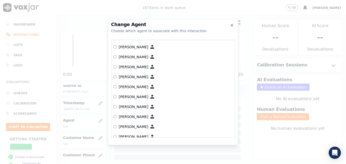
click at [117, 105] on label "[PERSON_NAME]" at bounding box center [173, 107] width 119 height 10
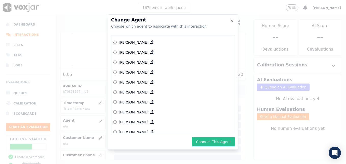
click at [214, 143] on button "Connect This Agent" at bounding box center [213, 141] width 43 height 9
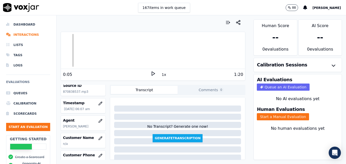
click at [151, 72] on icon at bounding box center [153, 73] width 5 height 5
click at [274, 116] on button "Start a Manual Evaluation" at bounding box center [283, 116] width 52 height 7
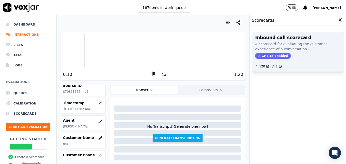
click at [275, 53] on span "GPT-4o Enabled" at bounding box center [273, 56] width 36 height 6
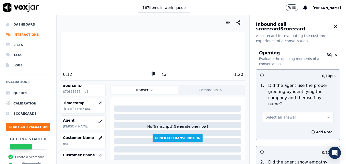
click at [314, 112] on button "Select an answer" at bounding box center [297, 117] width 71 height 10
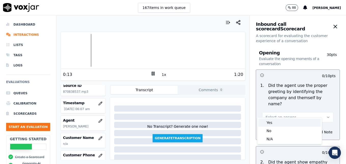
click at [266, 122] on div "Yes" at bounding box center [290, 122] width 62 height 8
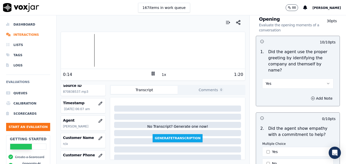
scroll to position [51, 0]
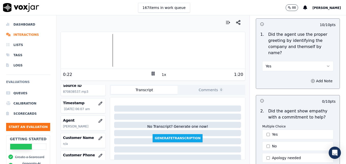
click at [152, 72] on rect at bounding box center [152, 73] width 1 height 3
click at [20, 34] on li "Interactions" at bounding box center [28, 35] width 44 height 10
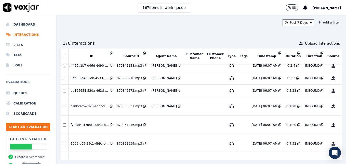
scroll to position [492, 0]
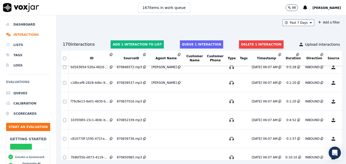
click at [245, 44] on button "Delete 1 interaction" at bounding box center [261, 44] width 44 height 8
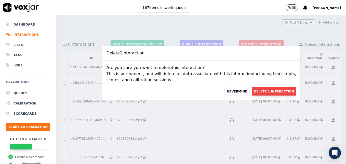
click at [252, 91] on button "Delete 1 Interaction" at bounding box center [274, 91] width 44 height 8
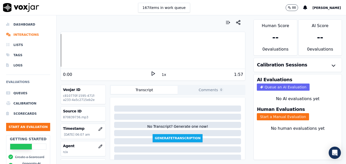
click at [152, 71] on icon at bounding box center [153, 73] width 5 height 5
click at [151, 71] on icon at bounding box center [153, 73] width 5 height 5
click at [20, 35] on li "Interactions" at bounding box center [28, 35] width 44 height 10
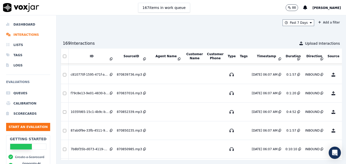
scroll to position [473, 0]
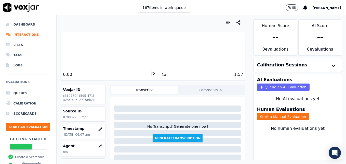
click at [151, 73] on icon at bounding box center [153, 73] width 5 height 5
click at [34, 35] on li "Interactions" at bounding box center [28, 35] width 44 height 10
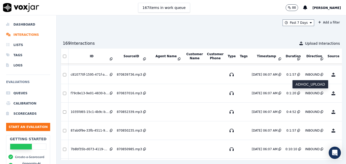
scroll to position [447, 0]
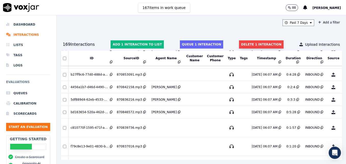
click at [253, 42] on button "Delete 1 interaction" at bounding box center [261, 44] width 44 height 8
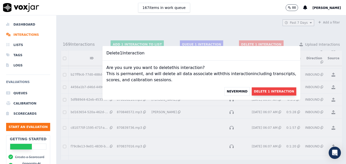
click at [268, 90] on button "Delete 1 Interaction" at bounding box center [274, 91] width 44 height 8
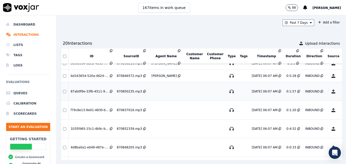
scroll to position [473, 0]
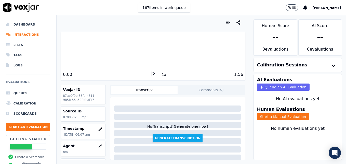
click at [151, 73] on icon at bounding box center [153, 73] width 5 height 5
click at [62, 51] on div at bounding box center [153, 50] width 184 height 33
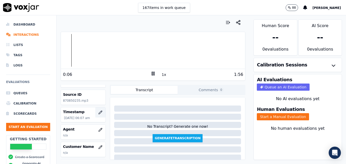
scroll to position [26, 0]
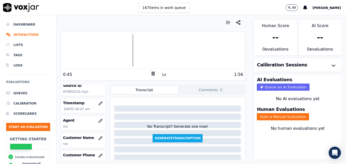
click at [152, 73] on icon at bounding box center [153, 73] width 5 height 5
click at [98, 136] on icon "button" at bounding box center [100, 138] width 4 height 4
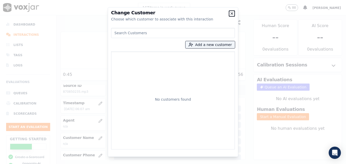
click at [232, 14] on icon "button" at bounding box center [232, 13] width 4 height 4
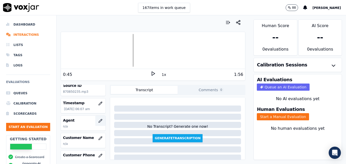
click at [98, 122] on icon "button" at bounding box center [100, 121] width 4 height 4
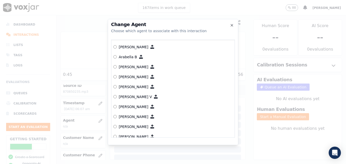
click at [114, 95] on label "[PERSON_NAME] V" at bounding box center [173, 97] width 119 height 10
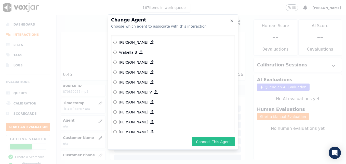
click at [203, 139] on button "Connect This Agent" at bounding box center [213, 141] width 43 height 9
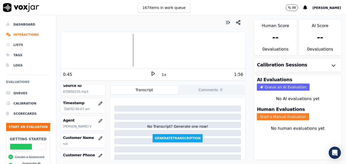
click at [270, 116] on button "Start a Manual Evaluation" at bounding box center [283, 116] width 52 height 7
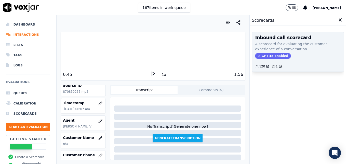
click at [266, 52] on div "Inbound call scorecard A scorecard for evaluating the customer experience of a …" at bounding box center [298, 51] width 92 height 39
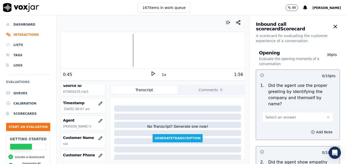
click at [327, 115] on icon "button" at bounding box center [329, 117] width 4 height 4
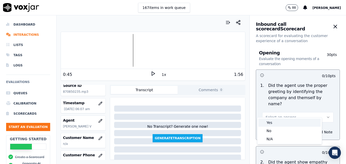
click at [270, 121] on div "Yes" at bounding box center [290, 122] width 62 height 8
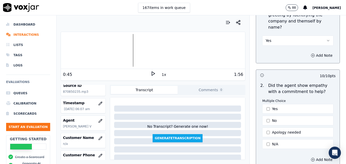
scroll to position [102, 0]
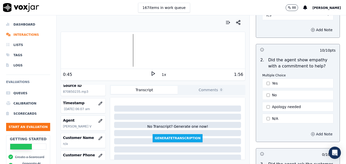
click at [312, 132] on circle "button" at bounding box center [313, 133] width 3 height 3
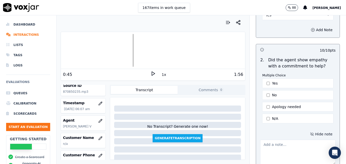
click at [286, 142] on textarea at bounding box center [298, 152] width 76 height 25
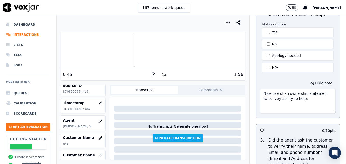
scroll to position [128, 0]
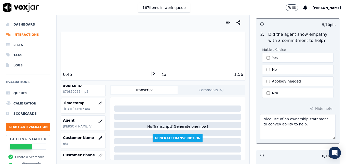
click at [297, 120] on textarea "Nice use of an ownership statement to convey ability to help." at bounding box center [298, 126] width 76 height 25
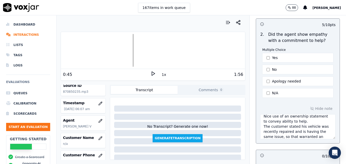
scroll to position [8, 0]
type textarea "Nice use of an ownership statement to convey ability to help. The customer stat…"
click at [152, 73] on polygon at bounding box center [153, 74] width 3 height 4
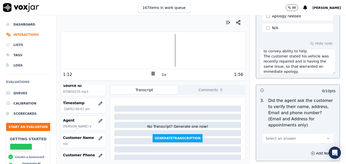
scroll to position [204, 0]
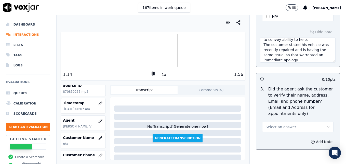
click at [327, 125] on icon "button" at bounding box center [329, 127] width 4 height 4
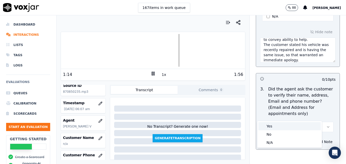
click at [280, 126] on div "Yes" at bounding box center [290, 126] width 62 height 8
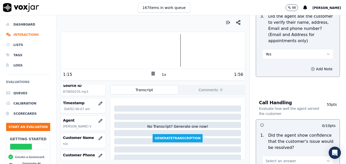
scroll to position [306, 0]
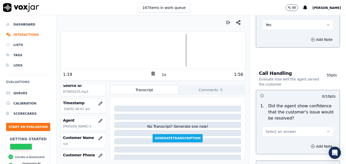
click at [327, 129] on icon "button" at bounding box center [329, 131] width 4 height 4
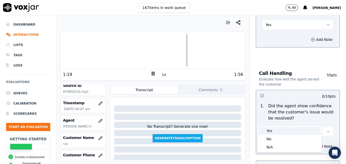
click at [274, 131] on div "Yes" at bounding box center [290, 131] width 62 height 8
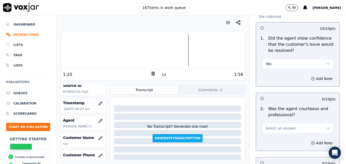
scroll to position [383, 0]
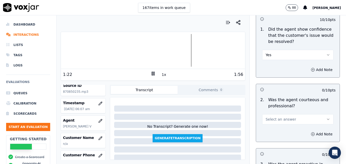
click at [327, 117] on icon "button" at bounding box center [329, 119] width 4 height 4
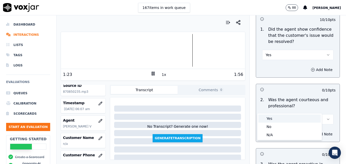
click at [286, 121] on div "Yes" at bounding box center [290, 118] width 62 height 8
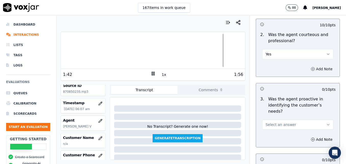
scroll to position [459, 0]
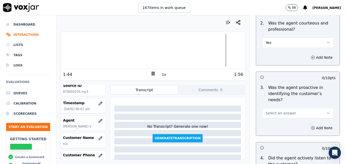
click at [327, 111] on icon "button" at bounding box center [329, 113] width 4 height 4
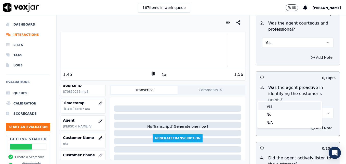
click at [276, 105] on div "Yes" at bounding box center [290, 106] width 62 height 8
click at [151, 73] on icon at bounding box center [153, 73] width 5 height 5
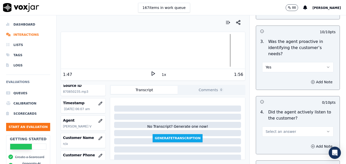
scroll to position [510, 0]
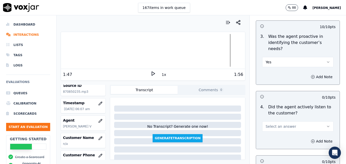
click at [314, 121] on button "Select an answer" at bounding box center [297, 126] width 71 height 10
click at [275, 119] on div "Yes" at bounding box center [290, 119] width 62 height 8
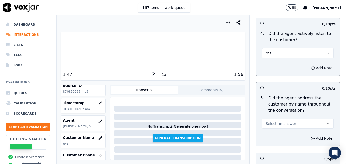
scroll to position [587, 0]
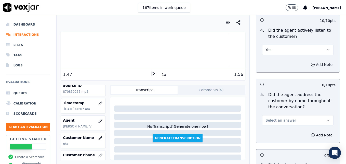
click at [70, 50] on div at bounding box center [153, 50] width 184 height 33
click at [66, 50] on div at bounding box center [153, 50] width 184 height 33
click at [151, 74] on icon at bounding box center [153, 73] width 5 height 5
click at [152, 74] on rect at bounding box center [152, 73] width 1 height 3
click at [327, 118] on icon "button" at bounding box center [329, 120] width 4 height 4
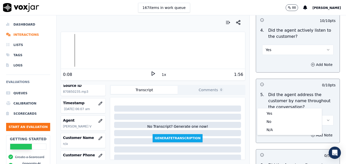
click at [151, 74] on icon at bounding box center [153, 73] width 5 height 5
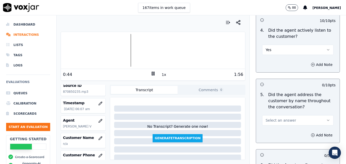
click at [154, 73] on rect at bounding box center [154, 73] width 1 height 3
drag, startPoint x: 321, startPoint y: 103, endPoint x: 318, endPoint y: 104, distance: 3.3
click at [320, 115] on button "Select an answer" at bounding box center [297, 120] width 71 height 10
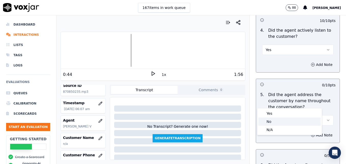
click at [274, 120] on div "No" at bounding box center [290, 121] width 62 height 8
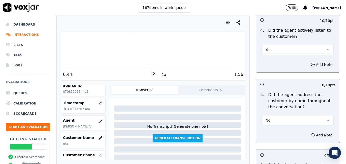
drag, startPoint x: 302, startPoint y: 116, endPoint x: 301, endPoint y: 119, distance: 4.0
click at [311, 133] on icon "button" at bounding box center [313, 135] width 4 height 4
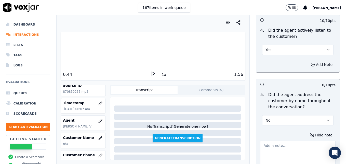
click at [297, 141] on textarea at bounding box center [298, 153] width 76 height 25
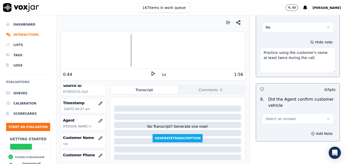
scroll to position [689, 0]
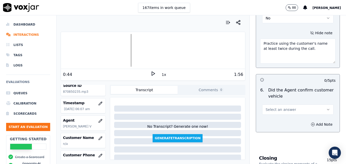
type textarea "Practice using the customer's name at least twice during the call."
click at [328, 109] on icon "button" at bounding box center [329, 109] width 2 height 1
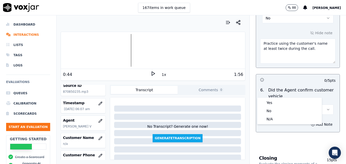
click at [152, 72] on polygon at bounding box center [153, 74] width 3 height 4
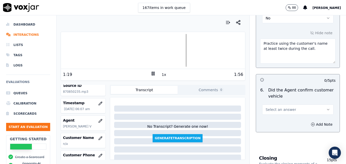
click at [154, 72] on rect at bounding box center [154, 73] width 1 height 3
click at [327, 107] on icon "button" at bounding box center [329, 109] width 4 height 4
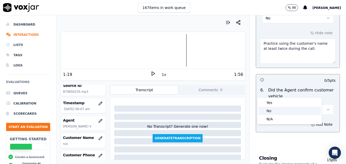
click at [265, 109] on div "No" at bounding box center [290, 111] width 62 height 8
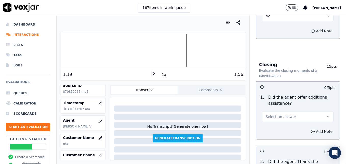
scroll to position [791, 0]
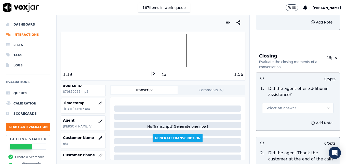
click at [314, 103] on button "Select an answer" at bounding box center [297, 108] width 71 height 10
click at [279, 101] on div "Yes" at bounding box center [290, 101] width 62 height 8
click at [311, 121] on icon "button" at bounding box center [313, 123] width 4 height 4
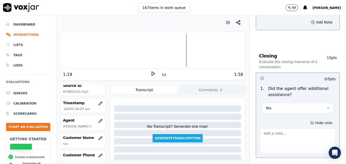
click at [297, 128] on textarea at bounding box center [298, 140] width 76 height 25
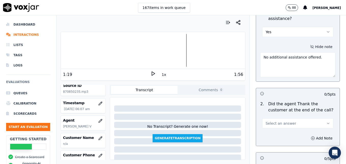
scroll to position [867, 0]
type textarea "No additional assistance offered."
click at [327, 121] on icon "button" at bounding box center [329, 123] width 4 height 4
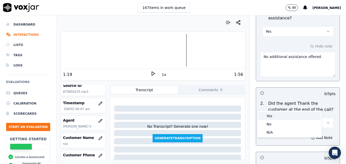
click at [273, 115] on div "Yes" at bounding box center [290, 116] width 62 height 8
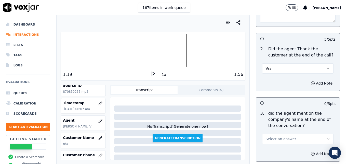
scroll to position [943, 0]
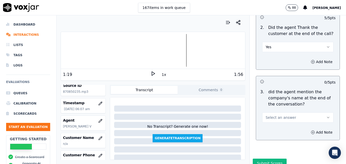
click at [327, 115] on icon "button" at bounding box center [329, 117] width 4 height 4
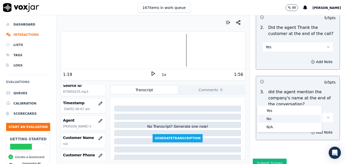
click at [279, 118] on div "No" at bounding box center [290, 119] width 62 height 8
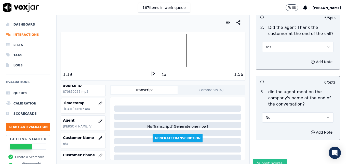
click at [268, 158] on button "Submit Scores" at bounding box center [270, 162] width 34 height 9
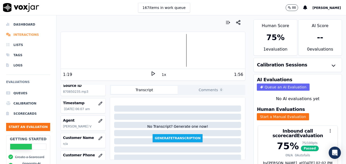
click at [27, 32] on li "Interactions" at bounding box center [28, 35] width 44 height 10
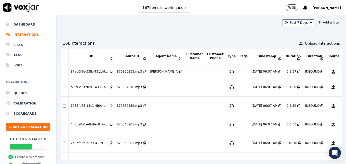
scroll to position [473, 0]
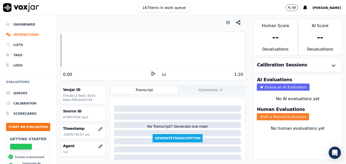
click at [281, 116] on button "Start a Manual Evaluation" at bounding box center [283, 116] width 52 height 7
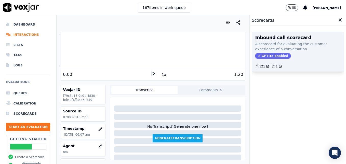
click at [275, 56] on span "GPT-4o Enabled" at bounding box center [273, 56] width 36 height 6
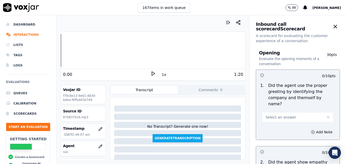
click at [151, 74] on icon at bounding box center [153, 73] width 5 height 5
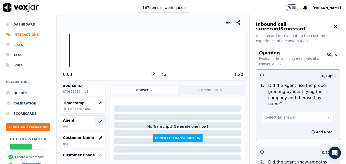
click at [98, 121] on icon "button" at bounding box center [100, 121] width 4 height 4
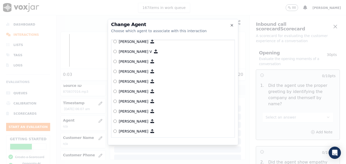
scroll to position [51, 0]
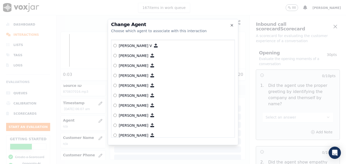
click at [117, 115] on label "[PERSON_NAME]" at bounding box center [173, 115] width 119 height 10
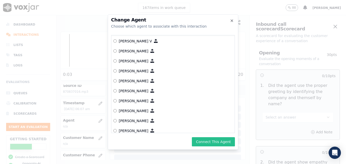
click at [205, 140] on button "Connect This Agent" at bounding box center [213, 141] width 43 height 9
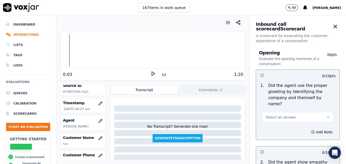
click at [327, 115] on icon "button" at bounding box center [329, 117] width 4 height 4
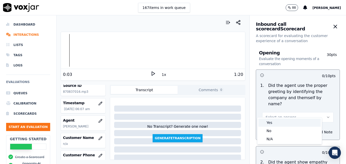
click at [275, 122] on div "Yes" at bounding box center [290, 122] width 62 height 8
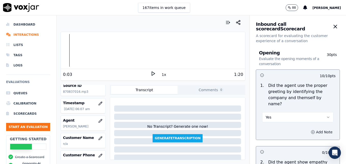
drag, startPoint x: 301, startPoint y: 124, endPoint x: 299, endPoint y: 129, distance: 4.3
click at [311, 130] on icon "button" at bounding box center [313, 132] width 4 height 4
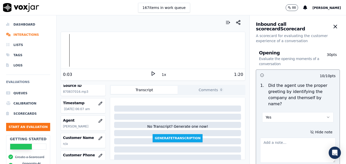
click at [287, 141] on textarea at bounding box center [298, 149] width 76 height 25
type textarea ""Scheduling" not included in greeting."
click at [151, 73] on icon at bounding box center [153, 73] width 5 height 5
click at [25, 33] on li "Interactions" at bounding box center [28, 35] width 44 height 10
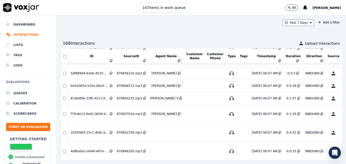
scroll to position [473, 0]
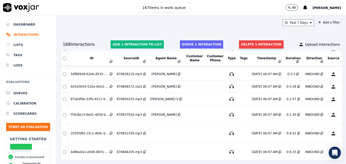
click at [250, 45] on button "Delete 1 interaction" at bounding box center [261, 44] width 44 height 8
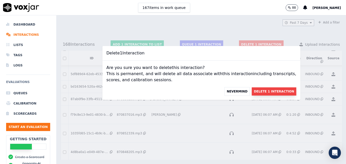
click at [263, 92] on button "Delete 1 Interaction" at bounding box center [274, 91] width 44 height 8
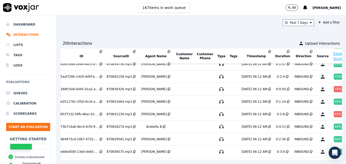
scroll to position [135, 10]
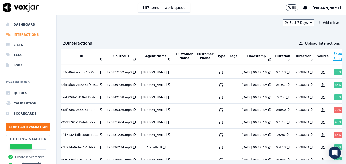
click at [28, 33] on li "Interactions" at bounding box center [28, 35] width 44 height 10
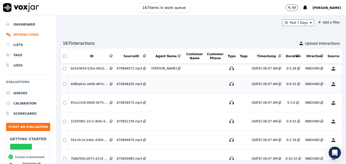
scroll to position [465, 0]
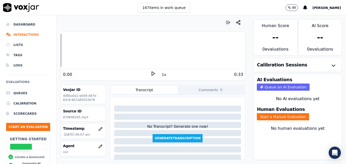
click at [151, 76] on icon at bounding box center [153, 73] width 5 height 5
click at [15, 34] on li "Interactions" at bounding box center [28, 35] width 44 height 10
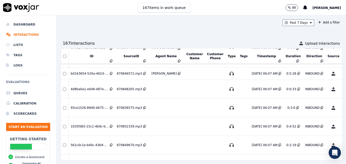
scroll to position [492, 0]
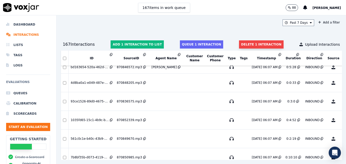
click at [239, 43] on button "Delete 1 interaction" at bounding box center [261, 44] width 44 height 8
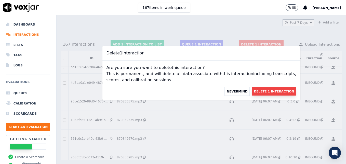
click at [254, 91] on button "Delete 1 Interaction" at bounding box center [274, 91] width 44 height 8
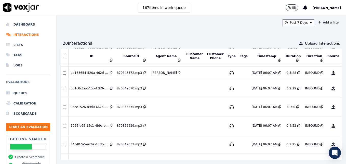
scroll to position [479, 0]
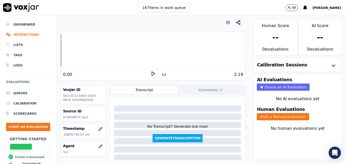
click at [152, 72] on polygon at bounding box center [153, 74] width 3 height 4
click at [61, 51] on div "Your browser does not support the audio element. 0:21 1x 2:19" at bounding box center [153, 56] width 185 height 49
click at [62, 50] on div at bounding box center [153, 50] width 184 height 33
click at [151, 74] on icon at bounding box center [153, 73] width 5 height 5
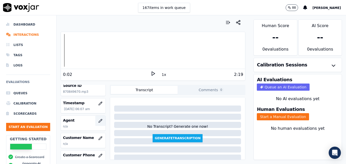
click at [98, 120] on icon "button" at bounding box center [100, 121] width 4 height 4
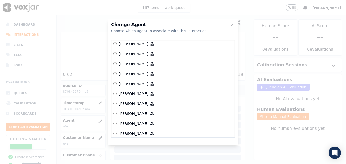
scroll to position [222, 0]
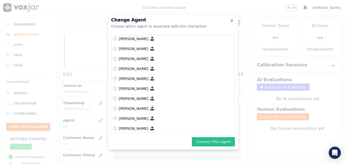
click at [204, 141] on button "Connect This Agent" at bounding box center [213, 141] width 43 height 9
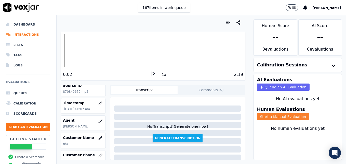
click at [278, 117] on button "Start a Manual Evaluation" at bounding box center [283, 116] width 52 height 7
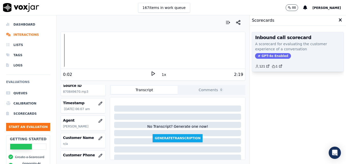
click at [278, 56] on span "GPT-4o Enabled" at bounding box center [273, 56] width 36 height 6
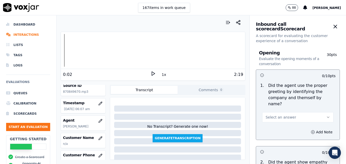
click at [327, 115] on icon "button" at bounding box center [329, 117] width 4 height 4
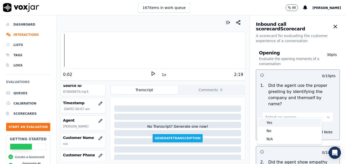
click at [270, 121] on div "Yes" at bounding box center [290, 122] width 62 height 8
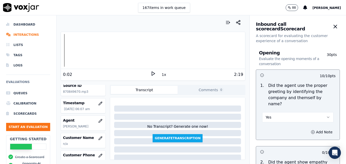
click at [152, 73] on polygon at bounding box center [153, 74] width 3 height 4
click at [152, 73] on rect at bounding box center [152, 73] width 1 height 3
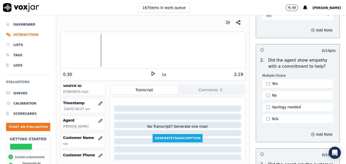
scroll to position [102, 0]
click at [311, 132] on icon "button" at bounding box center [313, 134] width 4 height 4
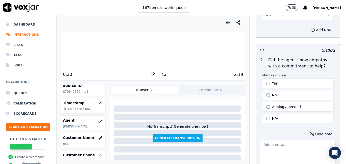
click at [281, 141] on textarea at bounding box center [298, 152] width 76 height 25
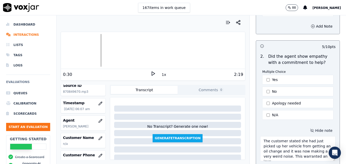
scroll to position [108, 0]
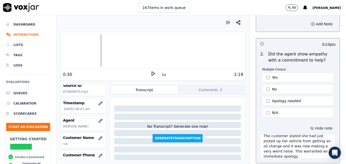
type textarea "The customer stated she had just picked up her vehicle from getting an oil chan…"
click at [151, 72] on icon at bounding box center [153, 73] width 5 height 5
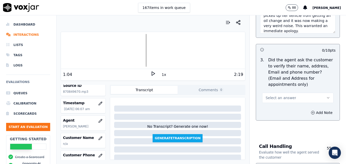
scroll to position [235, 0]
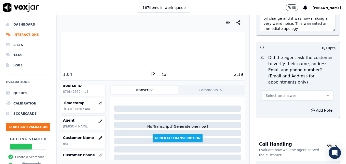
click at [327, 93] on icon "button" at bounding box center [329, 95] width 4 height 4
click at [274, 104] on div "No" at bounding box center [290, 103] width 62 height 8
click at [311, 108] on icon "button" at bounding box center [313, 110] width 4 height 4
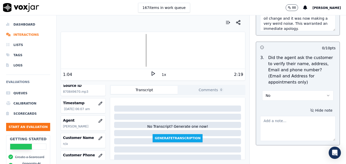
click at [292, 116] on textarea at bounding box center [298, 128] width 76 height 25
type textarea "Customer phone number not verified."
click at [151, 73] on icon at bounding box center [153, 73] width 5 height 5
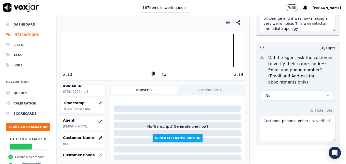
click at [151, 73] on icon at bounding box center [153, 73] width 5 height 5
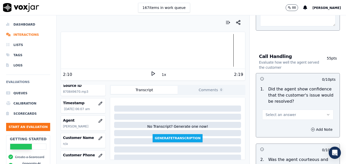
scroll to position [363, 0]
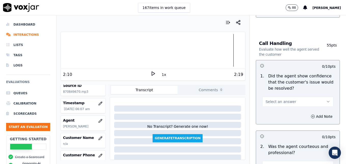
click at [327, 99] on icon "button" at bounding box center [329, 101] width 4 height 4
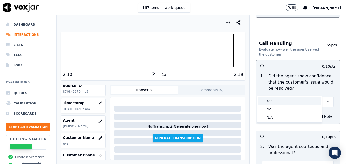
click at [293, 102] on div "Yes" at bounding box center [290, 101] width 62 height 8
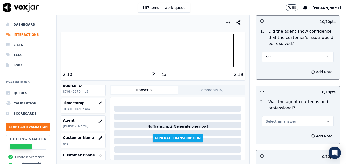
scroll to position [440, 0]
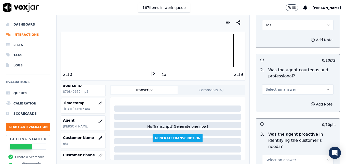
click at [327, 87] on icon "button" at bounding box center [329, 89] width 4 height 4
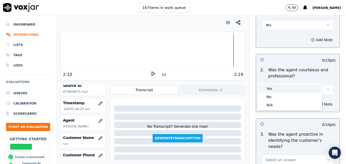
click at [272, 88] on div "Yes" at bounding box center [290, 88] width 62 height 8
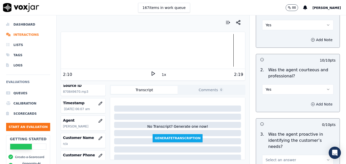
click at [312, 102] on circle "button" at bounding box center [313, 103] width 3 height 3
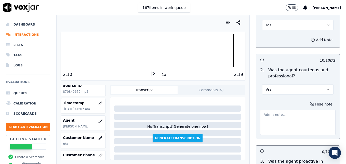
click at [293, 117] on textarea at bounding box center [298, 122] width 76 height 25
click at [300, 110] on textarea at bounding box center [298, 122] width 76 height 25
paste textarea "When a customer thanks us, instead of saying "No problem," use more professiona…"
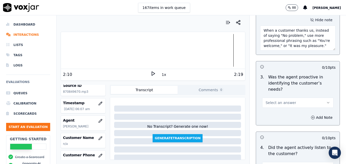
scroll to position [542, 0]
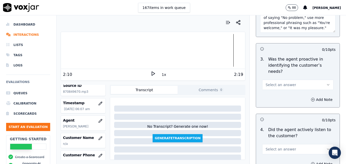
type textarea "When a customer thanks us, instead of saying "No problem," use more professiona…"
click at [327, 83] on icon "button" at bounding box center [329, 85] width 4 height 4
click at [293, 78] on div "Yes" at bounding box center [290, 78] width 62 height 8
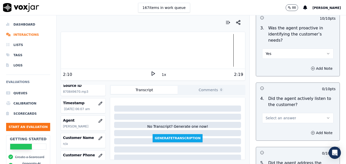
scroll to position [593, 0]
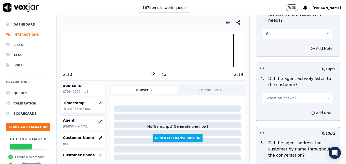
click at [317, 93] on button "Select an answer" at bounding box center [297, 98] width 71 height 10
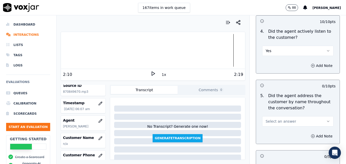
scroll to position [644, 0]
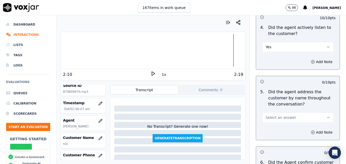
click at [327, 115] on icon "button" at bounding box center [329, 117] width 4 height 4
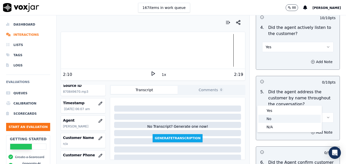
click at [284, 118] on div "No" at bounding box center [290, 119] width 62 height 8
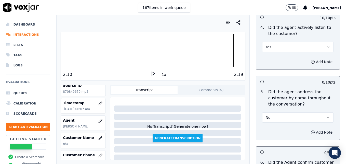
click at [313, 131] on icon "button" at bounding box center [313, 131] width 0 height 1
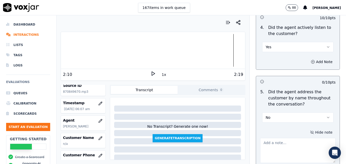
click at [293, 138] on textarea at bounding box center [298, 150] width 76 height 25
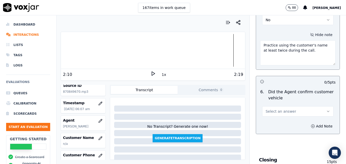
scroll to position [746, 0]
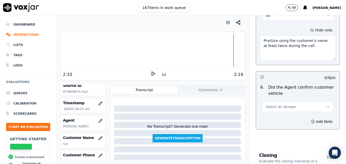
type textarea "Practice using the customer's name at least twice during the call."
click at [327, 105] on icon "button" at bounding box center [329, 107] width 4 height 4
click at [272, 99] on div "Yes" at bounding box center [290, 100] width 62 height 8
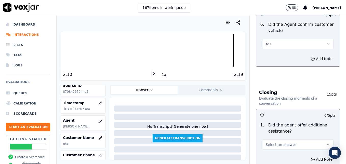
scroll to position [848, 0]
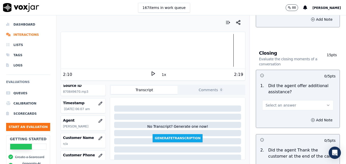
click at [314, 100] on button "Select an answer" at bounding box center [297, 105] width 71 height 10
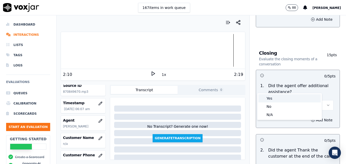
click at [270, 98] on div "Yes" at bounding box center [290, 98] width 62 height 8
click at [308, 116] on button "Add Note" at bounding box center [322, 119] width 28 height 7
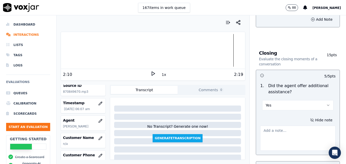
click at [285, 126] on textarea at bounding box center [298, 138] width 76 height 25
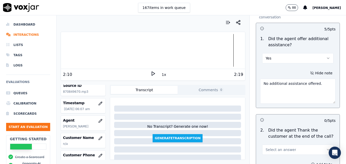
scroll to position [924, 0]
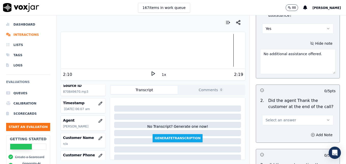
type textarea "No additional assistance offered."
click at [327, 118] on icon "button" at bounding box center [329, 120] width 4 height 4
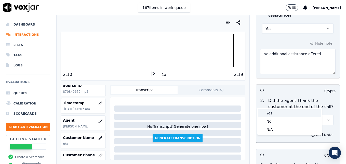
click at [273, 114] on div "Yes" at bounding box center [290, 113] width 62 height 8
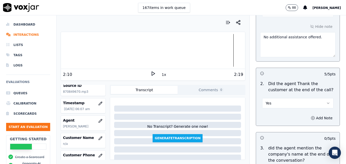
scroll to position [950, 0]
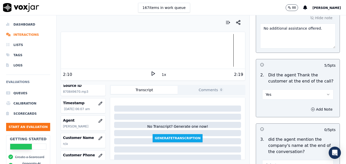
click at [218, 50] on div at bounding box center [153, 50] width 184 height 33
click at [153, 74] on icon at bounding box center [153, 73] width 5 height 5
click at [154, 73] on rect at bounding box center [154, 73] width 1 height 3
click at [327, 92] on icon "button" at bounding box center [329, 94] width 4 height 4
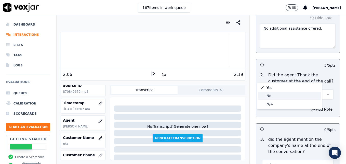
click at [273, 95] on div "No" at bounding box center [290, 96] width 62 height 8
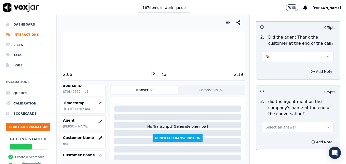
scroll to position [997, 0]
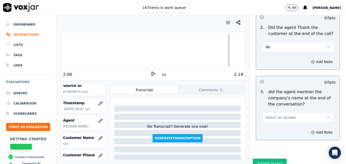
click at [314, 112] on button "Select an answer" at bounding box center [297, 117] width 71 height 10
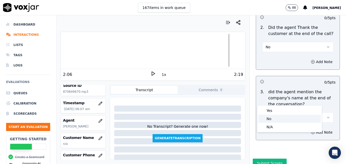
click at [276, 118] on div "No" at bounding box center [290, 119] width 62 height 8
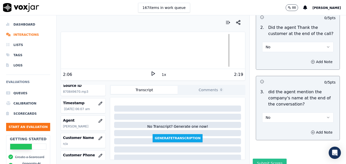
click at [268, 158] on button "Submit Scores" at bounding box center [270, 162] width 34 height 9
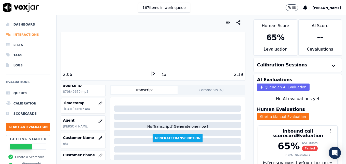
click at [20, 37] on li "Interactions" at bounding box center [28, 35] width 44 height 10
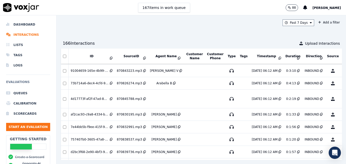
scroll to position [344, 0]
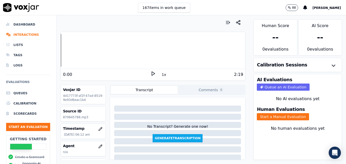
click at [152, 73] on polygon at bounding box center [153, 74] width 3 height 4
click at [61, 50] on div at bounding box center [153, 50] width 184 height 33
click at [152, 73] on icon at bounding box center [153, 73] width 5 height 5
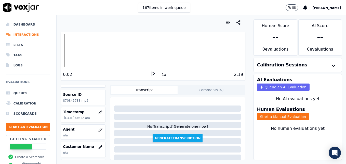
scroll to position [26, 0]
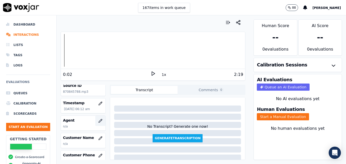
click at [98, 120] on icon "button" at bounding box center [100, 121] width 4 height 4
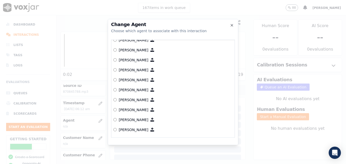
scroll to position [77, 0]
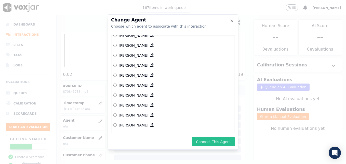
click at [212, 140] on button "Connect This Agent" at bounding box center [213, 141] width 43 height 9
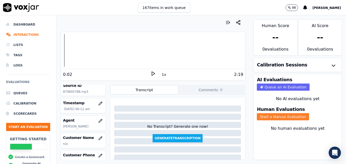
click at [274, 115] on button "Start a Manual Evaluation" at bounding box center [283, 116] width 52 height 7
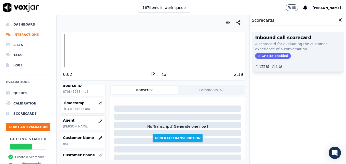
click at [261, 55] on span "GPT-4o Enabled" at bounding box center [273, 56] width 36 height 6
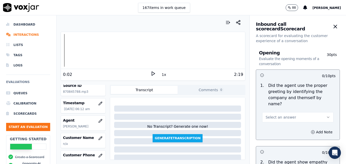
click at [316, 112] on button "Select an answer" at bounding box center [297, 117] width 71 height 10
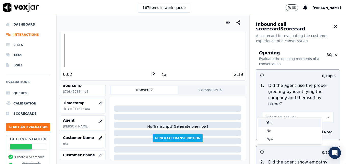
click at [280, 122] on div "Yes" at bounding box center [290, 122] width 62 height 8
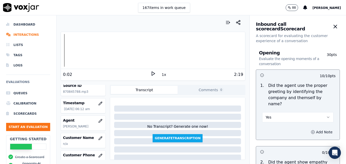
click at [312, 130] on circle "button" at bounding box center [313, 131] width 3 height 3
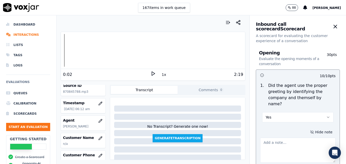
click at [292, 139] on textarea at bounding box center [298, 149] width 76 height 25
type textarea ""Scheduling" not included in greeting."
click at [152, 73] on polygon at bounding box center [153, 74] width 3 height 4
click at [152, 72] on rect at bounding box center [152, 73] width 1 height 3
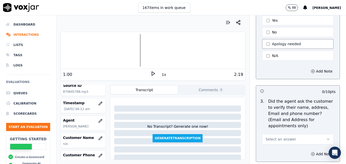
scroll to position [204, 0]
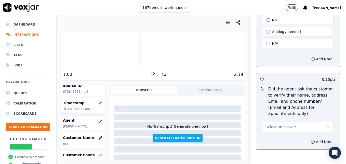
click at [327, 125] on icon "button" at bounding box center [329, 127] width 4 height 4
click at [278, 133] on div "No" at bounding box center [290, 134] width 62 height 8
click at [311, 140] on icon "button" at bounding box center [313, 142] width 4 height 4
click at [290, 147] on textarea at bounding box center [298, 159] width 76 height 25
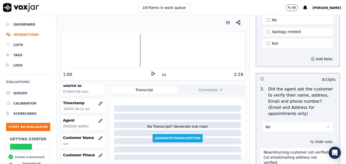
type textarea "New/returning customer not verified. Cst email/mailing address not verified."
click at [151, 72] on icon at bounding box center [153, 73] width 5 height 5
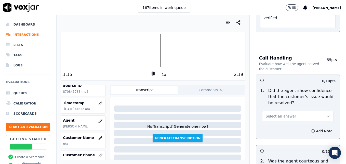
scroll to position [357, 0]
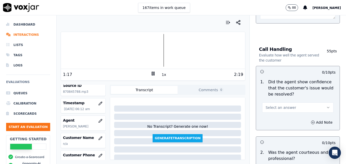
click at [327, 105] on icon "button" at bounding box center [329, 107] width 4 height 4
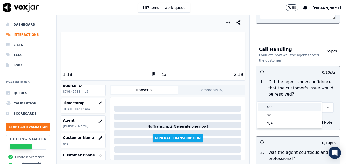
click at [276, 108] on div "Yes" at bounding box center [290, 107] width 62 height 8
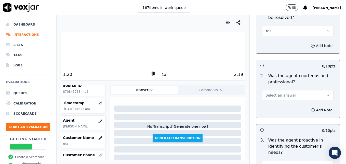
scroll to position [459, 0]
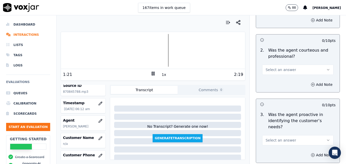
click at [327, 68] on icon "button" at bounding box center [329, 70] width 4 height 4
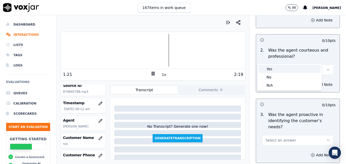
click at [281, 70] on div "Yes" at bounding box center [290, 69] width 62 height 8
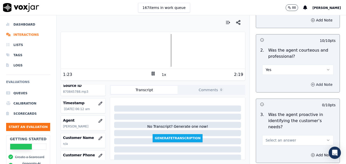
click at [313, 84] on icon "button" at bounding box center [313, 84] width 1 height 0
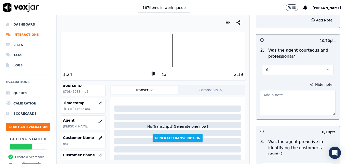
click at [291, 93] on textarea at bounding box center [298, 102] width 76 height 25
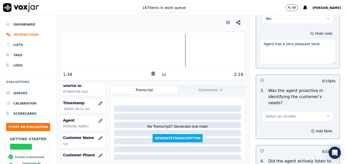
scroll to position [536, 0]
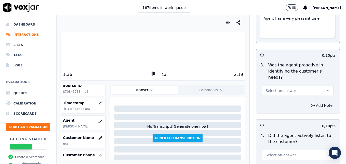
type textarea "Agent has a very pleasant tone."
click at [327, 89] on icon "button" at bounding box center [329, 91] width 4 height 4
click at [275, 84] on div "Yes" at bounding box center [290, 84] width 62 height 8
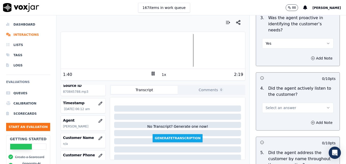
scroll to position [587, 0]
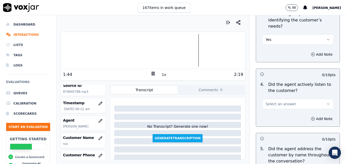
click at [327, 102] on icon "button" at bounding box center [329, 104] width 4 height 4
click at [284, 96] on div "Yes" at bounding box center [290, 97] width 62 height 8
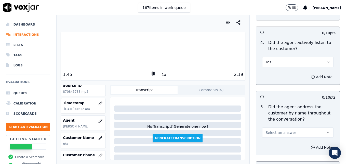
scroll to position [638, 0]
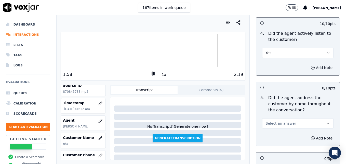
click at [327, 121] on icon "button" at bounding box center [329, 123] width 4 height 4
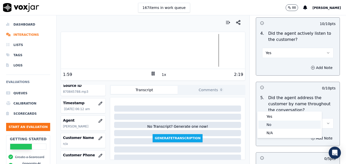
click at [283, 123] on div "No" at bounding box center [290, 124] width 62 height 8
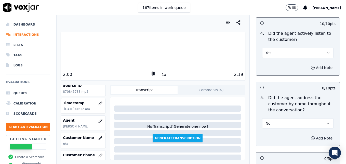
click at [311, 136] on icon "button" at bounding box center [313, 138] width 4 height 4
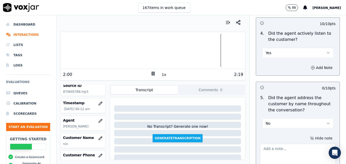
click at [291, 144] on textarea at bounding box center [298, 156] width 76 height 25
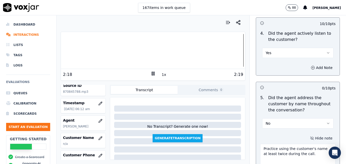
type textarea "Practice using the customer's name at least twice during the call."
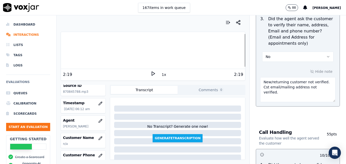
scroll to position [255, 0]
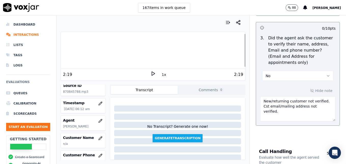
click at [319, 96] on textarea "New/returning customer not verified. Cst email/mailing address not verified." at bounding box center [298, 108] width 76 height 25
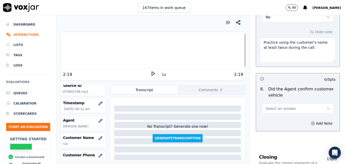
scroll to position [740, 0]
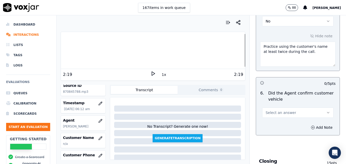
type textarea "New/returning customer not verified. Cst email/mailing address not verified. Ve…"
click at [316, 107] on button "Select an answer" at bounding box center [297, 112] width 71 height 10
click at [272, 107] on div "Yes" at bounding box center [290, 106] width 62 height 8
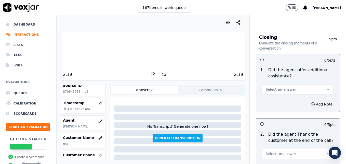
scroll to position [867, 0]
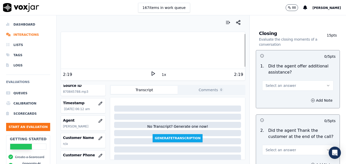
click at [327, 83] on icon "button" at bounding box center [329, 85] width 4 height 4
click at [282, 81] on div "Yes" at bounding box center [290, 78] width 62 height 8
click at [311, 98] on icon "button" at bounding box center [313, 100] width 4 height 4
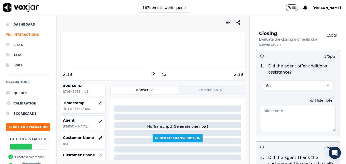
click at [297, 106] on textarea at bounding box center [298, 118] width 76 height 25
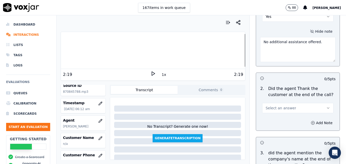
scroll to position [944, 0]
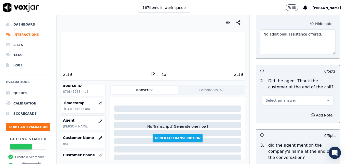
type textarea "No additional assistance offered."
click at [319, 95] on button "Select an answer" at bounding box center [297, 100] width 71 height 10
click at [279, 94] on div "Yes" at bounding box center [290, 93] width 62 height 8
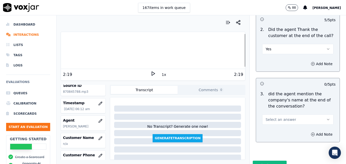
scroll to position [997, 0]
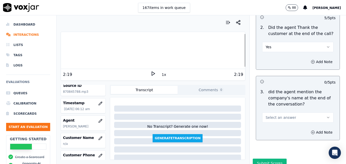
click at [317, 112] on button "Select an answer" at bounding box center [297, 117] width 71 height 10
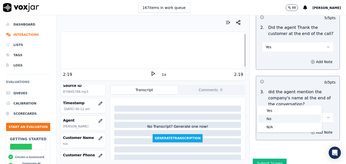
click at [277, 115] on div "No" at bounding box center [290, 119] width 62 height 8
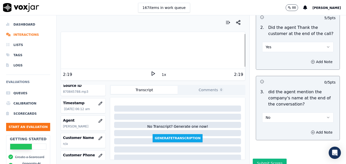
click at [269, 158] on button "Submit Scores" at bounding box center [270, 162] width 34 height 9
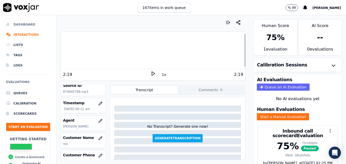
click at [27, 23] on li "Dashboard" at bounding box center [28, 24] width 44 height 10
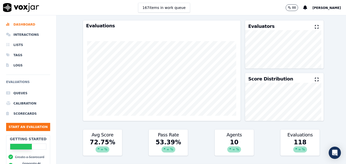
scroll to position [26, 0]
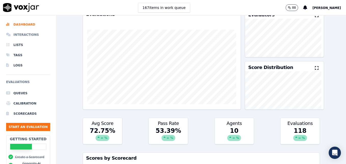
click at [28, 35] on li "Interactions" at bounding box center [28, 35] width 44 height 10
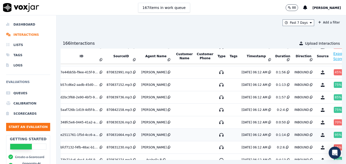
scroll to position [166, 10]
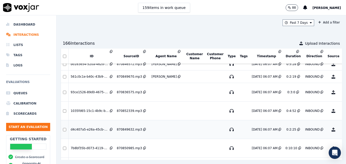
scroll to position [490, 0]
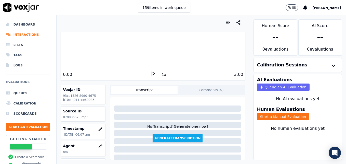
click at [151, 73] on icon at bounding box center [153, 73] width 5 height 5
click at [98, 145] on button "button" at bounding box center [100, 146] width 10 height 10
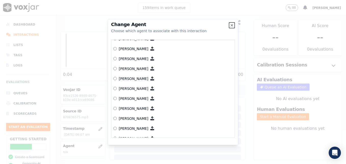
scroll to position [312, 0]
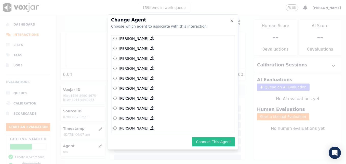
click at [218, 140] on button "Connect This Agent" at bounding box center [213, 141] width 43 height 9
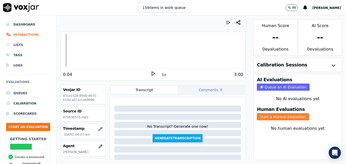
click at [277, 116] on button "Start a Manual Evaluation" at bounding box center [283, 116] width 52 height 7
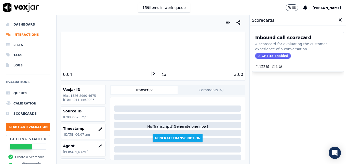
click at [269, 55] on span "GPT-4o Enabled" at bounding box center [273, 56] width 36 height 6
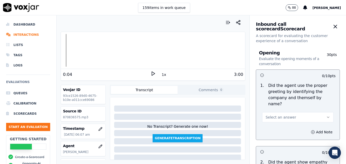
click at [327, 115] on icon "button" at bounding box center [329, 117] width 4 height 4
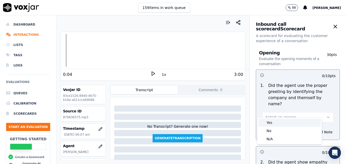
click at [280, 122] on div "Yes" at bounding box center [290, 122] width 62 height 8
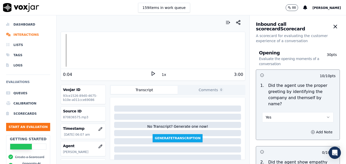
click at [152, 75] on polygon at bounding box center [153, 74] width 3 height 4
click at [152, 75] on rect at bounding box center [152, 73] width 1 height 3
click at [31, 34] on li "Interactions" at bounding box center [28, 35] width 44 height 10
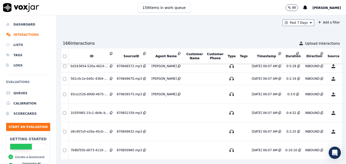
scroll to position [498, 0]
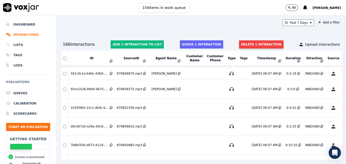
click at [249, 45] on button "Delete 1 interaction" at bounding box center [261, 44] width 44 height 8
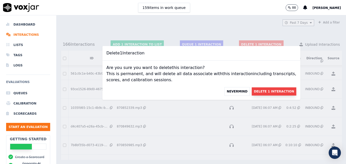
click at [253, 91] on button "Delete 1 Interaction" at bounding box center [274, 91] width 44 height 8
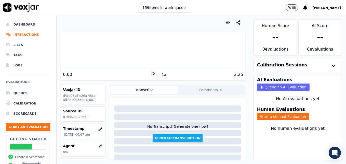
click at [151, 72] on icon at bounding box center [153, 73] width 5 height 5
click at [61, 52] on div at bounding box center [153, 50] width 184 height 33
click at [181, 139] on button "Generate Transcription" at bounding box center [178, 138] width 50 height 8
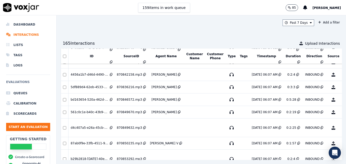
scroll to position [473, 0]
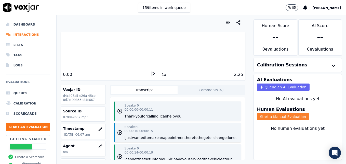
click at [282, 116] on button "Start a Manual Evaluation" at bounding box center [283, 116] width 52 height 7
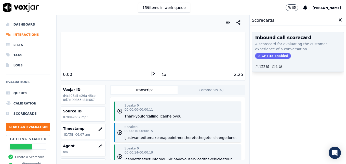
click at [268, 55] on span "GPT-4o Enabled" at bounding box center [273, 56] width 36 height 6
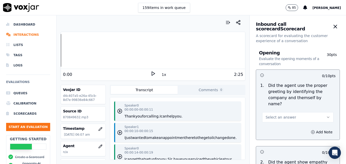
click at [274, 115] on span "Select an answer" at bounding box center [281, 117] width 31 height 5
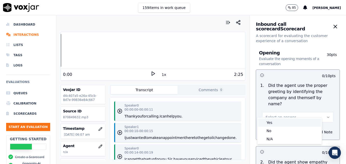
click at [270, 122] on div "Yes" at bounding box center [290, 122] width 62 height 8
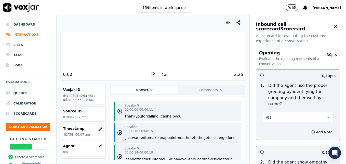
click at [313, 131] on icon "button" at bounding box center [313, 131] width 0 height 1
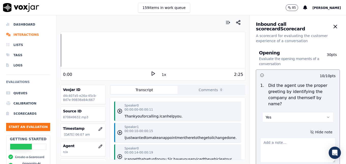
click at [290, 140] on textarea at bounding box center [298, 149] width 76 height 25
type textarea "Unable to identify agent due to audio issues in the greeting."
click at [151, 73] on icon at bounding box center [153, 73] width 5 height 5
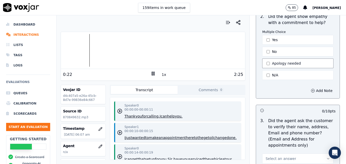
scroll to position [179, 0]
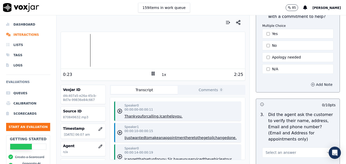
click at [311, 82] on icon "button" at bounding box center [313, 84] width 4 height 4
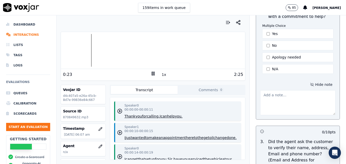
click at [295, 102] on textarea at bounding box center [298, 102] width 76 height 25
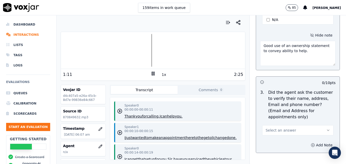
scroll to position [230, 0]
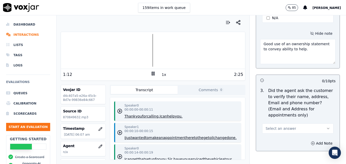
type textarea "Good use of an ownership statement to convey ability to help."
click at [319, 123] on button "Select an answer" at bounding box center [297, 128] width 71 height 10
click at [276, 134] on div "No" at bounding box center [290, 136] width 62 height 8
click at [311, 141] on icon "button" at bounding box center [313, 143] width 4 height 4
click at [289, 149] on textarea at bounding box center [298, 161] width 76 height 25
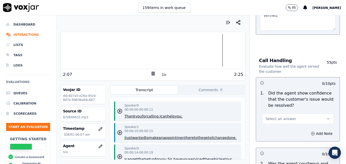
scroll to position [383, 0]
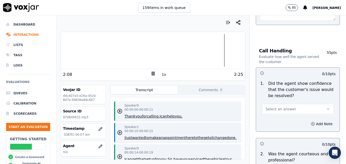
type textarea "Cst email/mailing address not verified."
click at [327, 107] on icon "button" at bounding box center [329, 109] width 4 height 4
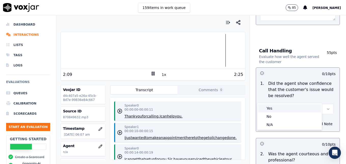
click at [302, 106] on div "Yes" at bounding box center [290, 108] width 62 height 8
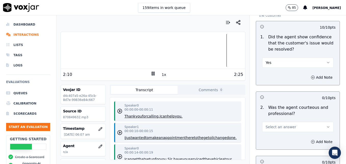
scroll to position [434, 0]
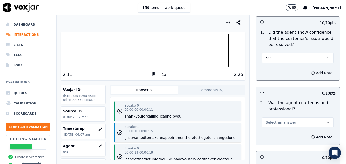
click at [327, 120] on icon "button" at bounding box center [329, 122] width 4 height 4
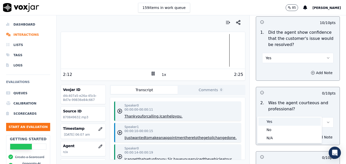
click at [283, 121] on div "Yes" at bounding box center [290, 121] width 62 height 8
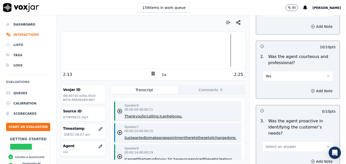
scroll to position [510, 0]
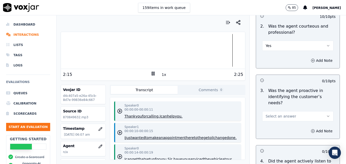
click at [318, 111] on button "Select an answer" at bounding box center [297, 116] width 71 height 10
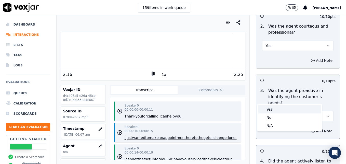
click at [278, 108] on div "Yes" at bounding box center [290, 109] width 62 height 8
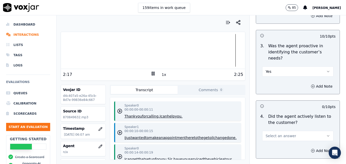
scroll to position [587, 0]
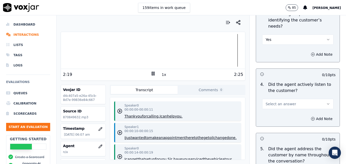
drag, startPoint x: 318, startPoint y: 84, endPoint x: 312, endPoint y: 88, distance: 7.4
click at [327, 102] on icon "button" at bounding box center [329, 104] width 4 height 4
click at [278, 96] on div "Yes" at bounding box center [290, 97] width 62 height 8
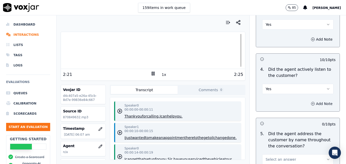
scroll to position [638, 0]
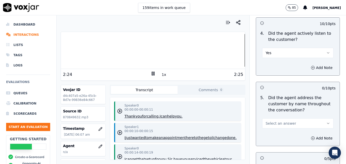
click at [315, 118] on button "Select an answer" at bounding box center [297, 123] width 71 height 10
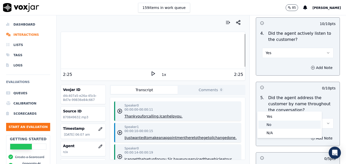
click at [271, 124] on div "No" at bounding box center [290, 124] width 62 height 8
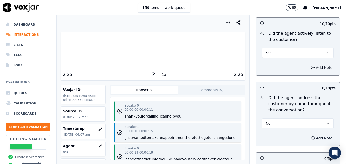
click at [311, 136] on icon "button" at bounding box center [313, 138] width 4 height 4
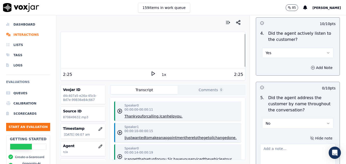
click at [276, 144] on textarea at bounding box center [298, 156] width 76 height 25
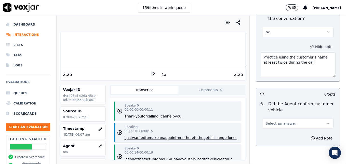
scroll to position [740, 0]
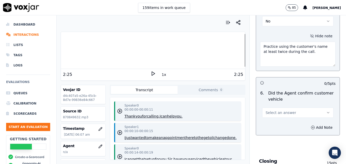
type textarea "Practice using the customer's name at least twice during the call."
click at [327, 110] on icon "button" at bounding box center [329, 112] width 4 height 4
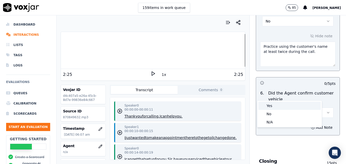
click at [281, 107] on div "Yes" at bounding box center [290, 106] width 62 height 8
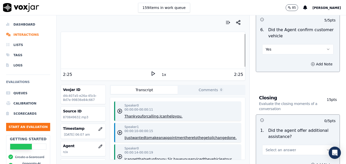
scroll to position [842, 0]
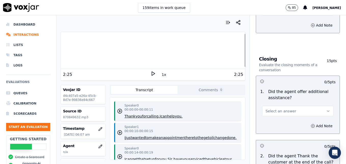
click at [315, 106] on button "Select an answer" at bounding box center [297, 111] width 71 height 10
click at [277, 103] on div "Yes" at bounding box center [290, 104] width 62 height 8
click at [311, 124] on icon "button" at bounding box center [313, 126] width 4 height 4
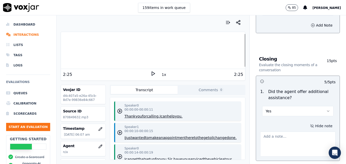
click at [287, 131] on textarea at bounding box center [298, 143] width 76 height 25
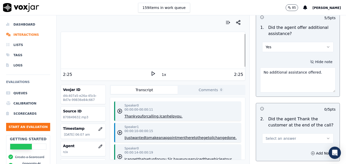
scroll to position [918, 0]
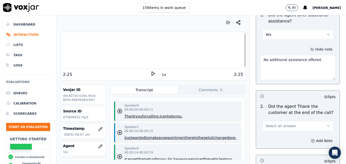
type textarea "No additional assistance offered."
click at [327, 124] on icon "button" at bounding box center [329, 126] width 4 height 4
click at [271, 118] on div "Yes" at bounding box center [290, 119] width 62 height 8
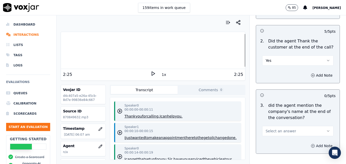
scroll to position [995, 0]
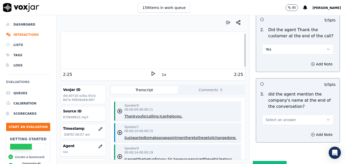
click at [327, 118] on icon "button" at bounding box center [329, 120] width 4 height 4
click at [268, 112] on div "Yes" at bounding box center [290, 113] width 62 height 8
click at [263, 161] on button "Submit Scores" at bounding box center [270, 165] width 34 height 9
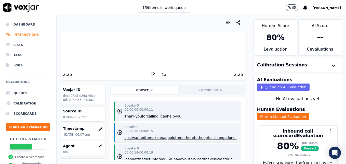
click at [19, 35] on li "Interactions" at bounding box center [28, 35] width 44 height 10
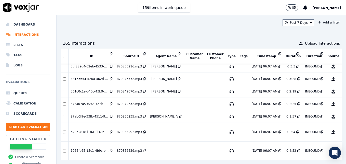
scroll to position [492, 0]
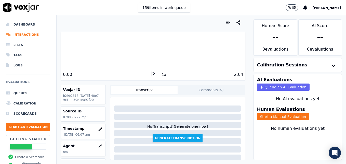
click at [152, 72] on icon at bounding box center [153, 73] width 5 height 5
click at [151, 72] on icon at bounding box center [153, 73] width 5 height 5
click at [95, 146] on button "button" at bounding box center [100, 146] width 10 height 10
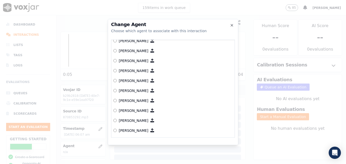
scroll to position [159, 0]
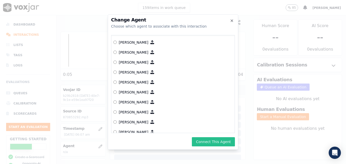
click at [208, 143] on button "Connect This Agent" at bounding box center [213, 141] width 43 height 9
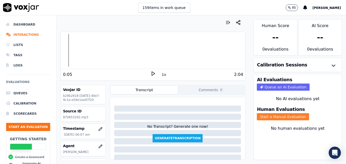
click at [279, 116] on button "Start a Manual Evaluation" at bounding box center [283, 116] width 52 height 7
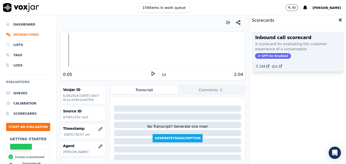
click at [272, 55] on span "GPT-4o Enabled" at bounding box center [273, 56] width 36 height 6
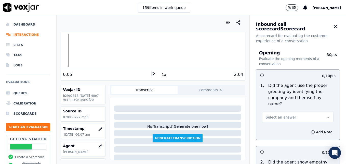
click at [327, 115] on icon "button" at bounding box center [329, 117] width 4 height 4
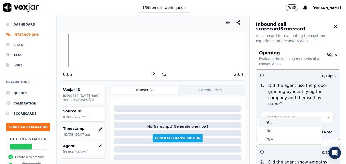
click at [270, 120] on div "Yes" at bounding box center [290, 122] width 62 height 8
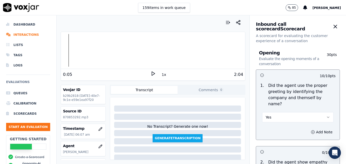
click at [152, 72] on polygon at bounding box center [153, 74] width 3 height 4
click at [154, 73] on rect at bounding box center [154, 73] width 1 height 3
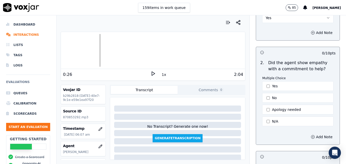
scroll to position [102, 0]
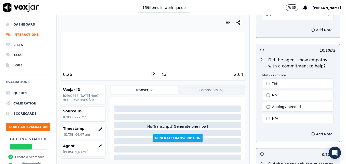
click at [311, 132] on icon "button" at bounding box center [313, 134] width 4 height 4
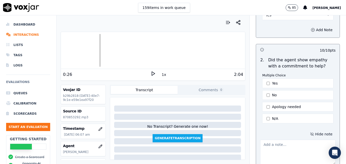
click at [293, 140] on textarea at bounding box center [298, 152] width 76 height 25
type textarea "Nice use of a ownership statement to convey ability to help."
click at [151, 73] on icon at bounding box center [153, 73] width 5 height 5
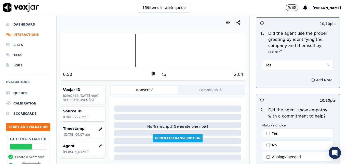
scroll to position [51, 0]
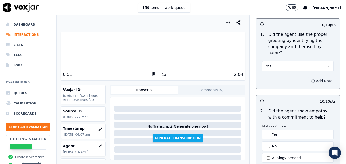
click at [311, 79] on icon "button" at bounding box center [313, 81] width 4 height 4
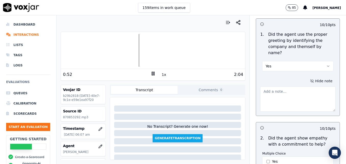
click at [293, 91] on textarea at bounding box center [298, 98] width 76 height 25
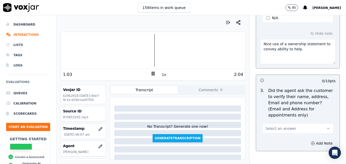
scroll to position [255, 0]
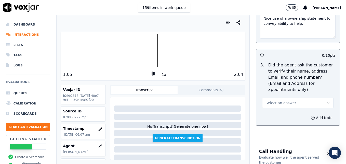
type textarea "Agent sounds like she is talking on speaker."
click at [314, 98] on button "Select an answer" at bounding box center [297, 103] width 71 height 10
click at [272, 108] on div "No" at bounding box center [290, 110] width 62 height 8
click at [308, 114] on button "Add Note" at bounding box center [322, 117] width 28 height 7
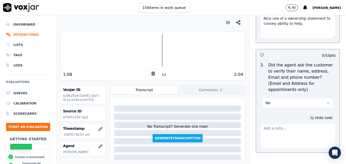
click at [289, 123] on textarea at bounding box center [298, 135] width 76 height 25
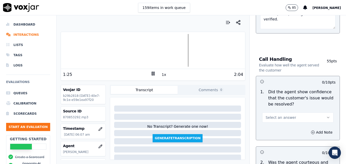
scroll to position [383, 0]
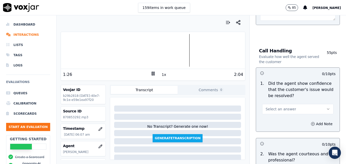
type textarea "Customer phone number/email/mailing address not verified."
click at [327, 107] on icon "button" at bounding box center [329, 109] width 4 height 4
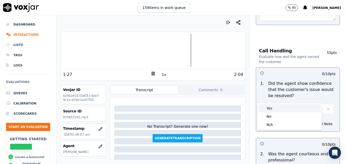
click at [270, 107] on div "Yes" at bounding box center [290, 108] width 62 height 8
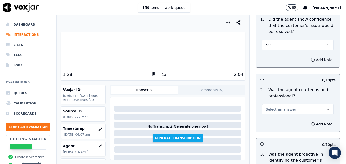
scroll to position [485, 0]
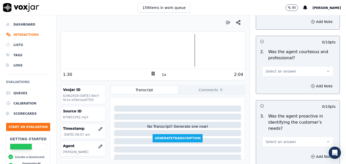
click at [327, 69] on icon "button" at bounding box center [329, 71] width 4 height 4
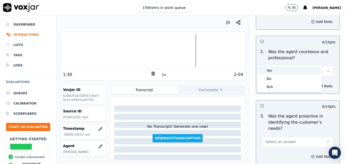
click at [279, 71] on div "Yes" at bounding box center [290, 70] width 62 height 8
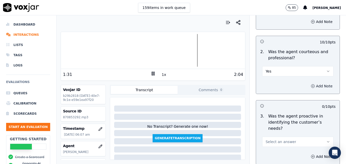
click at [311, 84] on icon "button" at bounding box center [313, 86] width 4 height 4
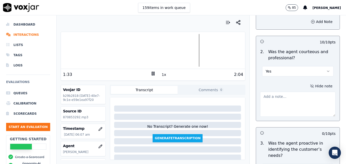
click at [280, 92] on textarea at bounding box center [298, 104] width 76 height 25
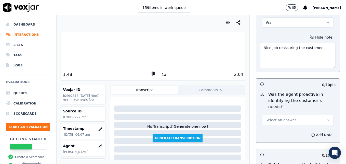
scroll to position [536, 0]
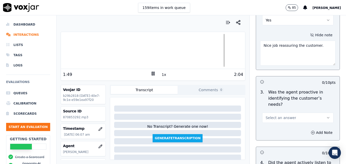
type textarea "Nice job reassuring the customer."
click at [327, 116] on icon "button" at bounding box center [329, 118] width 4 height 4
drag, startPoint x: 273, startPoint y: 111, endPoint x: 276, endPoint y: 112, distance: 3.5
click at [272, 111] on div "Yes" at bounding box center [290, 111] width 62 height 8
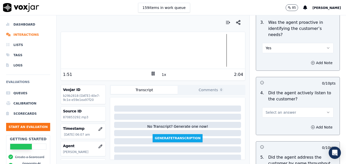
scroll to position [612, 0]
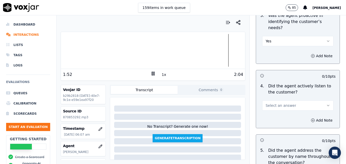
click at [327, 103] on icon "button" at bounding box center [329, 105] width 4 height 4
click at [285, 100] on div "Yes" at bounding box center [290, 98] width 62 height 8
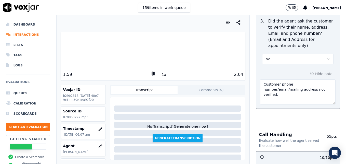
scroll to position [281, 0]
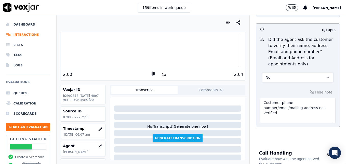
click at [289, 103] on textarea "Customer phone number/email/mailing address not verified." at bounding box center [298, 110] width 76 height 25
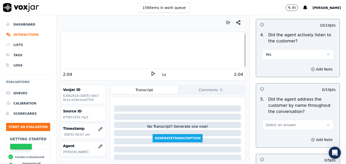
scroll to position [689, 0]
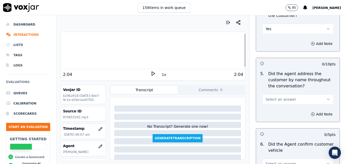
type textarea "Customer phone number/email/mailing address not verified. Vehicle type/service …"
click at [315, 94] on button "Select an answer" at bounding box center [297, 99] width 71 height 10
click at [276, 93] on div "Yes" at bounding box center [290, 92] width 62 height 8
click at [311, 112] on icon "button" at bounding box center [313, 114] width 4 height 4
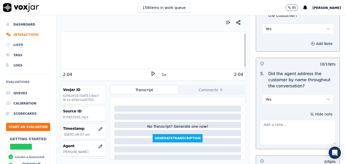
click at [291, 120] on textarea at bounding box center [298, 132] width 76 height 25
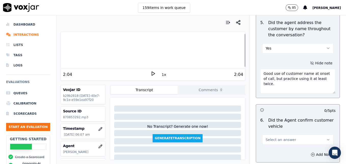
scroll to position [765, 0]
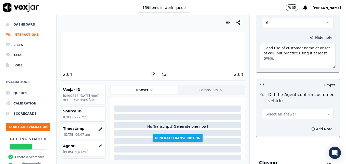
type textarea "Good use of customer name at onset of call, but practice using it at least twic…"
click at [315, 109] on button "Select an answer" at bounding box center [297, 114] width 71 height 10
click at [273, 107] on div "Yes" at bounding box center [290, 107] width 62 height 8
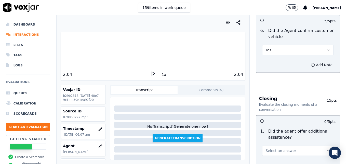
scroll to position [842, 0]
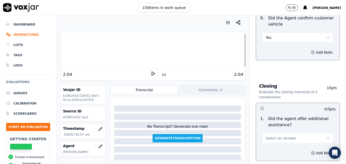
click at [152, 74] on polygon at bounding box center [153, 74] width 3 height 4
click at [151, 72] on icon at bounding box center [153, 73] width 5 height 5
click at [327, 136] on icon "button" at bounding box center [329, 138] width 4 height 4
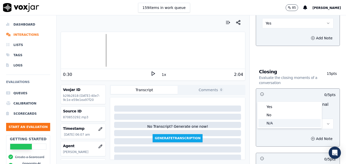
scroll to position [867, 0]
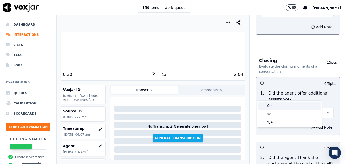
click at [272, 106] on div "Yes" at bounding box center [290, 106] width 62 height 8
click at [312, 126] on circle "button" at bounding box center [313, 127] width 3 height 3
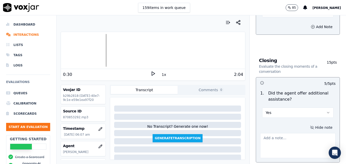
click at [287, 133] on textarea at bounding box center [298, 145] width 76 height 25
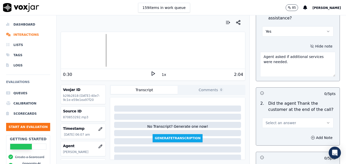
scroll to position [969, 0]
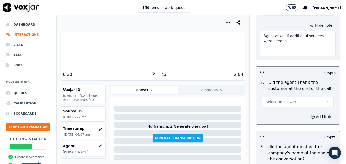
type textarea "Agent asked if additional services were needed."
click at [314, 97] on button "Select an answer" at bounding box center [297, 102] width 71 height 10
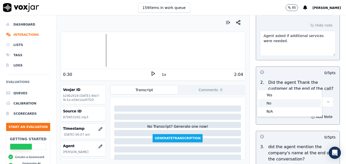
click at [280, 103] on div "No" at bounding box center [290, 103] width 62 height 8
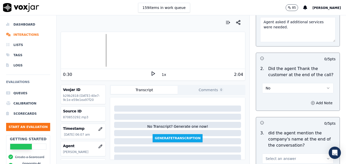
scroll to position [995, 0]
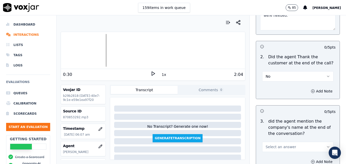
click at [317, 142] on button "Select an answer" at bounding box center [297, 147] width 71 height 10
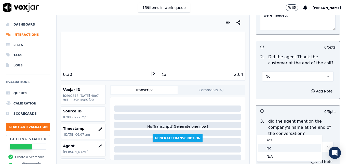
click at [277, 149] on div "No" at bounding box center [290, 148] width 62 height 8
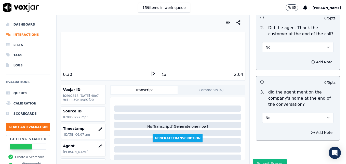
scroll to position [1024, 0]
click at [268, 158] on button "Submit Scores" at bounding box center [270, 162] width 34 height 9
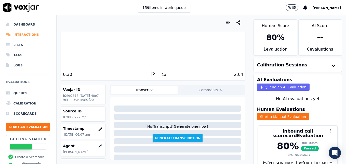
click at [16, 35] on li "Interactions" at bounding box center [28, 35] width 44 height 10
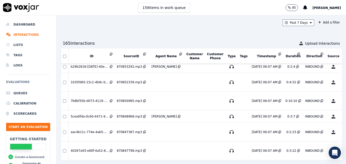
scroll to position [543, 0]
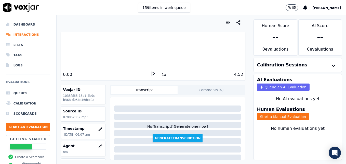
click at [151, 72] on icon at bounding box center [153, 73] width 5 height 5
click at [151, 73] on icon at bounding box center [153, 73] width 5 height 5
click at [270, 118] on button "Start a Manual Evaluation" at bounding box center [283, 116] width 52 height 7
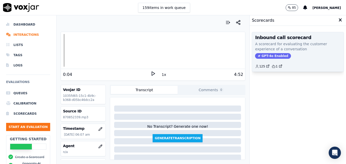
click at [271, 56] on span "GPT-4o Enabled" at bounding box center [273, 56] width 36 height 6
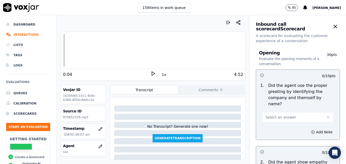
click at [328, 117] on icon "button" at bounding box center [329, 117] width 2 height 1
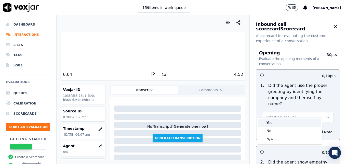
click at [274, 121] on div "Yes" at bounding box center [290, 122] width 62 height 8
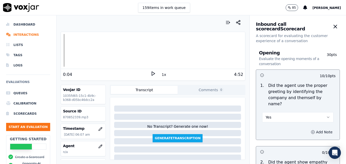
click at [311, 130] on icon "button" at bounding box center [313, 132] width 4 height 4
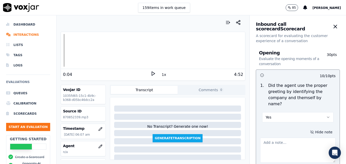
click at [288, 140] on textarea at bounding box center [298, 149] width 76 height 25
type textarea ""Scheduling" not included in greeting."
click at [151, 74] on icon at bounding box center [153, 73] width 5 height 5
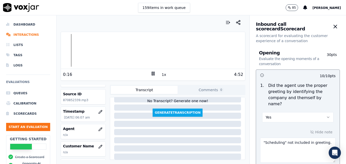
scroll to position [26, 0]
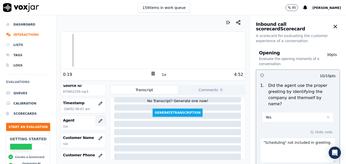
click at [98, 121] on icon "button" at bounding box center [100, 121] width 4 height 4
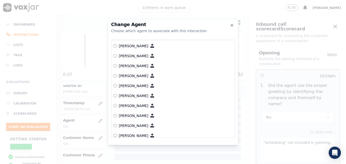
scroll to position [236, 0]
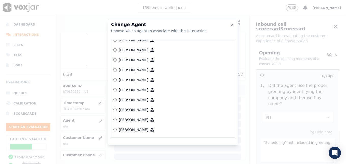
click at [229, 23] on h2 "Change Agent" at bounding box center [173, 24] width 124 height 5
click at [233, 24] on icon "button" at bounding box center [232, 25] width 4 height 4
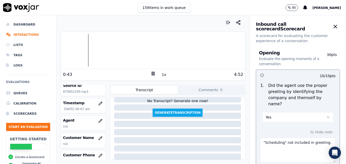
click at [151, 72] on icon at bounding box center [153, 73] width 5 height 5
click at [28, 34] on li "Interactions" at bounding box center [28, 35] width 44 height 10
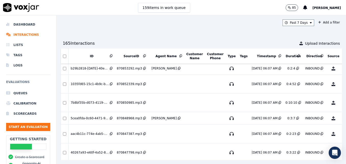
scroll to position [543, 0]
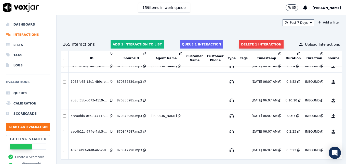
click at [247, 41] on button "Delete 1 interaction" at bounding box center [261, 44] width 44 height 8
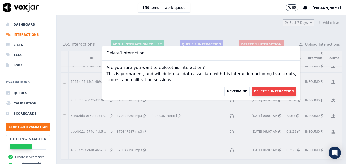
click at [268, 90] on button "Delete 1 Interaction" at bounding box center [274, 91] width 44 height 8
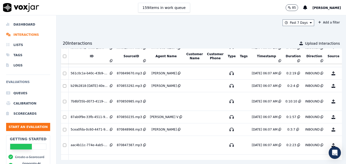
scroll to position [518, 0]
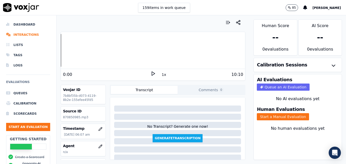
click at [151, 73] on icon at bounding box center [153, 73] width 5 height 5
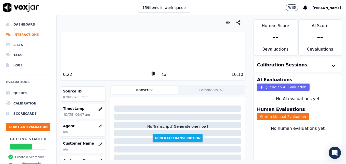
scroll to position [26, 0]
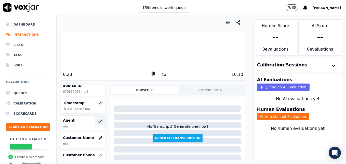
click at [98, 120] on icon "button" at bounding box center [100, 121] width 4 height 4
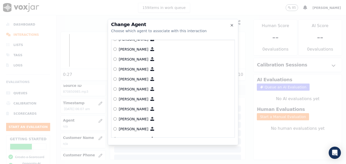
scroll to position [210, 0]
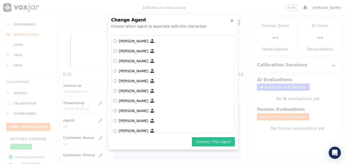
click at [207, 141] on button "Connect This Agent" at bounding box center [213, 141] width 43 height 9
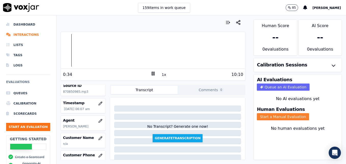
click at [267, 117] on button "Start a Manual Evaluation" at bounding box center [283, 116] width 52 height 7
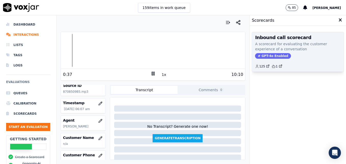
click at [271, 54] on span "GPT-4o Enabled" at bounding box center [273, 56] width 36 height 6
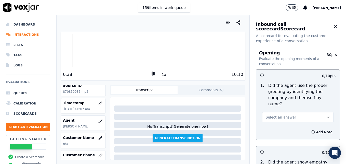
drag, startPoint x: 317, startPoint y: 112, endPoint x: 315, endPoint y: 112, distance: 2.7
click at [327, 115] on icon "button" at bounding box center [329, 117] width 4 height 4
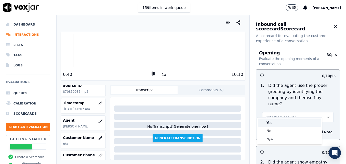
click at [286, 124] on div "Yes" at bounding box center [290, 122] width 62 height 8
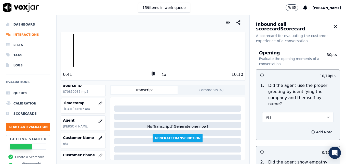
click at [311, 130] on icon "button" at bounding box center [313, 132] width 4 height 4
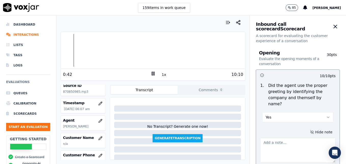
click at [289, 140] on textarea at bounding box center [298, 149] width 76 height 25
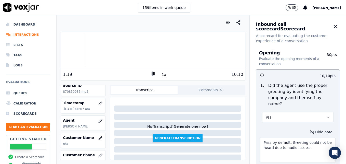
type textarea "Pass by default. Greeting could not be heard due to audio issues."
click at [61, 52] on div "Your browser does not support the audio element. 1:19 1x 10:10 Voxjar ID 7b8bf3…" at bounding box center [153, 89] width 193 height 148
click at [62, 50] on div at bounding box center [153, 50] width 184 height 33
click at [61, 50] on div at bounding box center [153, 50] width 184 height 33
click at [99, 122] on icon "button" at bounding box center [100, 120] width 3 height 3
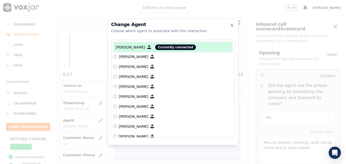
scroll to position [204, 0]
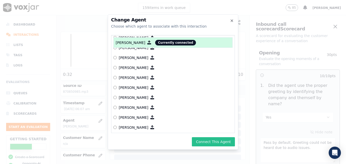
click at [210, 139] on button "Connect This Agent" at bounding box center [213, 141] width 43 height 9
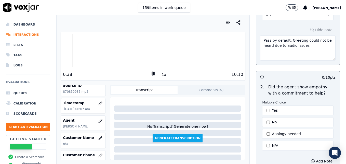
scroll to position [128, 0]
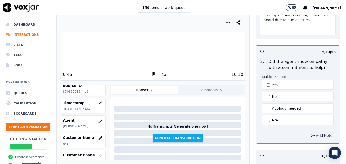
click at [311, 133] on icon "button" at bounding box center [313, 135] width 4 height 4
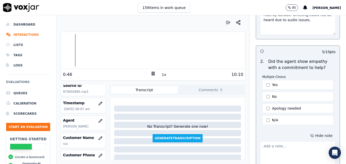
click at [276, 141] on textarea at bounding box center [298, 153] width 76 height 25
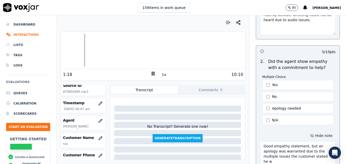
scroll to position [133, 0]
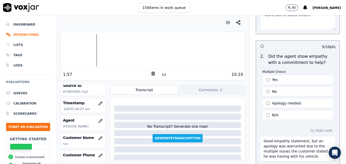
click at [151, 73] on icon at bounding box center [153, 73] width 5 height 5
click at [152, 72] on polygon at bounding box center [153, 74] width 3 height 4
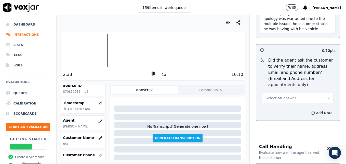
scroll to position [260, 0]
click at [154, 72] on rect at bounding box center [154, 73] width 1 height 3
click at [151, 74] on icon at bounding box center [153, 73] width 5 height 5
click at [152, 74] on rect at bounding box center [152, 73] width 1 height 3
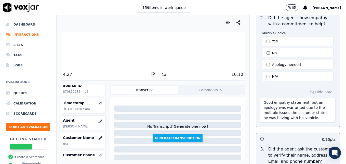
scroll to position [184, 0]
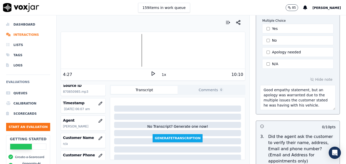
click at [307, 99] on textarea "Good empathy statement, but an apology was warranted due to the multiple issues…" at bounding box center [298, 97] width 76 height 25
type textarea "Good empathy statement, but an apology was warranted due to the multiple issues…"
click at [151, 72] on icon at bounding box center [153, 73] width 5 height 5
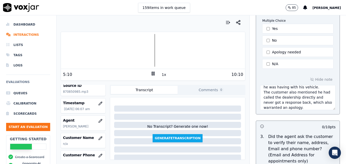
click at [151, 73] on icon at bounding box center [153, 73] width 5 height 5
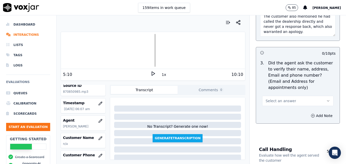
scroll to position [260, 0]
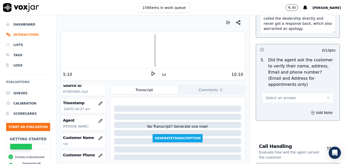
click at [327, 96] on icon "button" at bounding box center [329, 98] width 4 height 4
click at [273, 104] on div "No" at bounding box center [290, 105] width 62 height 8
click at [313, 112] on icon "button" at bounding box center [313, 112] width 1 height 0
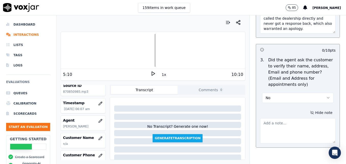
click at [292, 118] on textarea at bounding box center [298, 130] width 76 height 25
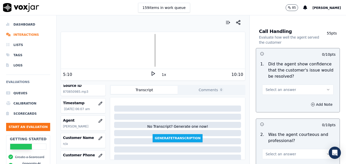
scroll to position [413, 0]
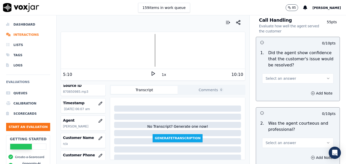
type textarea "Customer email/mailing address not verified."
click at [327, 76] on icon "button" at bounding box center [329, 78] width 4 height 4
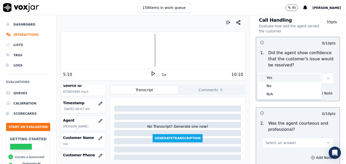
click at [293, 78] on div "Yes" at bounding box center [290, 77] width 62 height 8
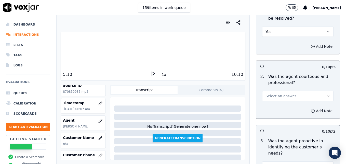
scroll to position [464, 0]
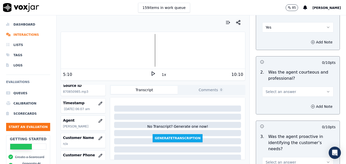
click at [327, 90] on icon "button" at bounding box center [329, 92] width 4 height 4
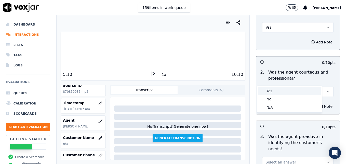
click at [285, 92] on div "Yes" at bounding box center [290, 91] width 62 height 8
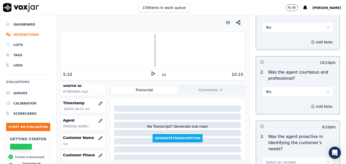
click at [311, 104] on icon "button" at bounding box center [313, 106] width 4 height 4
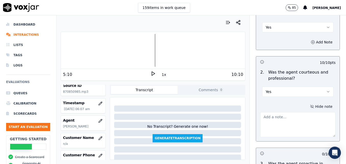
click at [291, 112] on textarea at bounding box center [298, 124] width 76 height 25
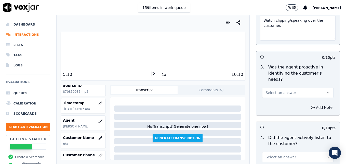
scroll to position [566, 0]
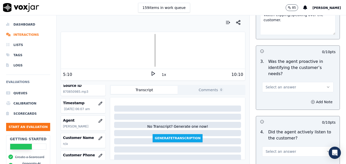
type textarea "Watch clipping/speaking over the customer."
click at [327, 85] on icon "button" at bounding box center [329, 87] width 4 height 4
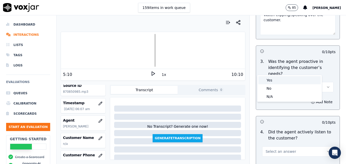
click at [278, 81] on div "Yes" at bounding box center [290, 80] width 62 height 8
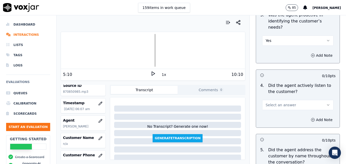
scroll to position [617, 0]
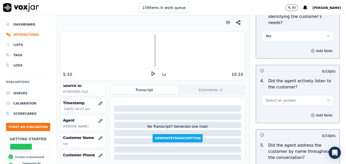
click at [327, 98] on icon "button" at bounding box center [329, 100] width 4 height 4
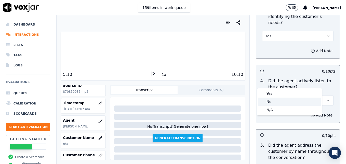
click at [267, 100] on div "No" at bounding box center [290, 101] width 62 height 8
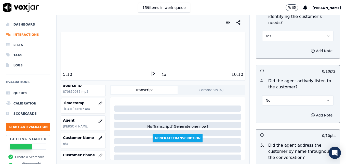
click at [313, 115] on icon "button" at bounding box center [313, 115] width 1 height 0
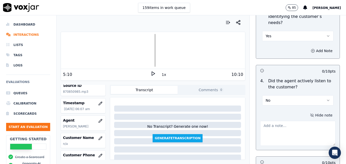
click at [282, 121] on textarea at bounding box center [298, 133] width 76 height 25
type textarea "The customer was asked to repeat several pieces of information throughout the c…"
click at [151, 72] on icon at bounding box center [153, 73] width 5 height 5
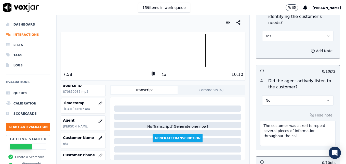
click at [182, 52] on div at bounding box center [153, 50] width 184 height 33
click at [152, 73] on rect at bounding box center [152, 73] width 1 height 3
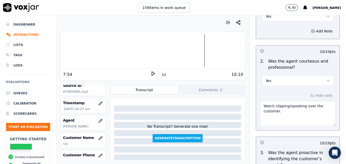
scroll to position [490, 0]
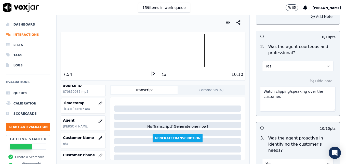
click at [284, 87] on textarea "Watch clipping/speaking over the customer." at bounding box center [298, 98] width 76 height 25
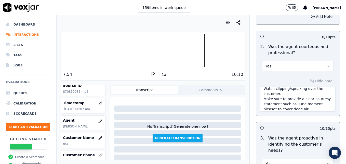
type textarea "Watch clipping/speaking over the customer. Make sure to provide a clear courtes…"
click at [151, 75] on icon at bounding box center [153, 73] width 5 height 5
click at [151, 74] on icon at bounding box center [153, 73] width 5 height 5
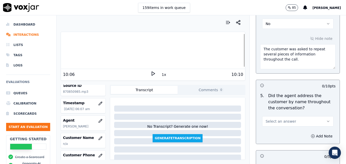
scroll to position [719, 0]
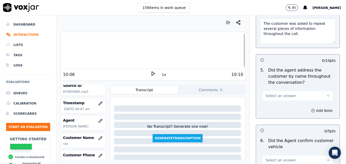
click at [311, 108] on icon "button" at bounding box center [313, 110] width 4 height 4
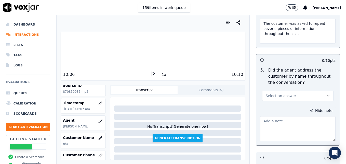
click at [327, 94] on icon "button" at bounding box center [329, 96] width 4 height 4
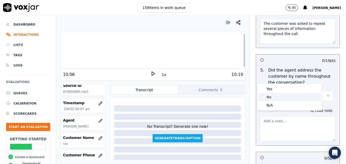
drag, startPoint x: 270, startPoint y: 94, endPoint x: 273, endPoint y: 96, distance: 3.3
click at [270, 95] on div "No" at bounding box center [290, 97] width 62 height 8
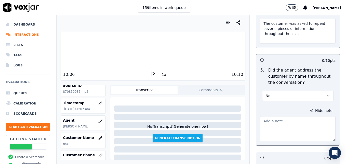
click at [277, 116] on textarea at bounding box center [298, 128] width 76 height 25
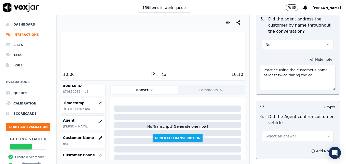
scroll to position [796, 0]
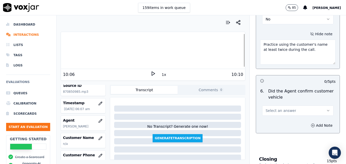
type textarea "Practice using the customer's name at least twice during the call."
click at [327, 108] on icon "button" at bounding box center [329, 110] width 4 height 4
click at [273, 105] on div "Yes" at bounding box center [290, 103] width 62 height 8
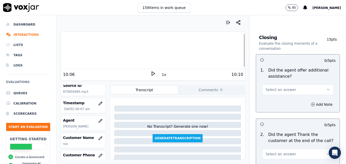
scroll to position [923, 0]
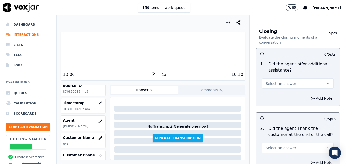
click at [327, 81] on icon "button" at bounding box center [329, 83] width 4 height 4
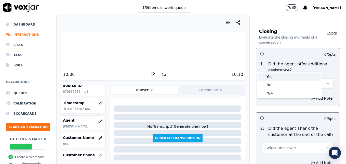
click at [269, 77] on div "Yes" at bounding box center [290, 76] width 62 height 8
click at [311, 96] on icon "button" at bounding box center [313, 98] width 4 height 4
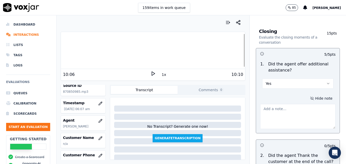
click at [285, 104] on textarea at bounding box center [298, 116] width 76 height 25
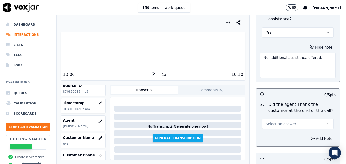
scroll to position [1000, 0]
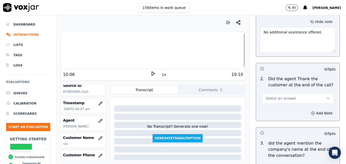
type textarea "No additional assistance offered."
click at [319, 93] on button "Select an answer" at bounding box center [297, 98] width 71 height 10
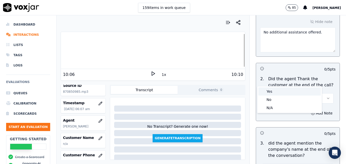
click at [272, 90] on div "Yes" at bounding box center [290, 91] width 62 height 8
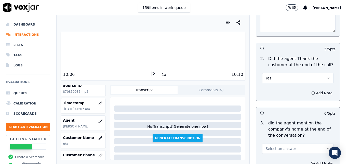
scroll to position [1051, 0]
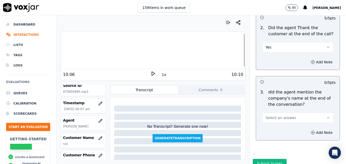
click at [318, 112] on button "Select an answer" at bounding box center [297, 117] width 71 height 10
click at [269, 111] on div "Yes" at bounding box center [290, 111] width 62 height 8
click at [268, 159] on button "Submit Scores" at bounding box center [270, 163] width 34 height 9
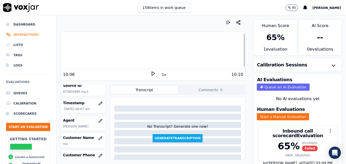
click at [31, 34] on li "Interactions" at bounding box center [28, 35] width 44 height 10
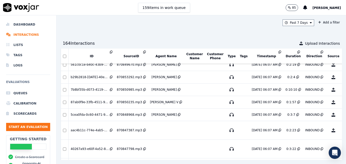
scroll to position [543, 0]
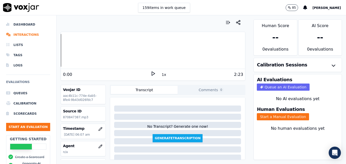
click at [152, 74] on polygon at bounding box center [153, 74] width 3 height 4
click at [152, 73] on rect at bounding box center [152, 73] width 1 height 3
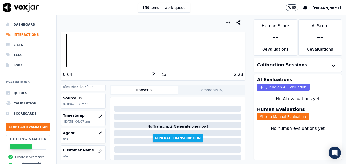
scroll to position [26, 0]
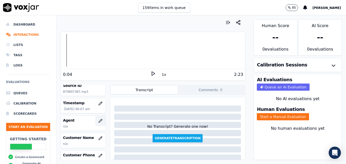
click at [99, 122] on icon "button" at bounding box center [100, 120] width 3 height 3
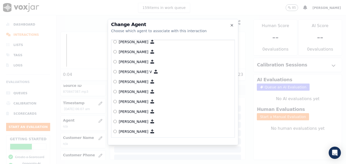
scroll to position [51, 0]
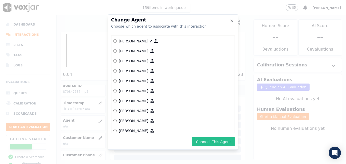
click at [219, 141] on button "Connect This Agent" at bounding box center [213, 141] width 43 height 9
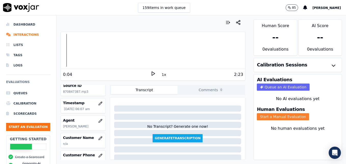
click at [274, 117] on button "Start a Manual Evaluation" at bounding box center [283, 116] width 52 height 7
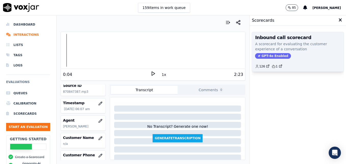
click at [265, 56] on span "GPT-4o Enabled" at bounding box center [273, 56] width 36 height 6
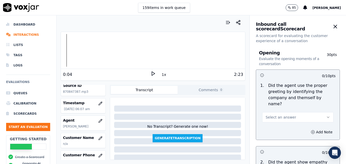
click at [315, 112] on button "Select an answer" at bounding box center [297, 117] width 71 height 10
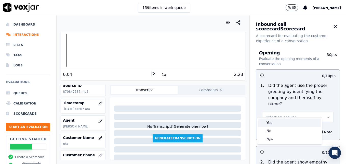
click at [278, 123] on div "Yes" at bounding box center [290, 122] width 62 height 8
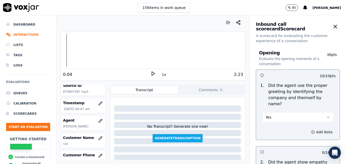
drag, startPoint x: 302, startPoint y: 127, endPoint x: 298, endPoint y: 129, distance: 4.6
click at [311, 130] on icon "button" at bounding box center [313, 132] width 4 height 4
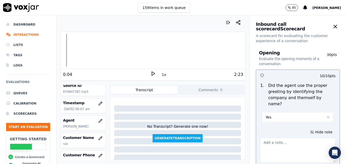
click at [292, 137] on textarea at bounding box center [298, 149] width 76 height 25
type textarea ""Scheduling" not included in greeting."
click at [151, 73] on icon at bounding box center [153, 73] width 5 height 5
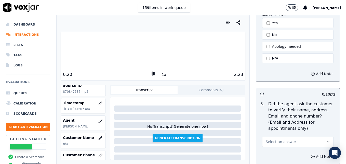
scroll to position [204, 0]
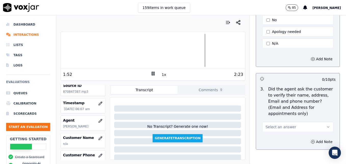
click at [186, 51] on div at bounding box center [153, 50] width 184 height 33
click at [185, 50] on div at bounding box center [153, 50] width 184 height 33
click at [154, 73] on rect at bounding box center [154, 73] width 1 height 3
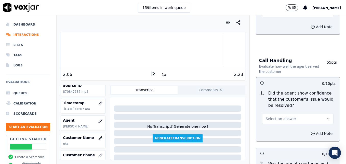
scroll to position [332, 0]
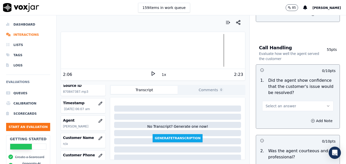
click at [327, 104] on icon "button" at bounding box center [329, 106] width 4 height 4
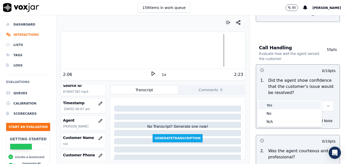
click at [281, 105] on div "Yes" at bounding box center [290, 105] width 62 height 8
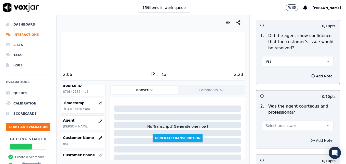
scroll to position [383, 0]
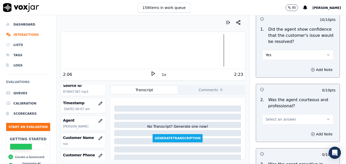
click at [322, 114] on button "Select an answer" at bounding box center [297, 119] width 71 height 10
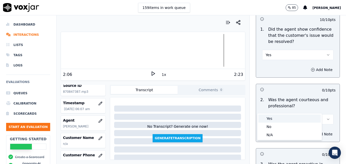
click at [271, 120] on div "Yes" at bounding box center [290, 118] width 62 height 8
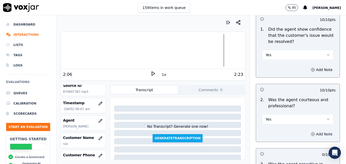
click at [311, 132] on icon "button" at bounding box center [313, 134] width 4 height 4
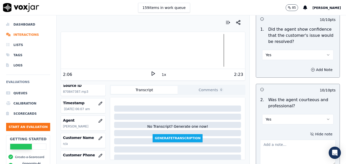
click at [287, 140] on textarea at bounding box center [298, 152] width 76 height 25
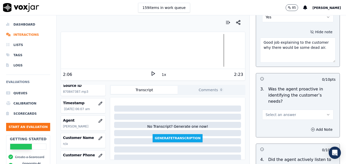
scroll to position [510, 0]
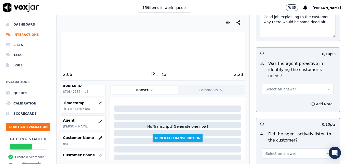
type textarea "Good job explaining to the customer why there would be some dead air."
click at [327, 87] on icon "button" at bounding box center [329, 89] width 4 height 4
click at [283, 82] on div "Yes" at bounding box center [290, 82] width 62 height 8
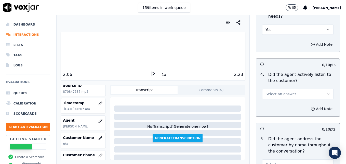
scroll to position [587, 0]
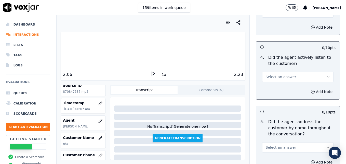
click at [327, 75] on icon "button" at bounding box center [329, 77] width 4 height 4
click at [277, 72] on div "Yes" at bounding box center [290, 70] width 62 height 8
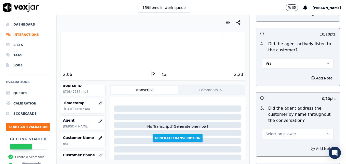
scroll to position [612, 0]
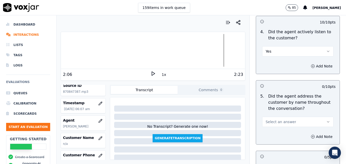
click at [327, 120] on icon "button" at bounding box center [329, 122] width 4 height 4
click at [273, 114] on div "Yes" at bounding box center [290, 115] width 62 height 8
click at [312, 135] on circle "button" at bounding box center [313, 136] width 3 height 3
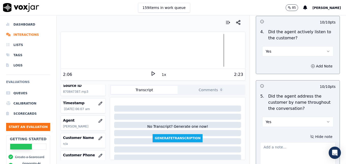
click at [281, 142] on textarea at bounding box center [298, 154] width 76 height 25
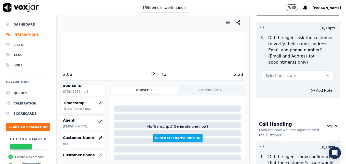
scroll to position [255, 0]
type textarea "Good job using the customer's name at the onset of the call, but practice using…"
click at [327, 74] on icon "button" at bounding box center [329, 76] width 4 height 4
click at [275, 83] on div "No" at bounding box center [290, 83] width 62 height 8
drag, startPoint x: 303, startPoint y: 77, endPoint x: 300, endPoint y: 80, distance: 4.5
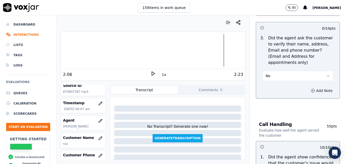
click at [311, 89] on icon "button" at bounding box center [313, 91] width 4 height 4
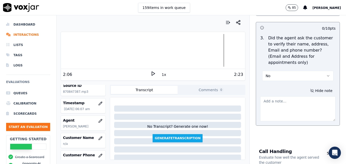
click at [290, 96] on textarea at bounding box center [298, 108] width 76 height 25
type textarea "Customer phone number not verified."
click at [151, 71] on icon at bounding box center [153, 73] width 5 height 5
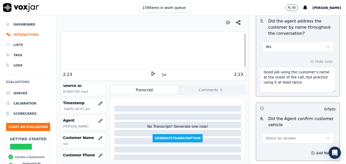
scroll to position [765, 0]
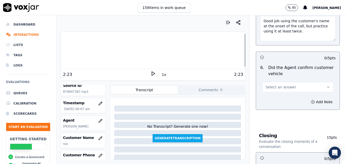
drag, startPoint x: 316, startPoint y: 69, endPoint x: 313, endPoint y: 69, distance: 2.8
click at [327, 85] on icon "button" at bounding box center [329, 87] width 4 height 4
click at [279, 80] on div "Yes" at bounding box center [290, 80] width 62 height 8
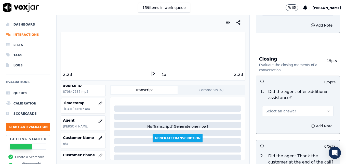
scroll to position [867, 0]
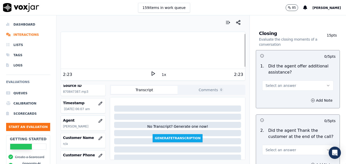
click at [315, 80] on button "Select an answer" at bounding box center [297, 85] width 71 height 10
click at [269, 78] on div "Yes" at bounding box center [290, 78] width 62 height 8
click at [311, 98] on icon "button" at bounding box center [313, 100] width 4 height 4
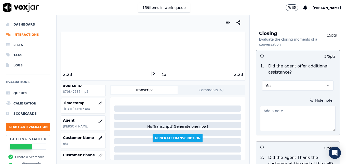
click at [291, 106] on textarea at bounding box center [298, 118] width 76 height 25
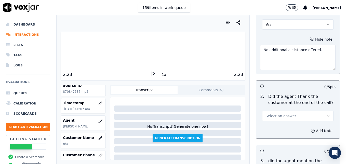
scroll to position [944, 0]
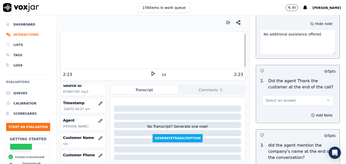
type textarea "No additional assistance offered."
click at [327, 98] on icon "button" at bounding box center [329, 100] width 4 height 4
click at [270, 93] on div "Yes" at bounding box center [290, 93] width 62 height 8
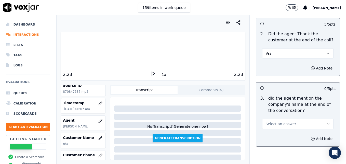
scroll to position [995, 0]
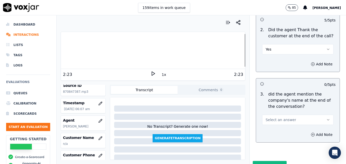
click at [315, 115] on button "Select an answer" at bounding box center [297, 120] width 71 height 10
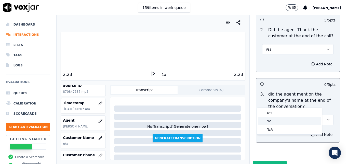
click at [270, 120] on div "No" at bounding box center [290, 121] width 62 height 8
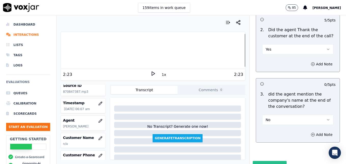
click at [265, 161] on button "Submit Scores" at bounding box center [270, 165] width 34 height 9
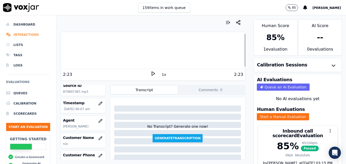
click at [17, 34] on li "Interactions" at bounding box center [28, 35] width 44 height 10
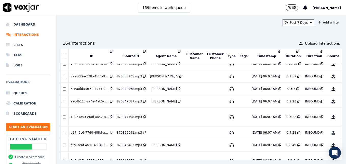
scroll to position [569, 0]
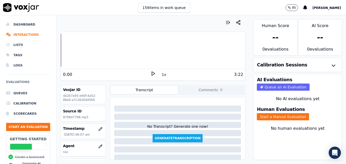
click at [152, 72] on polygon at bounding box center [153, 74] width 3 height 4
click at [62, 50] on div at bounding box center [153, 50] width 184 height 33
click at [151, 72] on icon at bounding box center [153, 73] width 5 height 5
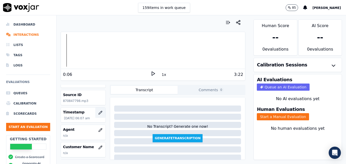
scroll to position [26, 0]
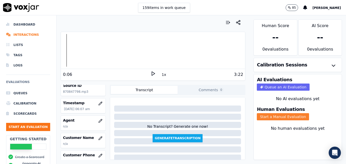
click at [279, 117] on button "Start a Manual Evaluation" at bounding box center [283, 116] width 52 height 7
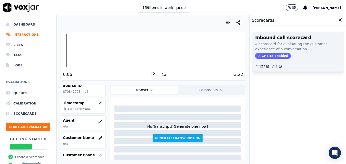
click at [265, 56] on span "GPT-4o Enabled" at bounding box center [273, 56] width 36 height 6
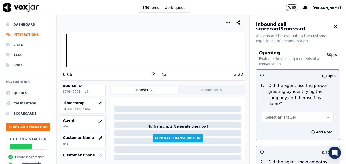
click at [327, 115] on icon "button" at bounding box center [329, 117] width 4 height 4
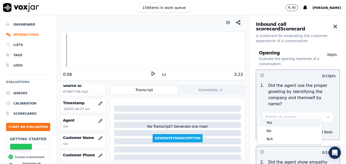
click at [270, 123] on div "Yes" at bounding box center [290, 122] width 62 height 8
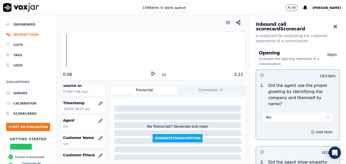
click at [311, 130] on icon "button" at bounding box center [313, 132] width 4 height 4
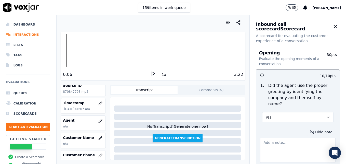
click at [286, 137] on textarea at bounding box center [298, 149] width 76 height 25
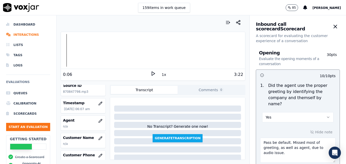
click at [151, 76] on icon at bounding box center [153, 73] width 5 height 5
click at [62, 51] on div at bounding box center [153, 50] width 184 height 33
click at [154, 73] on rect at bounding box center [154, 73] width 1 height 3
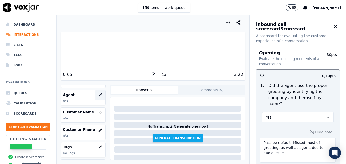
click at [95, 95] on button "button" at bounding box center [100, 95] width 10 height 10
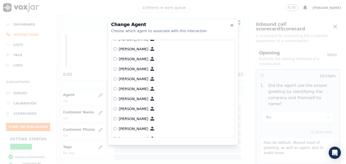
scroll to position [338, 0]
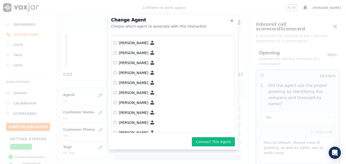
click at [209, 142] on button "Connect This Agent" at bounding box center [213, 141] width 43 height 9
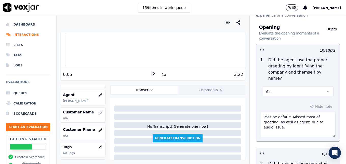
scroll to position [51, 0]
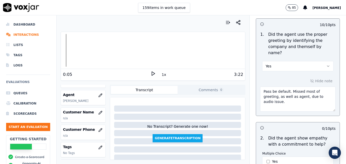
drag, startPoint x: 299, startPoint y: 92, endPoint x: 272, endPoint y: 91, distance: 27.6
click at [272, 91] on textarea "Pass be default. Missed most of greeting, as well as agent, due to audio issue." at bounding box center [298, 98] width 76 height 25
type textarea "Pass be default. Missed most of greeting due to audio issue."
click at [151, 73] on icon at bounding box center [153, 73] width 5 height 5
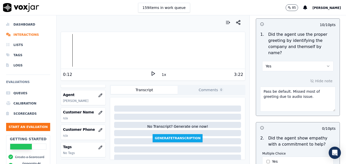
click at [151, 73] on icon at bounding box center [153, 73] width 5 height 5
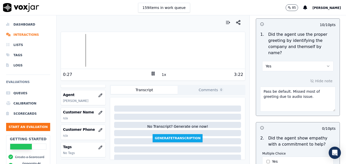
click at [151, 73] on icon at bounding box center [153, 73] width 5 height 5
click at [80, 49] on div at bounding box center [153, 50] width 184 height 33
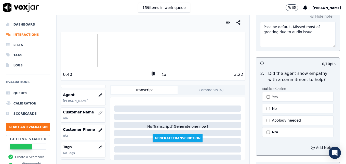
scroll to position [128, 0]
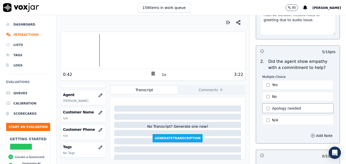
click at [265, 103] on button "Apology needed" at bounding box center [297, 108] width 71 height 10
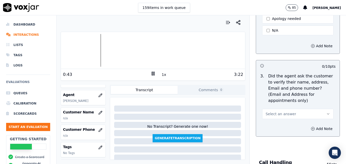
scroll to position [230, 0]
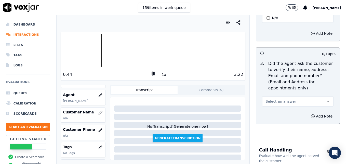
click at [327, 99] on icon "button" at bounding box center [329, 101] width 4 height 4
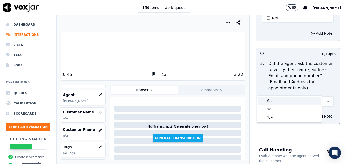
click at [279, 101] on div "Yes" at bounding box center [290, 100] width 62 height 8
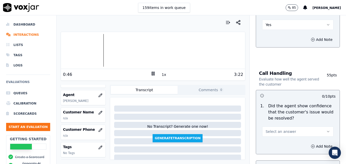
scroll to position [332, 0]
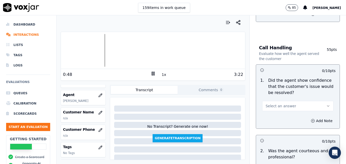
click at [318, 101] on button "Select an answer" at bounding box center [297, 106] width 71 height 10
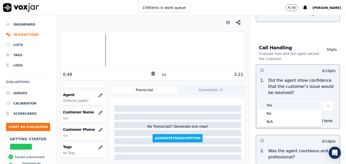
click at [272, 104] on div "Yes" at bounding box center [290, 105] width 62 height 8
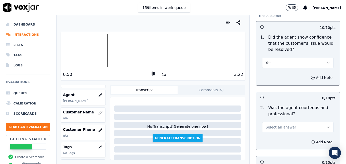
scroll to position [408, 0]
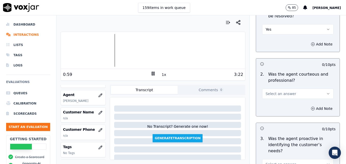
click at [327, 92] on icon "button" at bounding box center [329, 94] width 4 height 4
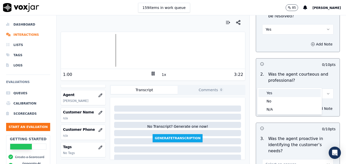
click at [279, 95] on div "Yes" at bounding box center [290, 93] width 62 height 8
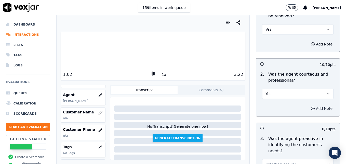
click at [311, 106] on icon "button" at bounding box center [313, 108] width 4 height 4
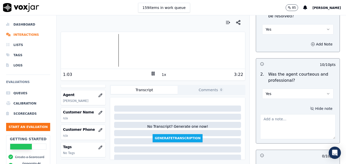
click at [290, 115] on textarea at bounding box center [298, 126] width 76 height 25
type textarea "Agent has a nice, professional tone."
click at [151, 71] on icon at bounding box center [153, 73] width 5 height 5
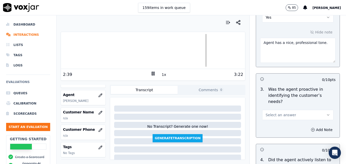
scroll to position [485, 0]
click at [327, 112] on icon "button" at bounding box center [329, 114] width 4 height 4
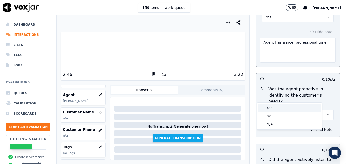
click at [269, 107] on div "Yes" at bounding box center [290, 108] width 62 height 8
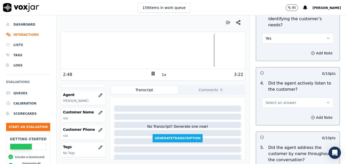
scroll to position [561, 0]
click at [314, 97] on button "Select an answer" at bounding box center [297, 102] width 71 height 10
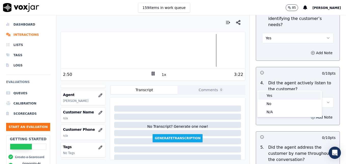
click at [273, 97] on div "Yes" at bounding box center [290, 95] width 62 height 8
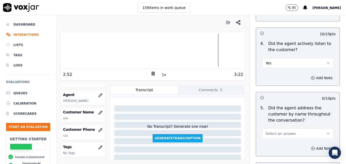
scroll to position [612, 0]
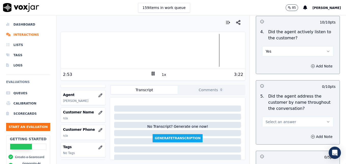
click at [328, 121] on icon "button" at bounding box center [329, 121] width 2 height 1
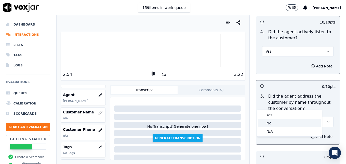
click at [270, 121] on div "No" at bounding box center [290, 123] width 62 height 8
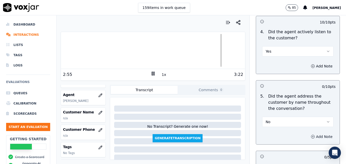
click at [312, 135] on circle "button" at bounding box center [313, 136] width 3 height 3
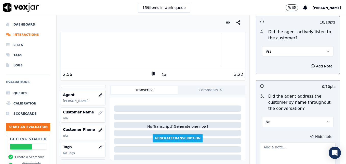
click at [277, 142] on textarea at bounding box center [298, 154] width 76 height 25
type textarea "P"
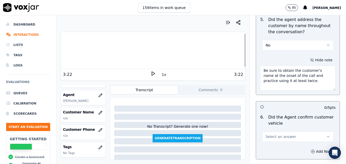
scroll to position [714, 0]
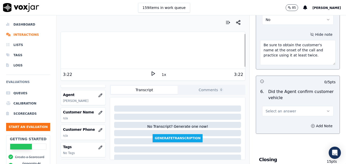
type textarea "Be sure to obtain the customer's name at the onset of the call and practice usi…"
click at [327, 109] on icon "button" at bounding box center [329, 111] width 4 height 4
click at [280, 104] on div "Yes" at bounding box center [290, 104] width 62 height 8
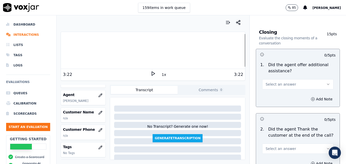
scroll to position [842, 0]
click at [327, 82] on icon "button" at bounding box center [329, 84] width 4 height 4
click at [270, 77] on div "Yes" at bounding box center [290, 77] width 62 height 8
click at [313, 99] on icon "button" at bounding box center [313, 99] width 1 height 0
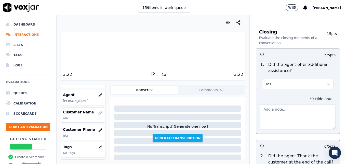
click at [289, 104] on textarea at bounding box center [298, 116] width 76 height 25
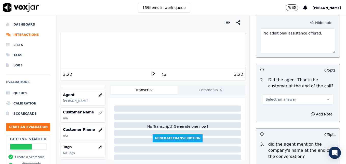
scroll to position [918, 0]
type textarea "No additional assistance offered."
click at [327, 97] on icon "button" at bounding box center [329, 99] width 4 height 4
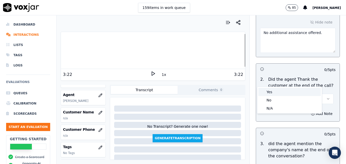
click at [271, 90] on div "Yes" at bounding box center [290, 92] width 62 height 8
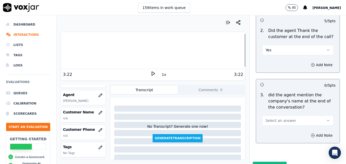
scroll to position [969, 0]
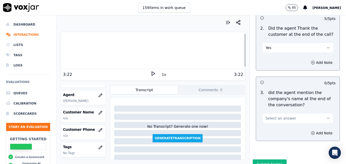
click at [327, 116] on icon "button" at bounding box center [329, 118] width 4 height 4
click at [271, 111] on div "Yes" at bounding box center [290, 111] width 62 height 8
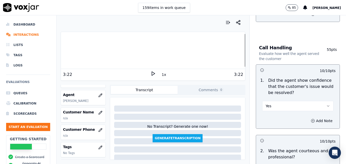
scroll to position [357, 0]
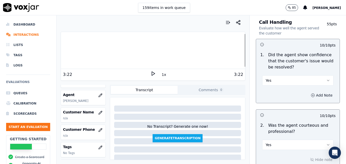
click at [311, 93] on icon "button" at bounding box center [313, 95] width 4 height 4
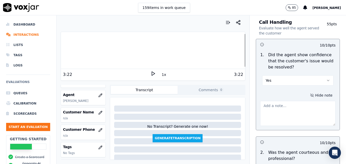
click at [285, 101] on textarea at bounding box center [298, 113] width 76 height 25
type textarea "N"
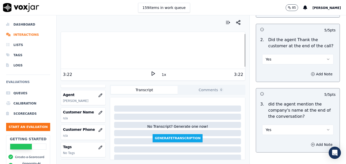
scroll to position [997, 0]
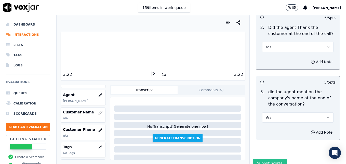
type textarea "The agent did a nice job of focusing on what he could do to assist the customer."
click at [273, 158] on button "Submit Scores" at bounding box center [270, 162] width 34 height 9
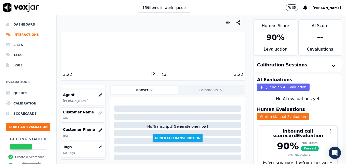
click at [151, 73] on icon at bounding box center [153, 73] width 5 height 5
click at [17, 33] on li "Interactions" at bounding box center [28, 35] width 44 height 10
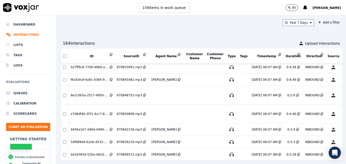
scroll to position [594, 0]
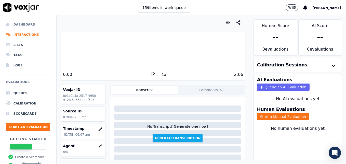
click at [27, 24] on li "Dashboard" at bounding box center [28, 24] width 44 height 10
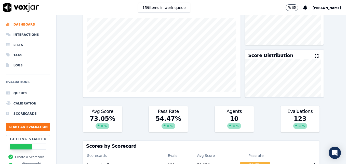
scroll to position [26, 0]
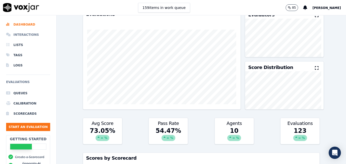
click at [20, 33] on li "Interactions" at bounding box center [28, 35] width 44 height 10
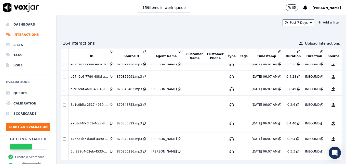
scroll to position [594, 0]
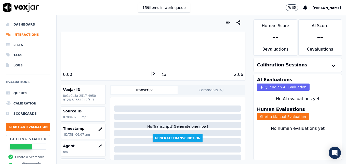
click at [151, 73] on icon at bounding box center [153, 73] width 5 height 5
click at [154, 73] on rect at bounding box center [154, 73] width 1 height 3
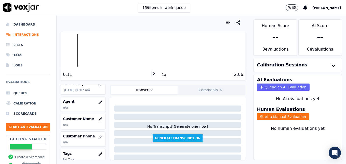
scroll to position [51, 0]
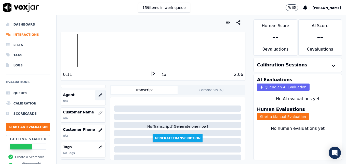
click at [98, 94] on icon "button" at bounding box center [100, 95] width 4 height 4
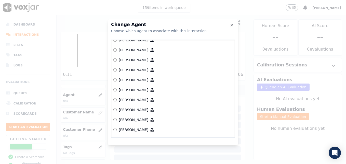
scroll to position [261, 0]
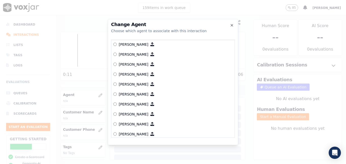
click at [117, 104] on label "[PERSON_NAME]" at bounding box center [173, 104] width 119 height 10
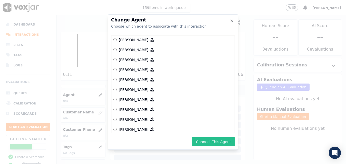
click at [206, 141] on button "Connect This Agent" at bounding box center [213, 141] width 43 height 9
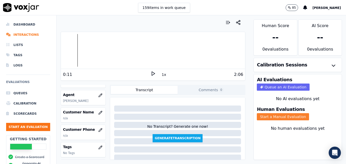
click at [285, 116] on button "Start a Manual Evaluation" at bounding box center [283, 116] width 52 height 7
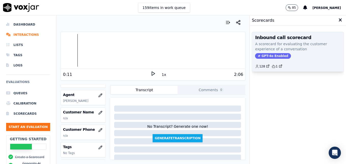
click at [269, 56] on span "GPT-4o Enabled" at bounding box center [273, 56] width 36 height 6
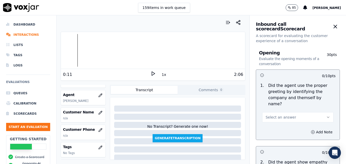
click at [327, 115] on icon "button" at bounding box center [329, 117] width 4 height 4
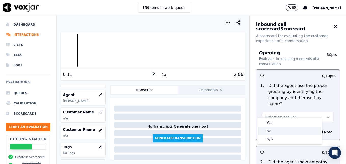
click at [272, 130] on div "No" at bounding box center [290, 131] width 62 height 8
click at [311, 130] on icon "button" at bounding box center [313, 132] width 4 height 4
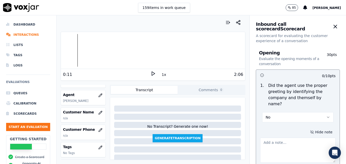
click at [287, 141] on textarea at bounding box center [298, 149] width 76 height 25
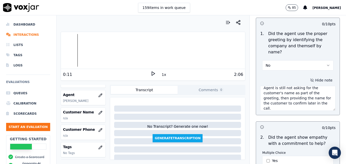
scroll to position [55, 0]
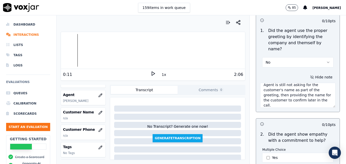
click at [279, 107] on div "0 / 10 pts 1 . Did the agent use the proper greeting by identifying the company…" at bounding box center [298, 157] width 84 height 284
click at [151, 71] on icon at bounding box center [153, 73] width 5 height 5
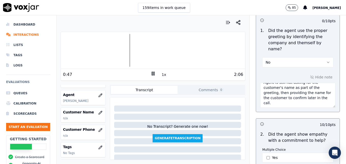
drag, startPoint x: 272, startPoint y: 90, endPoint x: 283, endPoint y: 97, distance: 12.9
click at [283, 97] on textarea "Agent is still not asking for the customer's name as part of the greeting, then…" at bounding box center [298, 95] width 76 height 25
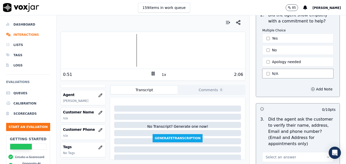
scroll to position [182, 0]
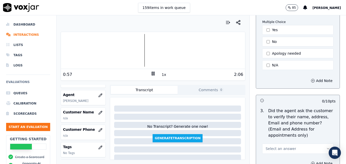
click at [97, 47] on div at bounding box center [153, 50] width 184 height 33
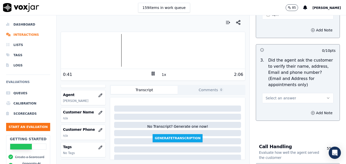
scroll to position [233, 0]
type textarea "Agent is still not asking for the customer's name as part of the greeting."
click at [327, 95] on icon "button" at bounding box center [329, 97] width 4 height 4
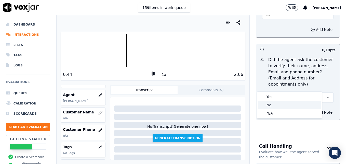
click at [271, 104] on div "No" at bounding box center [290, 105] width 62 height 8
drag, startPoint x: 304, startPoint y: 100, endPoint x: 301, endPoint y: 103, distance: 4.3
click at [312, 110] on circle "button" at bounding box center [313, 111] width 3 height 3
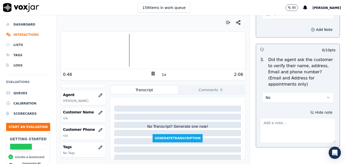
click at [289, 118] on textarea at bounding box center [298, 130] width 76 height 25
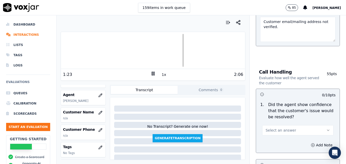
scroll to position [335, 0]
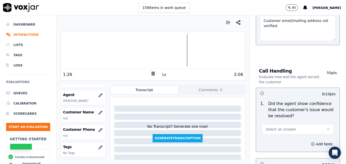
click at [327, 127] on icon "button" at bounding box center [329, 129] width 4 height 4
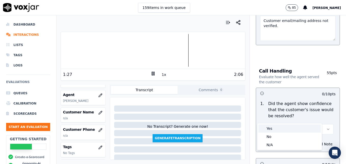
click at [280, 128] on div "Yes" at bounding box center [290, 128] width 62 height 8
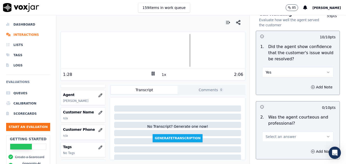
scroll to position [412, 0]
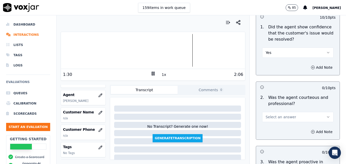
click at [327, 115] on icon "button" at bounding box center [329, 117] width 4 height 4
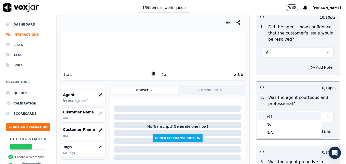
click at [270, 115] on div "Yes" at bounding box center [290, 116] width 62 height 8
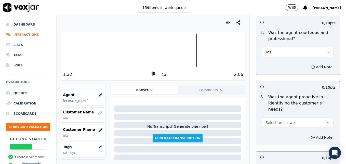
scroll to position [489, 0]
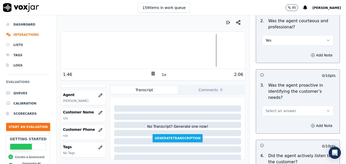
click at [321, 106] on button "Select an answer" at bounding box center [297, 111] width 71 height 10
click at [283, 104] on div "Yes" at bounding box center [290, 104] width 62 height 8
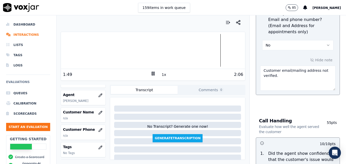
scroll to position [259, 0]
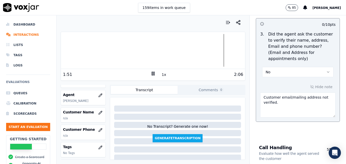
click at [284, 93] on textarea "Customer email/mailing address not verified." at bounding box center [298, 104] width 76 height 25
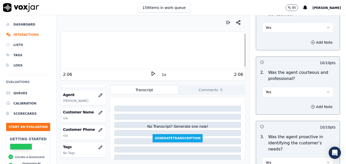
scroll to position [437, 0]
type textarea "Customer email/mailing address not verified. Vehicle type/service not reconfirm…"
click at [311, 104] on icon "button" at bounding box center [313, 106] width 4 height 4
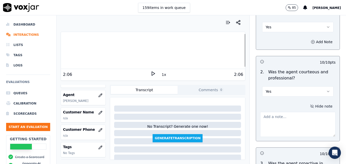
click at [297, 112] on textarea at bounding box center [298, 124] width 76 height 25
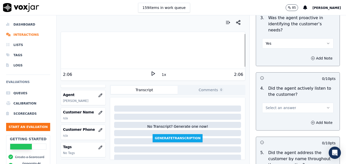
scroll to position [591, 0]
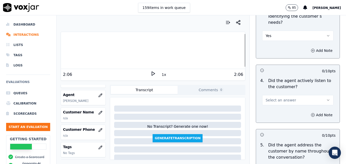
type textarea "This agent was very pleasant to the customer."
click at [328, 99] on icon "button" at bounding box center [329, 99] width 2 height 1
click at [291, 95] on div "Yes" at bounding box center [290, 93] width 62 height 8
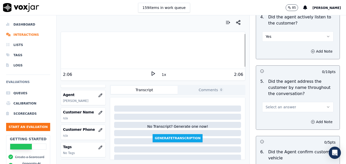
scroll to position [667, 0]
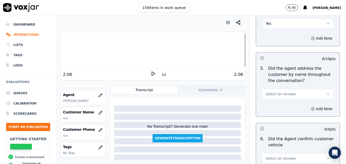
click at [327, 92] on icon "button" at bounding box center [329, 94] width 4 height 4
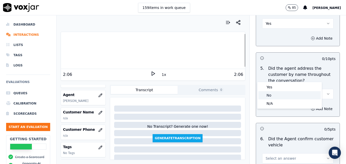
click at [275, 94] on div "No" at bounding box center [290, 95] width 62 height 8
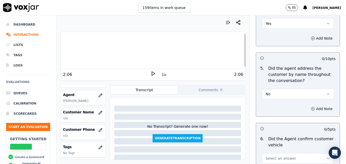
click at [312, 107] on circle "button" at bounding box center [313, 108] width 3 height 3
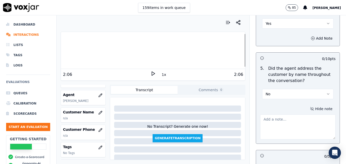
click at [285, 114] on textarea at bounding box center [298, 126] width 76 height 25
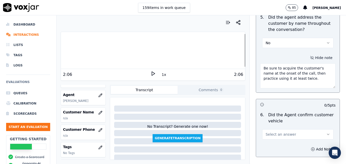
scroll to position [744, 0]
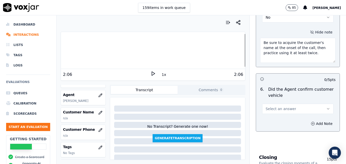
type textarea "Be sure to acquire the customer's name at the onset of the call, then practice …"
click at [315, 104] on button "Select an answer" at bounding box center [297, 109] width 71 height 10
click at [269, 100] on div "Yes" at bounding box center [290, 102] width 62 height 8
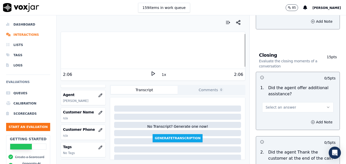
scroll to position [871, 0]
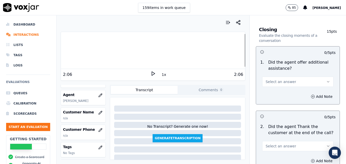
click at [327, 80] on icon "button" at bounding box center [329, 82] width 4 height 4
click at [285, 77] on div "Yes" at bounding box center [290, 75] width 62 height 8
click at [311, 94] on icon "button" at bounding box center [313, 96] width 4 height 4
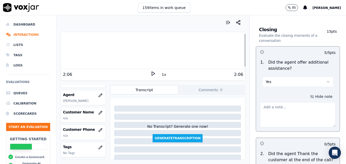
click at [291, 102] on textarea at bounding box center [298, 114] width 76 height 25
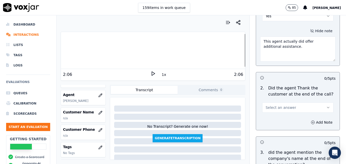
scroll to position [948, 0]
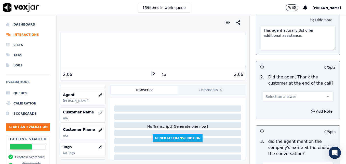
type textarea "This agent actually did offer additional assistance."
click at [327, 94] on icon "button" at bounding box center [329, 96] width 4 height 4
click at [280, 90] on div "Yes" at bounding box center [290, 89] width 62 height 8
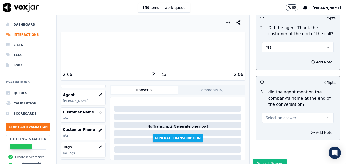
scroll to position [997, 0]
click at [320, 112] on button "Select an answer" at bounding box center [297, 117] width 71 height 10
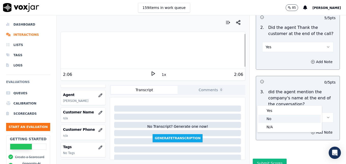
click at [276, 117] on div "No" at bounding box center [290, 119] width 62 height 8
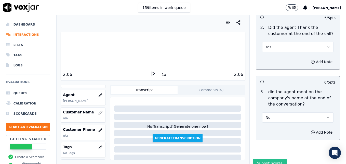
click at [270, 158] on button "Submit Scores" at bounding box center [270, 162] width 34 height 9
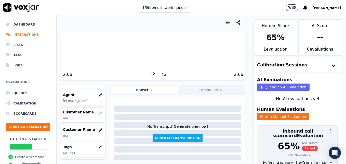
click at [281, 143] on div "65 %" at bounding box center [289, 146] width 22 height 10
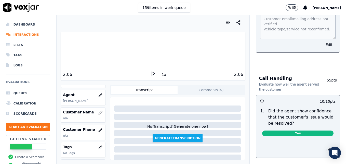
scroll to position [204, 0]
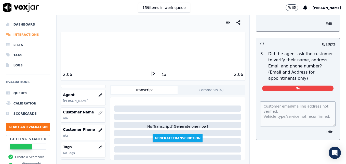
click at [28, 34] on li "Interactions" at bounding box center [28, 35] width 44 height 10
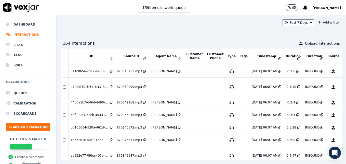
scroll to position [626, 0]
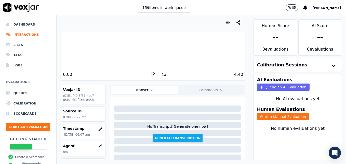
click at [151, 73] on icon at bounding box center [153, 73] width 5 height 5
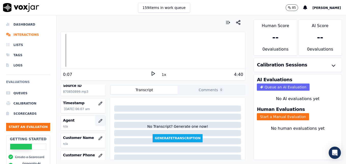
click at [98, 120] on icon "button" at bounding box center [100, 121] width 4 height 4
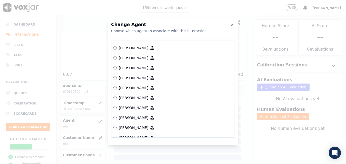
scroll to position [389, 0]
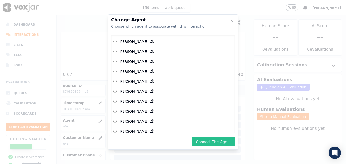
click at [208, 141] on button "Connect This Agent" at bounding box center [213, 141] width 43 height 9
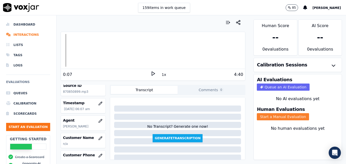
click at [269, 115] on button "Start a Manual Evaluation" at bounding box center [283, 116] width 52 height 7
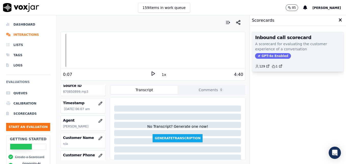
click at [271, 56] on span "GPT-4o Enabled" at bounding box center [273, 56] width 36 height 6
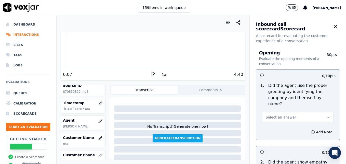
click at [327, 115] on icon "button" at bounding box center [329, 117] width 4 height 4
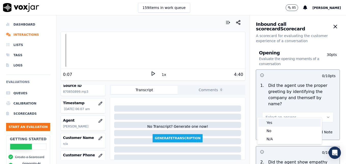
click at [277, 122] on div "Yes" at bounding box center [290, 122] width 62 height 8
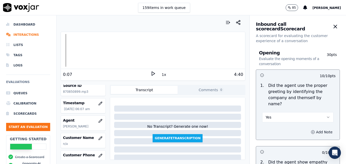
click at [313, 132] on icon "button" at bounding box center [313, 132] width 1 height 0
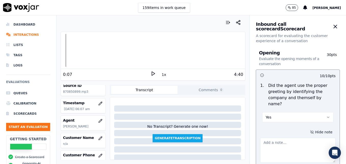
click at [297, 139] on textarea at bounding box center [298, 149] width 76 height 25
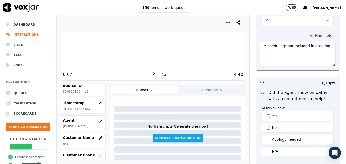
scroll to position [128, 0]
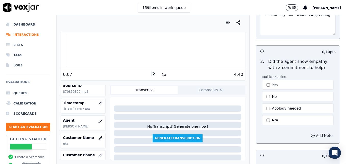
type textarea ""Scheduling" not included in greeting."
click at [151, 73] on icon at bounding box center [153, 73] width 5 height 5
click at [262, 80] on button "Yes" at bounding box center [297, 85] width 71 height 10
click at [311, 133] on icon "button" at bounding box center [313, 135] width 4 height 4
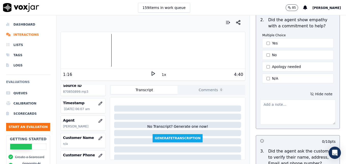
scroll to position [179, 0]
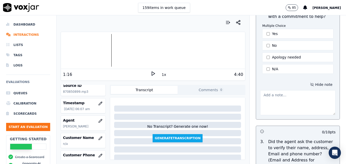
click at [281, 97] on textarea at bounding box center [298, 102] width 76 height 25
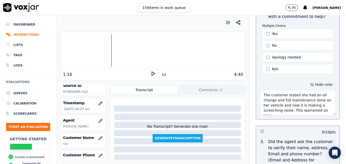
scroll to position [3, 0]
type textarea "The customer stated she had an oil change and full maintenance done on her vehi…"
click at [152, 75] on polygon at bounding box center [153, 74] width 3 height 4
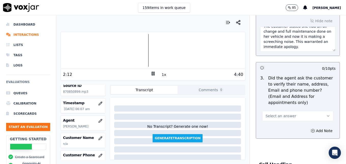
scroll to position [255, 0]
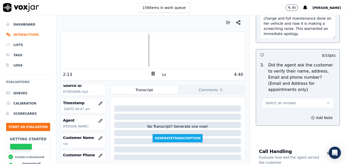
click at [327, 101] on icon "button" at bounding box center [329, 103] width 4 height 4
click at [277, 110] on div "No" at bounding box center [290, 110] width 62 height 8
click at [311, 116] on icon "button" at bounding box center [313, 118] width 4 height 4
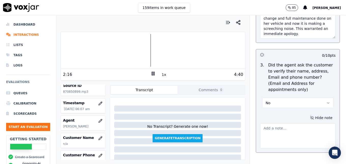
click at [299, 123] on textarea at bounding box center [298, 135] width 76 height 25
click at [285, 123] on textarea "Customer email/mailing address not verified." at bounding box center [298, 135] width 76 height 25
click at [321, 123] on textarea "Customer mailing address not verified." at bounding box center [298, 135] width 76 height 25
type textarea "Customer mailing address not verified."
click at [151, 71] on icon at bounding box center [153, 73] width 5 height 5
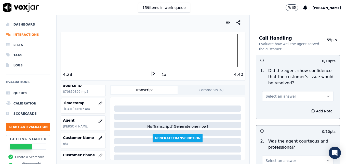
scroll to position [408, 0]
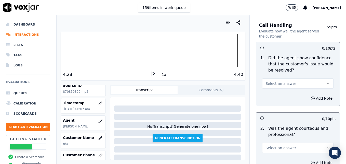
click at [327, 81] on icon "button" at bounding box center [329, 83] width 4 height 4
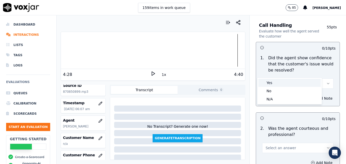
click at [290, 81] on div "Yes" at bounding box center [290, 83] width 62 height 8
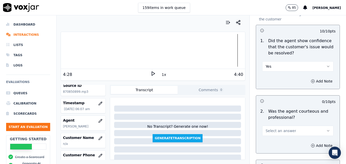
scroll to position [459, 0]
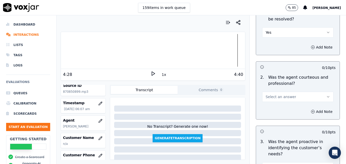
click at [327, 95] on icon "button" at bounding box center [329, 97] width 4 height 4
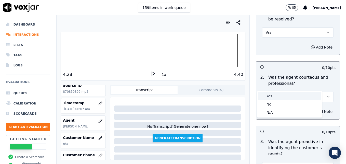
click at [290, 94] on div "Yes" at bounding box center [290, 96] width 62 height 8
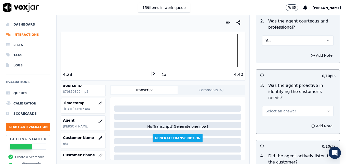
scroll to position [536, 0]
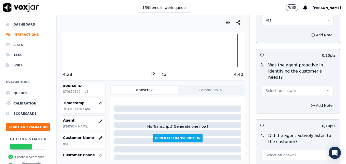
click at [327, 89] on icon "button" at bounding box center [329, 91] width 4 height 4
click at [298, 83] on div "Yes" at bounding box center [290, 84] width 62 height 8
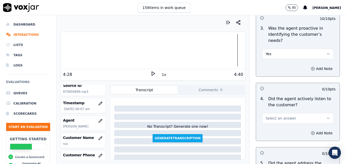
scroll to position [587, 0]
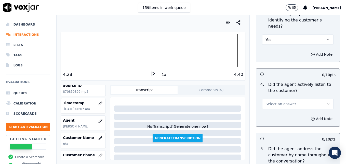
click at [320, 99] on button "Select an answer" at bounding box center [297, 104] width 71 height 10
click at [295, 97] on div "Yes" at bounding box center [290, 97] width 62 height 8
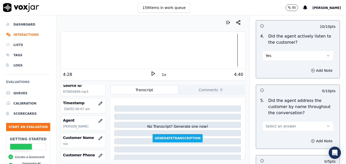
scroll to position [638, 0]
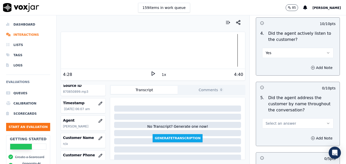
click at [327, 121] on icon "button" at bounding box center [329, 123] width 4 height 4
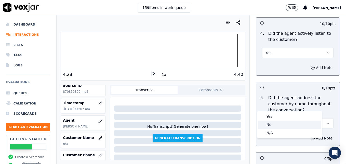
click at [274, 125] on div "No" at bounding box center [290, 124] width 62 height 8
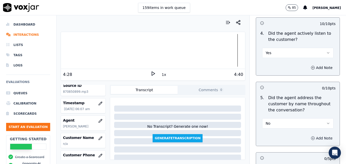
click at [313, 137] on icon "button" at bounding box center [313, 137] width 0 height 1
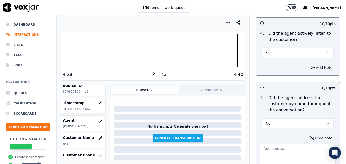
click at [286, 144] on textarea at bounding box center [298, 156] width 76 height 25
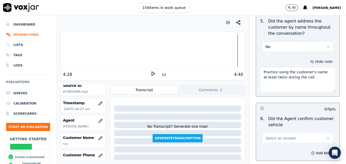
scroll to position [740, 0]
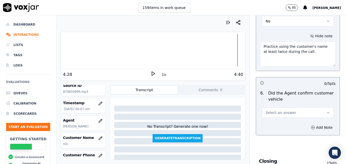
type textarea "Practice using the customer's name at least twice during the call."
click at [327, 110] on icon "button" at bounding box center [329, 112] width 4 height 4
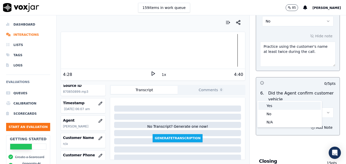
click at [272, 104] on div "Yes" at bounding box center [290, 106] width 62 height 8
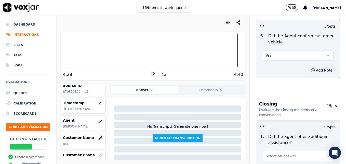
scroll to position [842, 0]
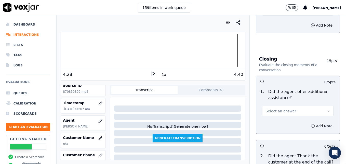
click at [327, 109] on icon "button" at bounding box center [329, 111] width 4 height 4
click at [272, 104] on div "Yes" at bounding box center [290, 104] width 62 height 8
click at [311, 124] on icon "button" at bounding box center [313, 126] width 4 height 4
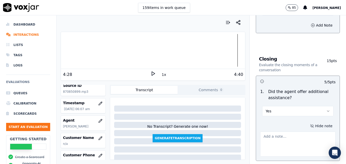
click at [298, 131] on textarea at bounding box center [298, 143] width 76 height 25
type textarea "O"
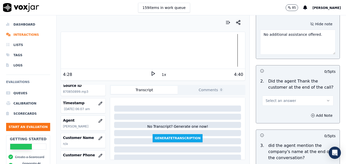
scroll to position [944, 0]
type textarea "No additional assistance offered."
click at [317, 95] on button "Select an answer" at bounding box center [297, 100] width 71 height 10
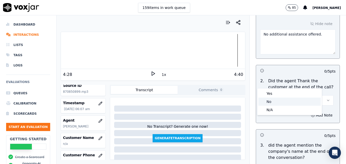
click at [287, 98] on div "No" at bounding box center [290, 101] width 62 height 8
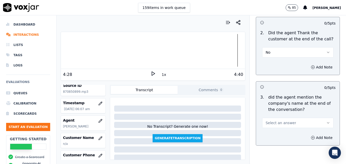
scroll to position [995, 0]
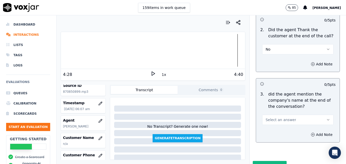
click at [327, 47] on icon "button" at bounding box center [329, 49] width 4 height 4
click at [282, 41] on div "Yes" at bounding box center [290, 42] width 62 height 8
click at [317, 115] on button "Select an answer" at bounding box center [297, 120] width 71 height 10
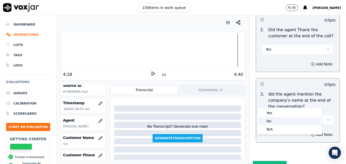
click at [276, 121] on div "No" at bounding box center [290, 121] width 62 height 8
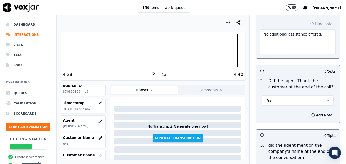
scroll to position [997, 0]
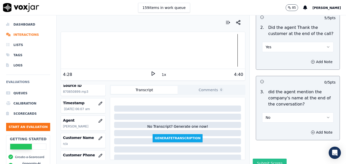
click at [269, 158] on button "Submit Scores" at bounding box center [270, 162] width 34 height 9
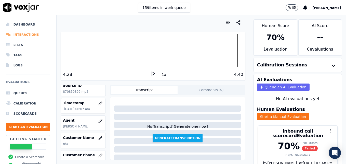
click at [16, 34] on li "Interactions" at bounding box center [28, 35] width 44 height 10
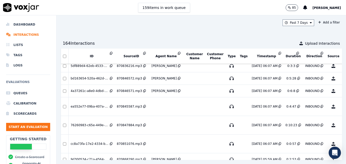
scroll to position [684, 0]
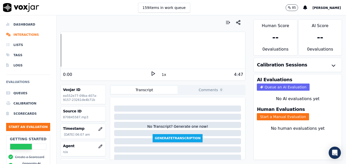
click at [152, 72] on polygon at bounding box center [153, 74] width 3 height 4
click at [154, 72] on rect at bounding box center [154, 73] width 1 height 3
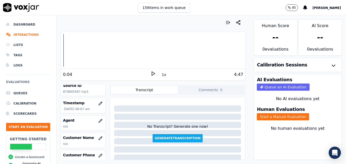
click at [98, 121] on icon "button" at bounding box center [100, 121] width 4 height 4
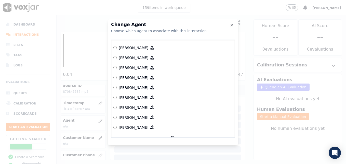
scroll to position [408, 0]
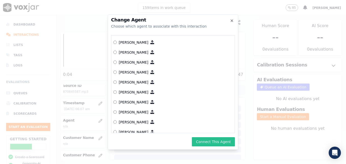
click at [216, 141] on button "Connect This Agent" at bounding box center [213, 141] width 43 height 9
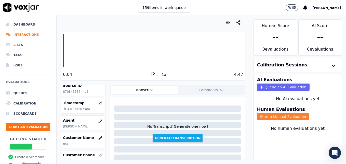
click at [259, 116] on button "Start a Manual Evaluation" at bounding box center [283, 116] width 52 height 7
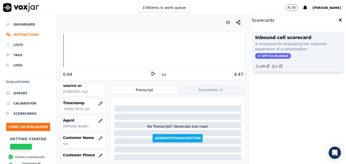
click at [267, 55] on span "GPT-4o Enabled" at bounding box center [273, 56] width 36 height 6
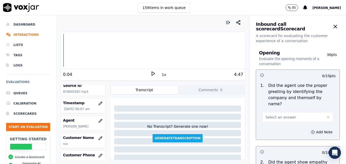
click at [327, 115] on icon "button" at bounding box center [329, 117] width 4 height 4
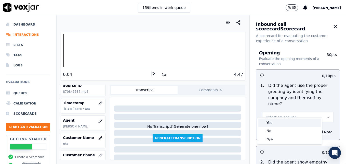
click at [276, 122] on div "Yes" at bounding box center [290, 122] width 62 height 8
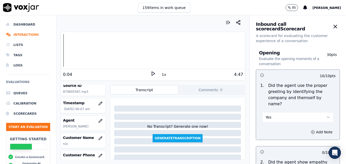
click at [151, 73] on icon at bounding box center [153, 73] width 5 height 5
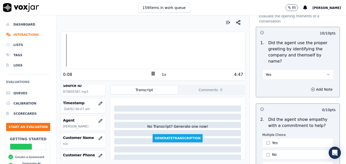
scroll to position [51, 0]
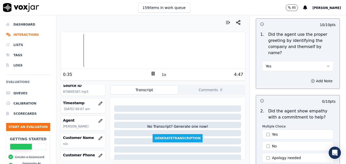
click at [151, 73] on icon at bounding box center [153, 73] width 5 height 5
click at [21, 34] on li "Interactions" at bounding box center [28, 35] width 44 height 10
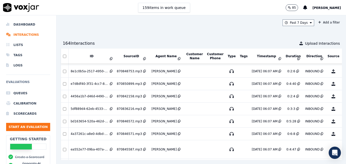
scroll to position [652, 0]
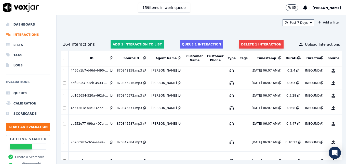
click at [249, 43] on button "Delete 1 interaction" at bounding box center [261, 44] width 44 height 8
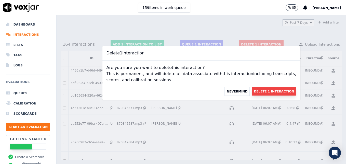
click at [252, 91] on button "Delete 1 Interaction" at bounding box center [274, 91] width 44 height 8
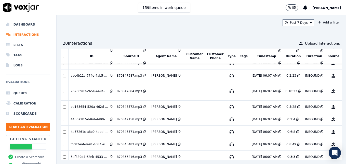
scroll to position [607, 0]
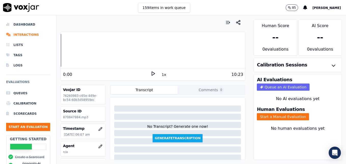
click at [151, 73] on icon at bounding box center [153, 73] width 5 height 5
click at [98, 145] on icon "button" at bounding box center [100, 146] width 4 height 4
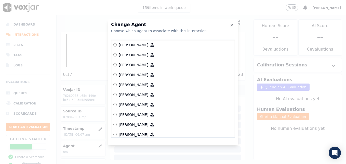
scroll to position [102, 0]
click at [117, 122] on label "[PERSON_NAME]" at bounding box center [173, 124] width 119 height 10
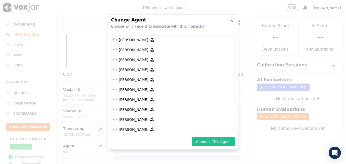
click at [221, 143] on button "Connect This Agent" at bounding box center [213, 141] width 43 height 9
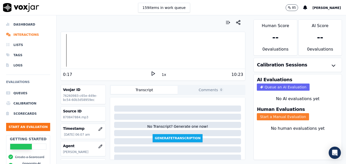
click at [267, 118] on button "Start a Manual Evaluation" at bounding box center [283, 116] width 52 height 7
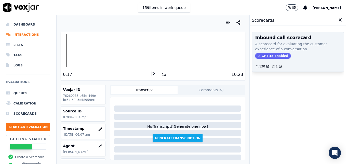
click at [274, 55] on span "GPT-4o Enabled" at bounding box center [273, 56] width 36 height 6
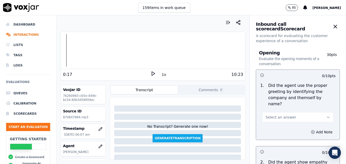
click at [313, 112] on button "Select an answer" at bounding box center [297, 117] width 71 height 10
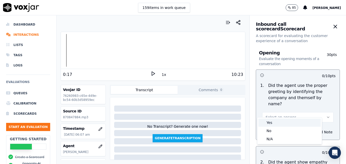
click at [268, 122] on div "Yes" at bounding box center [290, 122] width 62 height 8
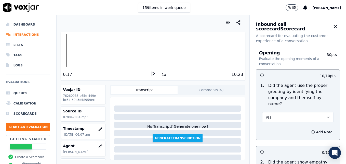
click at [61, 51] on div at bounding box center [153, 50] width 184 height 33
click at [153, 75] on icon at bounding box center [153, 73] width 5 height 5
click at [151, 73] on icon at bounding box center [153, 73] width 5 height 5
click at [311, 130] on icon "button" at bounding box center [313, 132] width 4 height 4
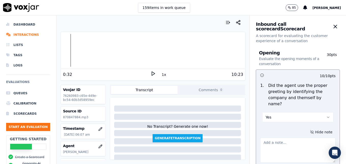
click at [286, 143] on textarea at bounding box center [298, 149] width 76 height 25
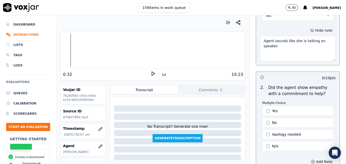
scroll to position [128, 0]
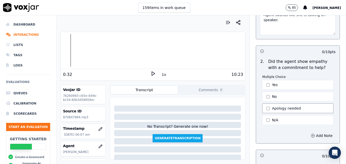
type textarea "Agent sounds like she is talking on speaker."
click at [312, 134] on circle "button" at bounding box center [313, 135] width 3 height 3
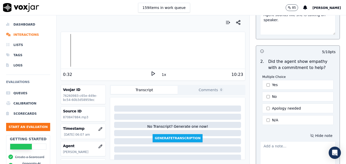
click at [291, 146] on textarea at bounding box center [298, 153] width 76 height 25
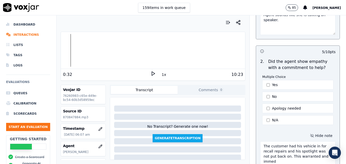
scroll to position [133, 0]
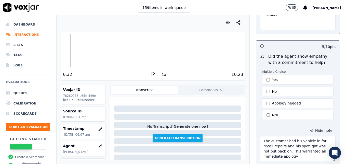
type textarea "The customer had his vehicle in for recall repairs and his spotlight was not pu…"
click at [151, 73] on icon at bounding box center [153, 73] width 5 height 5
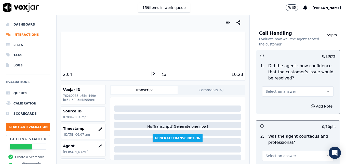
scroll to position [388, 0]
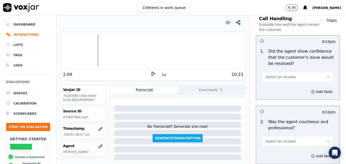
click at [327, 75] on icon "button" at bounding box center [329, 77] width 4 height 4
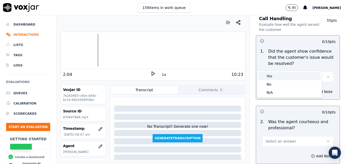
click at [282, 77] on div "Yes" at bounding box center [290, 76] width 62 height 8
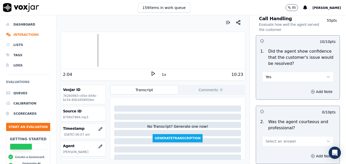
scroll to position [413, 0]
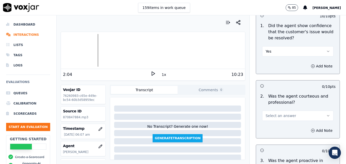
click at [327, 114] on icon "button" at bounding box center [329, 116] width 4 height 4
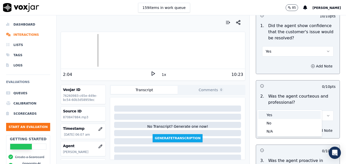
click at [273, 114] on div "Yes" at bounding box center [290, 115] width 62 height 8
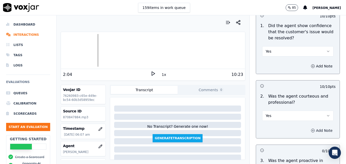
click at [311, 128] on icon "button" at bounding box center [313, 130] width 4 height 4
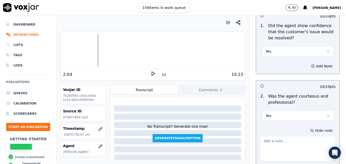
click at [290, 136] on textarea at bounding box center [298, 148] width 76 height 25
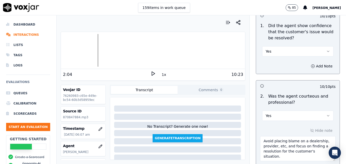
click at [151, 75] on icon at bounding box center [153, 73] width 5 height 5
click at [151, 73] on icon at bounding box center [153, 73] width 5 height 5
click at [152, 73] on rect at bounding box center [152, 73] width 1 height 3
click at [151, 73] on icon at bounding box center [153, 73] width 5 height 5
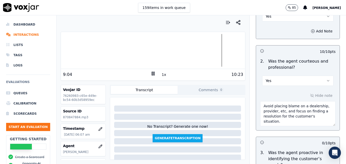
scroll to position [464, 0]
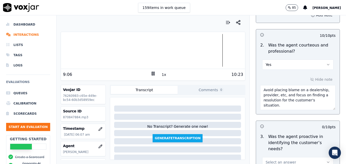
click at [322, 91] on textarea "Avoid placing blame on a dealership, provider, etc, and focus on finding a reso…" at bounding box center [298, 97] width 76 height 25
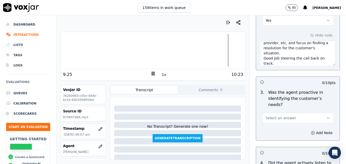
scroll to position [515, 0]
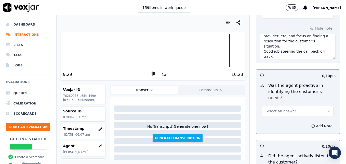
type textarea "Avoid placing blame on a dealership, provider, etc, and focus on finding a reso…"
click at [327, 109] on icon "button" at bounding box center [329, 111] width 4 height 4
click at [272, 103] on div "Yes" at bounding box center [290, 104] width 62 height 8
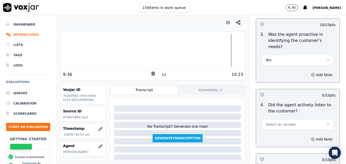
click at [327, 122] on icon "button" at bounding box center [329, 124] width 4 height 4
click at [272, 118] on div "Yes" at bounding box center [290, 117] width 62 height 8
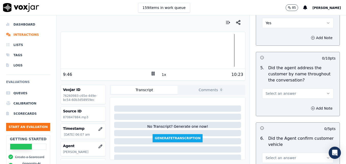
scroll to position [668, 0]
click at [327, 91] on icon "button" at bounding box center [329, 93] width 4 height 4
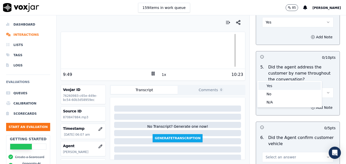
click at [285, 86] on div "Yes" at bounding box center [290, 86] width 62 height 8
drag, startPoint x: 302, startPoint y: 89, endPoint x: 300, endPoint y: 92, distance: 3.4
click at [311, 105] on icon "button" at bounding box center [313, 107] width 4 height 4
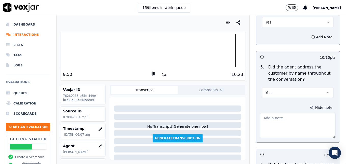
click at [297, 113] on textarea at bounding box center [298, 125] width 76 height 25
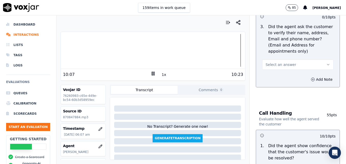
scroll to position [286, 0]
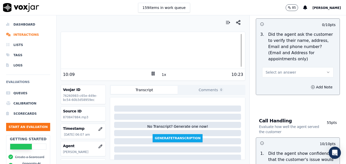
type textarea "Good use of the customer's name during the call."
click at [327, 70] on icon "button" at bounding box center [329, 72] width 4 height 4
click at [283, 80] on div "No" at bounding box center [290, 80] width 62 height 8
click at [311, 85] on icon "button" at bounding box center [313, 87] width 4 height 4
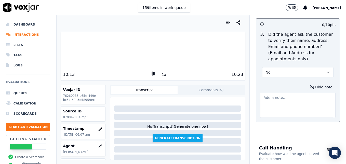
click at [299, 93] on textarea at bounding box center [298, 105] width 76 height 25
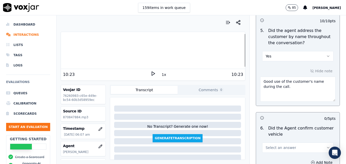
scroll to position [745, 0]
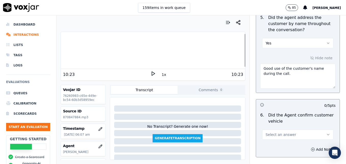
type textarea "Customer email/mailing address not verified. Vehicle type/service/appt time and…"
click at [313, 129] on button "Select an answer" at bounding box center [297, 134] width 71 height 10
click at [277, 128] on div "Yes" at bounding box center [290, 127] width 62 height 8
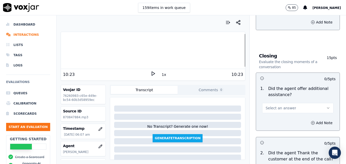
scroll to position [872, 0]
click at [315, 102] on button "Select an answer" at bounding box center [297, 107] width 71 height 10
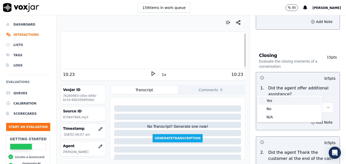
click at [270, 101] on div "Yes" at bounding box center [290, 100] width 62 height 8
click at [311, 120] on icon "button" at bounding box center [313, 122] width 4 height 4
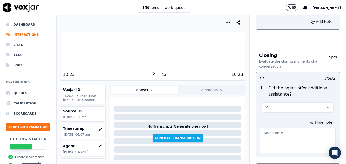
click at [294, 128] on textarea at bounding box center [298, 140] width 76 height 25
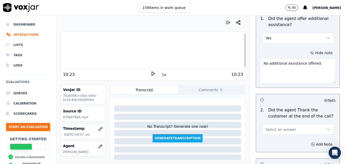
scroll to position [949, 0]
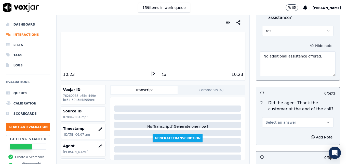
type textarea "No additional assistance offered."
click at [316, 117] on button "Select an answer" at bounding box center [297, 122] width 71 height 10
click at [278, 113] on div "Yes" at bounding box center [290, 115] width 62 height 8
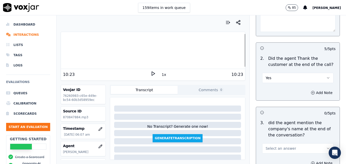
scroll to position [1000, 0]
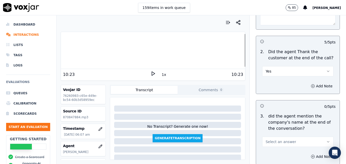
click at [312, 136] on button "Select an answer" at bounding box center [297, 141] width 71 height 10
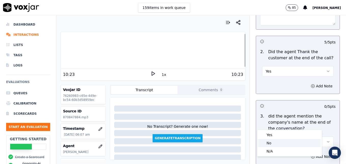
click at [277, 142] on div "No" at bounding box center [290, 143] width 62 height 8
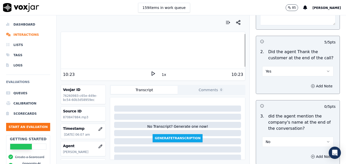
scroll to position [1024, 0]
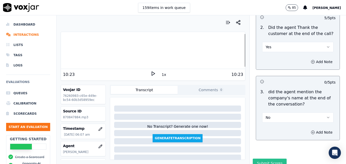
click at [266, 158] on button "Submit Scores" at bounding box center [270, 162] width 34 height 9
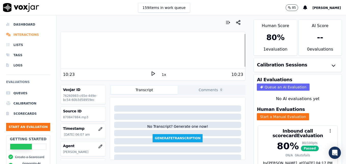
click at [27, 33] on li "Interactions" at bounding box center [28, 35] width 44 height 10
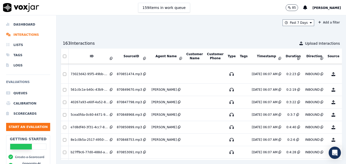
scroll to position [505, 0]
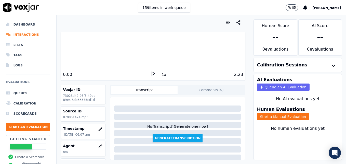
click at [151, 74] on icon at bounding box center [153, 73] width 5 height 5
click at [98, 144] on icon "button" at bounding box center [100, 146] width 4 height 4
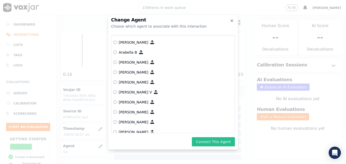
click at [211, 139] on button "Connect This Agent" at bounding box center [213, 141] width 43 height 9
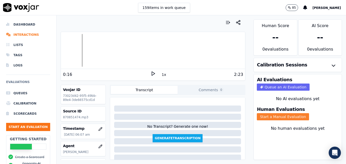
click at [284, 115] on button "Start a Manual Evaluation" at bounding box center [283, 116] width 52 height 7
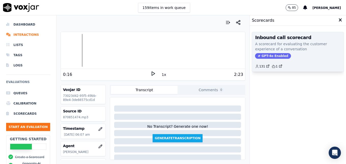
click at [268, 56] on span "GPT-4o Enabled" at bounding box center [273, 56] width 36 height 6
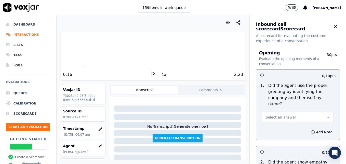
click at [327, 115] on icon "button" at bounding box center [329, 117] width 4 height 4
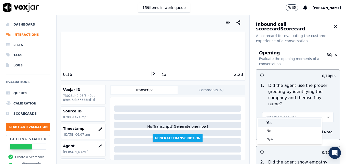
click at [272, 122] on div "Yes" at bounding box center [290, 122] width 62 height 8
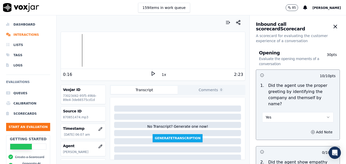
click at [61, 52] on div at bounding box center [153, 50] width 184 height 33
click at [151, 73] on icon at bounding box center [153, 73] width 5 height 5
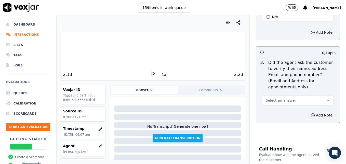
scroll to position [204, 0]
click at [327, 98] on icon "button" at bounding box center [329, 100] width 4 height 4
click at [280, 105] on div "No" at bounding box center [290, 107] width 62 height 8
click at [313, 115] on icon "button" at bounding box center [313, 115] width 1 height 0
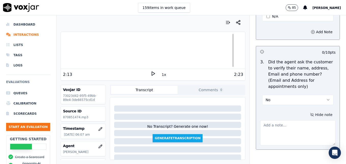
click at [279, 120] on textarea at bounding box center [298, 132] width 76 height 25
type textarea "C"
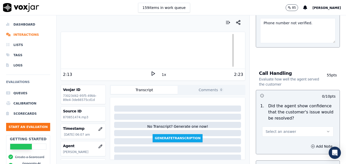
scroll to position [332, 0]
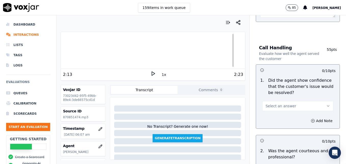
type textarea "Phone number not verified."
click at [327, 104] on icon "button" at bounding box center [329, 106] width 4 height 4
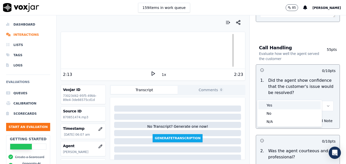
click at [283, 104] on div "Yes" at bounding box center [290, 105] width 62 height 8
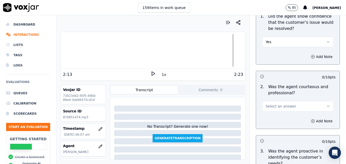
scroll to position [408, 0]
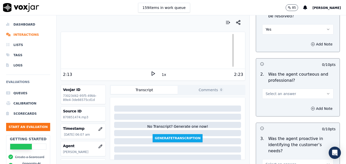
click at [328, 93] on icon "button" at bounding box center [329, 93] width 2 height 1
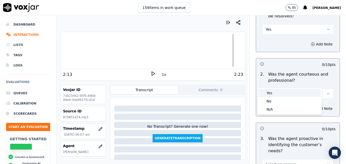
click at [282, 93] on div "Yes" at bounding box center [290, 93] width 62 height 8
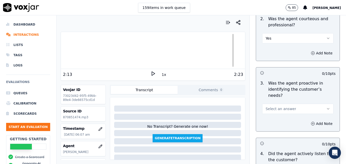
scroll to position [485, 0]
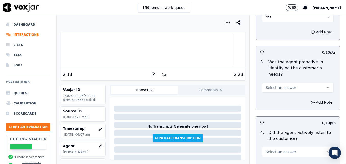
click at [327, 85] on icon "button" at bounding box center [329, 87] width 4 height 4
click at [280, 81] on div "Yes" at bounding box center [290, 81] width 62 height 8
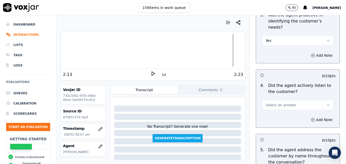
scroll to position [536, 0]
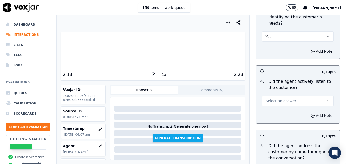
click at [327, 99] on icon "button" at bounding box center [329, 101] width 4 height 4
click at [284, 94] on div "Yes" at bounding box center [290, 94] width 62 height 8
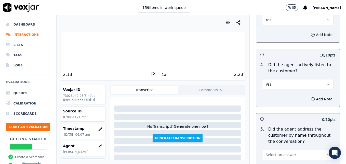
scroll to position [587, 0]
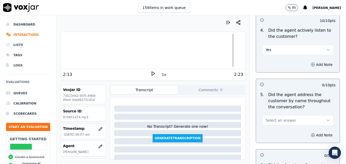
click at [314, 115] on button "Select an answer" at bounding box center [297, 120] width 71 height 10
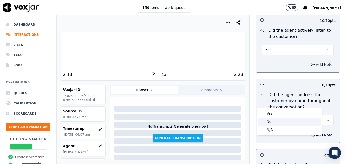
click at [273, 120] on div "No" at bounding box center [290, 121] width 62 height 8
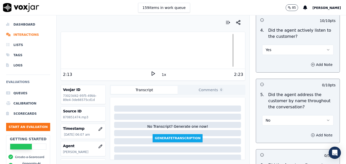
click at [311, 133] on icon "button" at bounding box center [313, 135] width 4 height 4
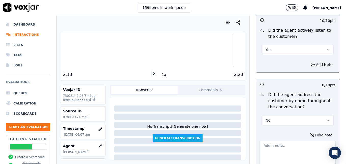
click at [287, 141] on textarea at bounding box center [298, 153] width 76 height 25
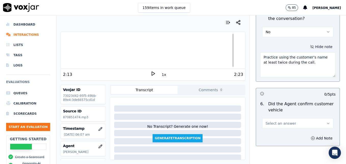
scroll to position [689, 0]
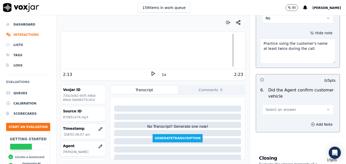
type textarea "Practice using the customer's name at least twice during the call."
click at [319, 104] on button "Select an answer" at bounding box center [297, 109] width 71 height 10
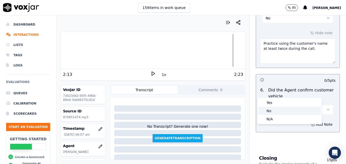
click at [271, 110] on div "No" at bounding box center [290, 111] width 62 height 8
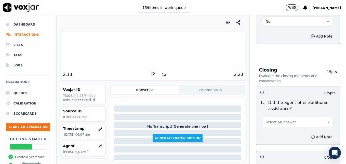
scroll to position [791, 0]
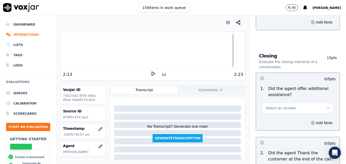
click at [328, 107] on icon "button" at bounding box center [329, 107] width 2 height 1
click at [271, 101] on div "Yes" at bounding box center [290, 101] width 62 height 8
click at [311, 121] on icon "button" at bounding box center [313, 123] width 4 height 4
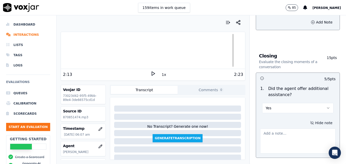
click at [286, 128] on textarea at bounding box center [298, 140] width 76 height 25
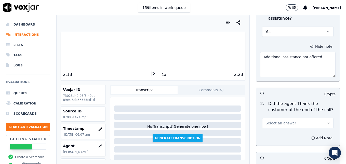
scroll to position [867, 0]
type textarea "Additional assistance not offered."
click at [151, 73] on icon at bounding box center [153, 73] width 5 height 5
click at [215, 53] on div at bounding box center [153, 50] width 184 height 33
click at [154, 73] on rect at bounding box center [154, 73] width 1 height 3
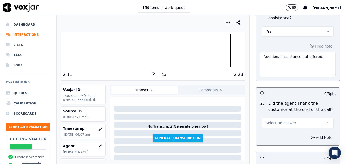
click at [314, 118] on button "Select an answer" at bounding box center [297, 123] width 71 height 10
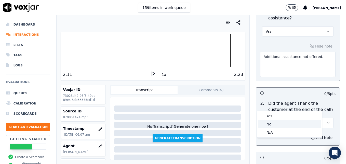
click at [272, 122] on div "No" at bounding box center [290, 124] width 62 height 8
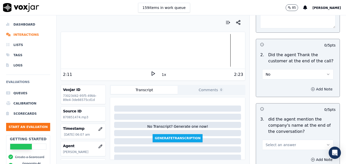
scroll to position [918, 0]
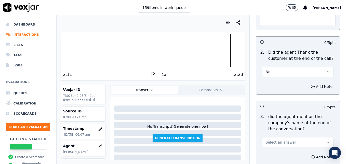
click at [327, 140] on icon "button" at bounding box center [329, 142] width 4 height 4
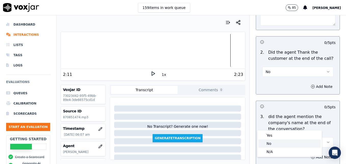
click at [273, 143] on div "No" at bounding box center [290, 143] width 62 height 8
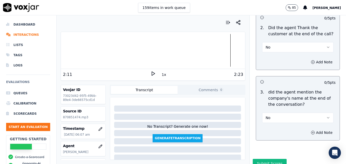
scroll to position [943, 0]
click at [268, 158] on button "Submit Scores" at bounding box center [270, 162] width 34 height 9
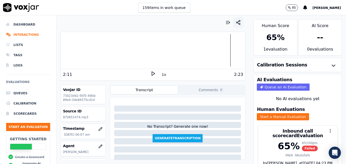
click at [236, 22] on icon "button" at bounding box center [238, 22] width 5 height 5
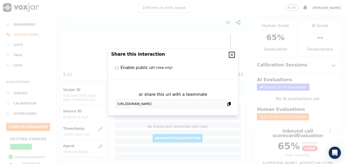
click at [231, 54] on icon "button" at bounding box center [232, 55] width 4 height 4
